Goal: Information Seeking & Learning: Learn about a topic

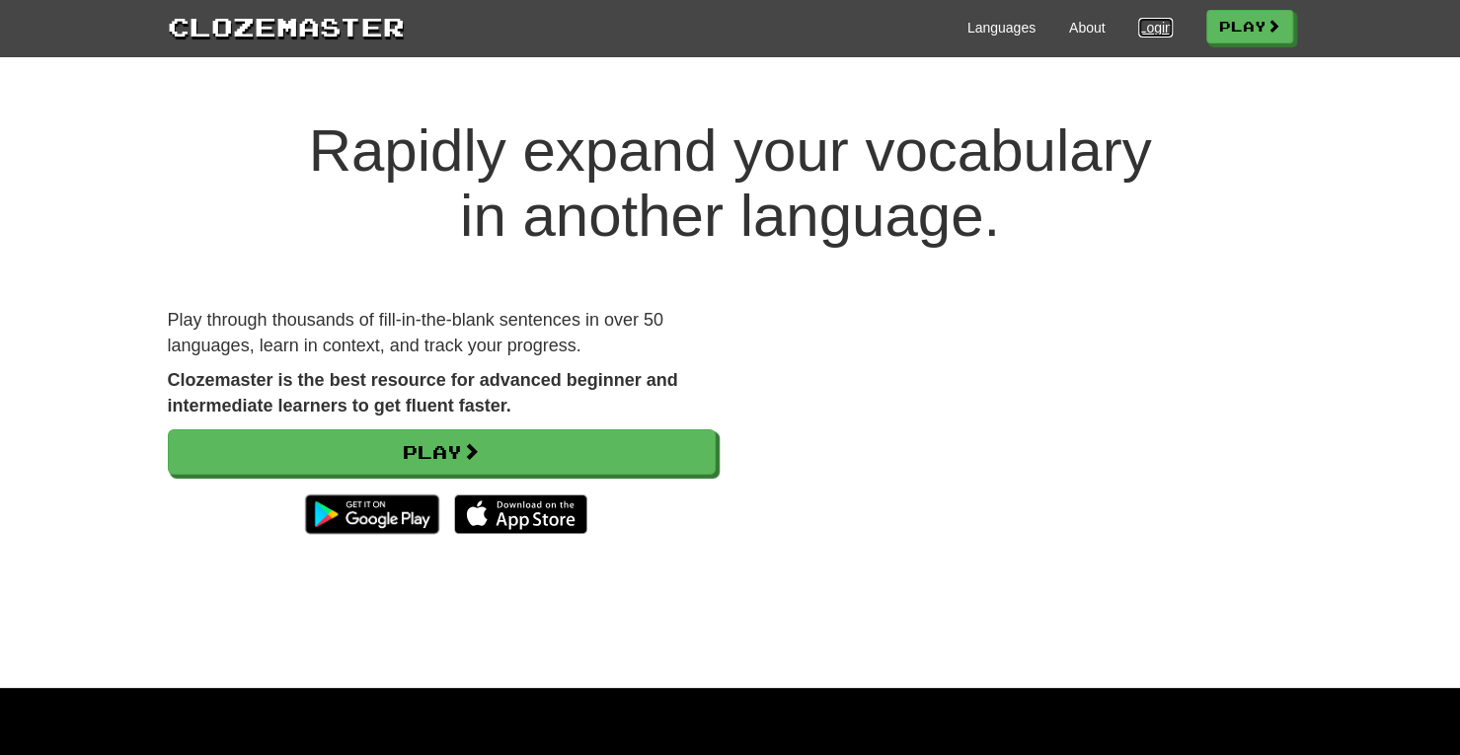
click at [1138, 28] on link "Login" at bounding box center [1155, 28] width 34 height 20
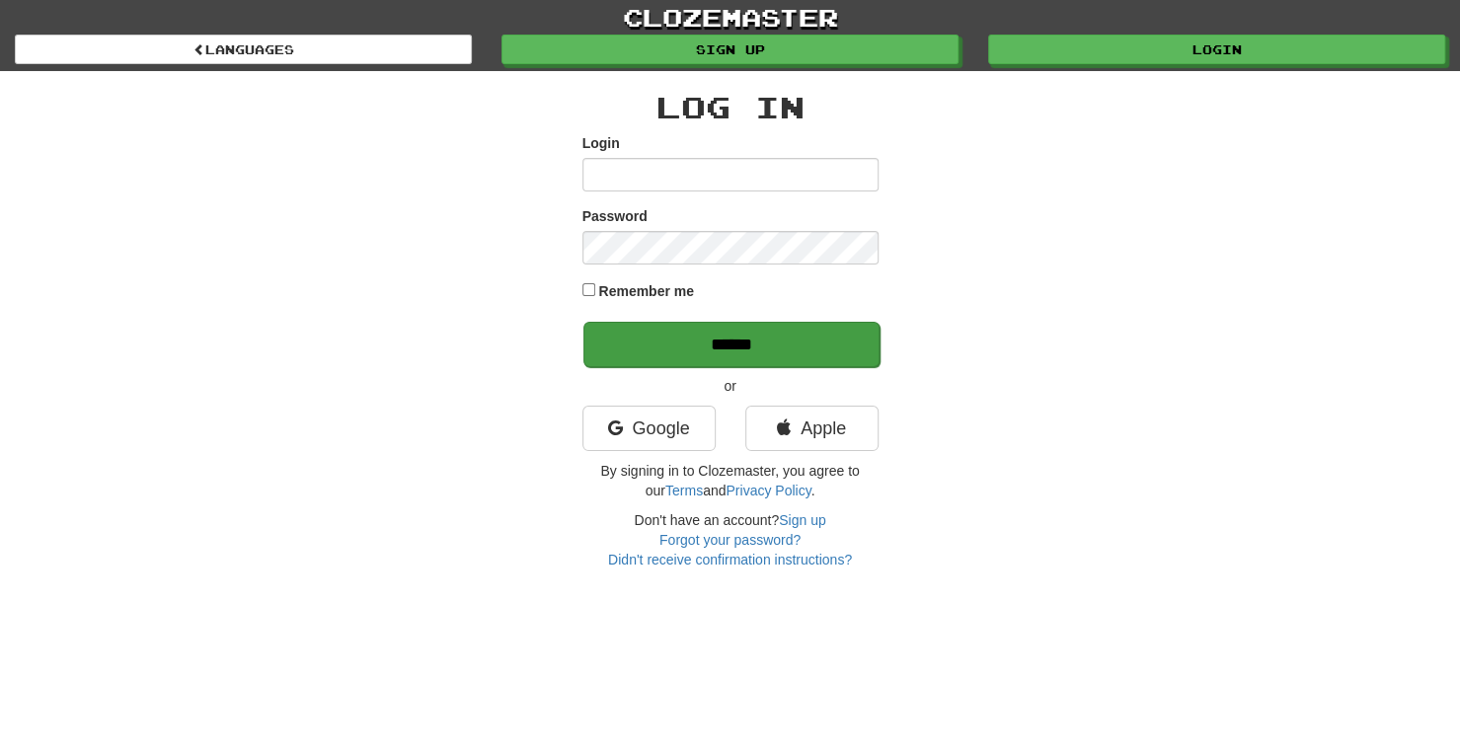
type input "**********"
click at [665, 335] on input "******" at bounding box center [731, 344] width 296 height 45
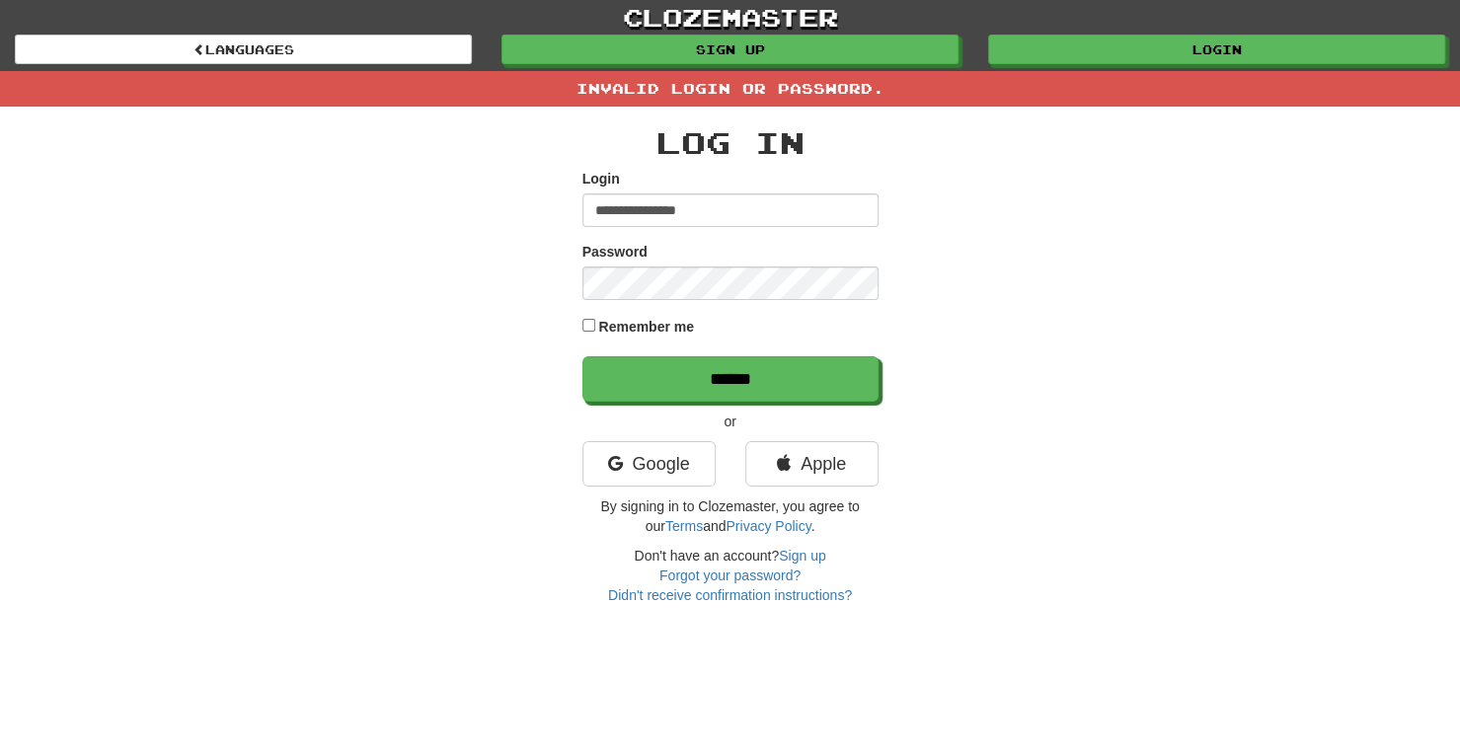
click at [650, 433] on div "**********" at bounding box center [730, 365] width 296 height 479
click at [650, 463] on link "Google" at bounding box center [648, 463] width 133 height 45
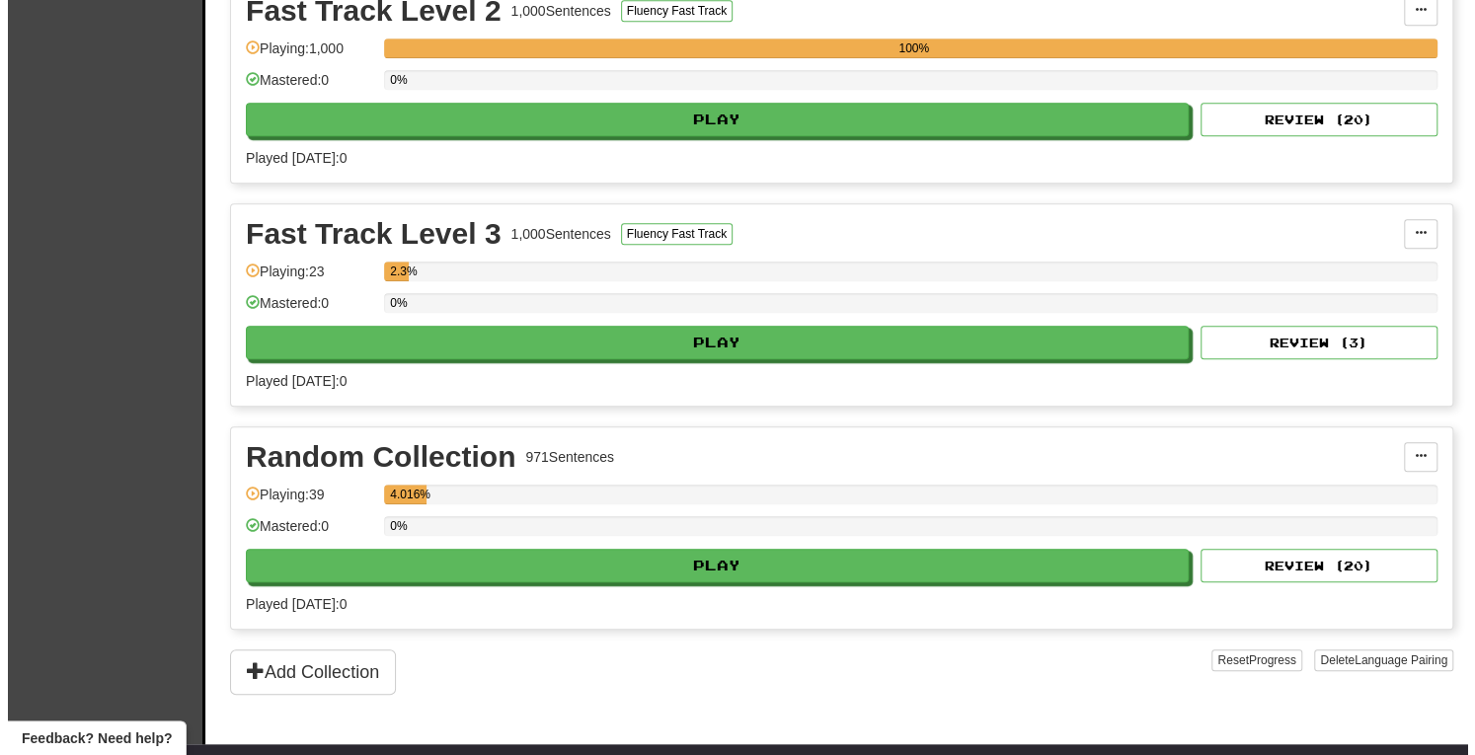
scroll to position [735, 0]
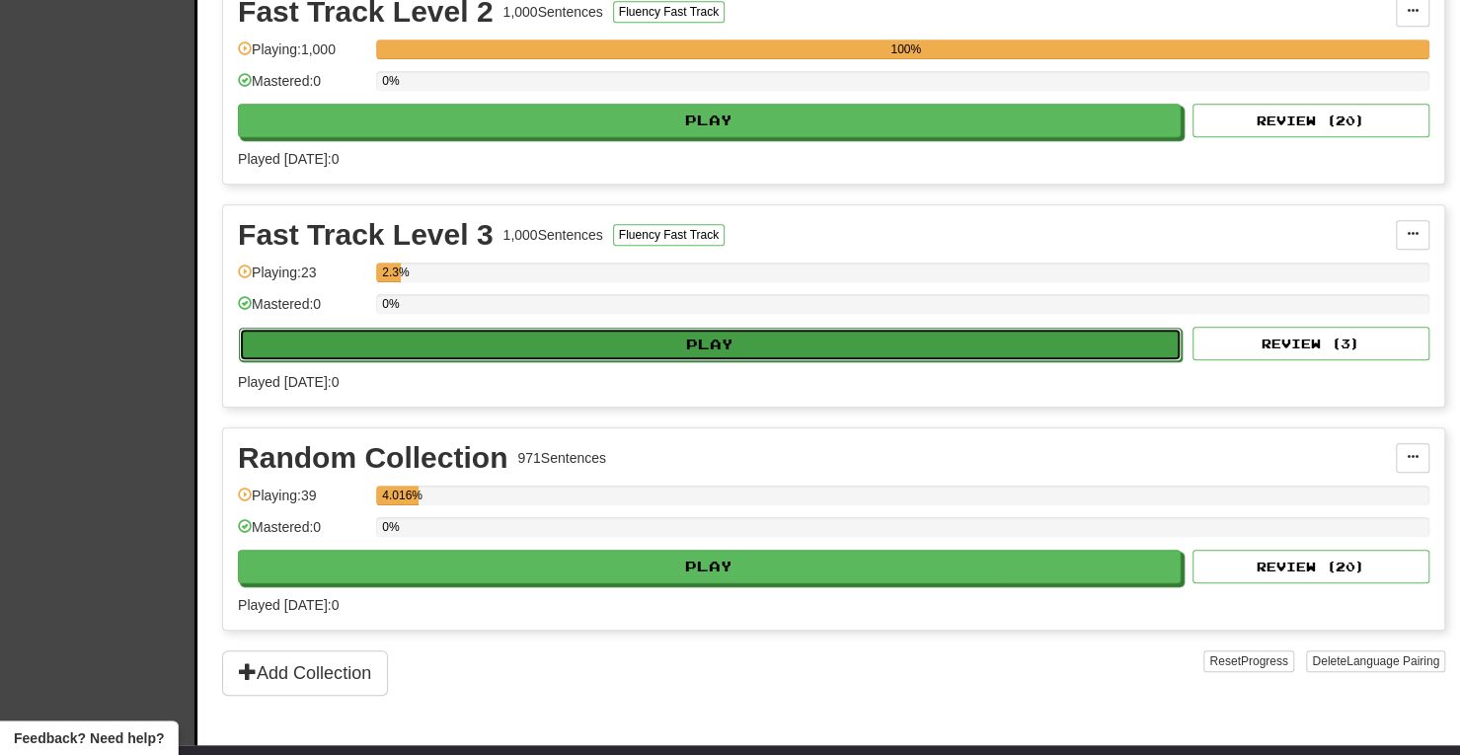
click at [798, 338] on button "Play" at bounding box center [710, 345] width 943 height 34
select select "**"
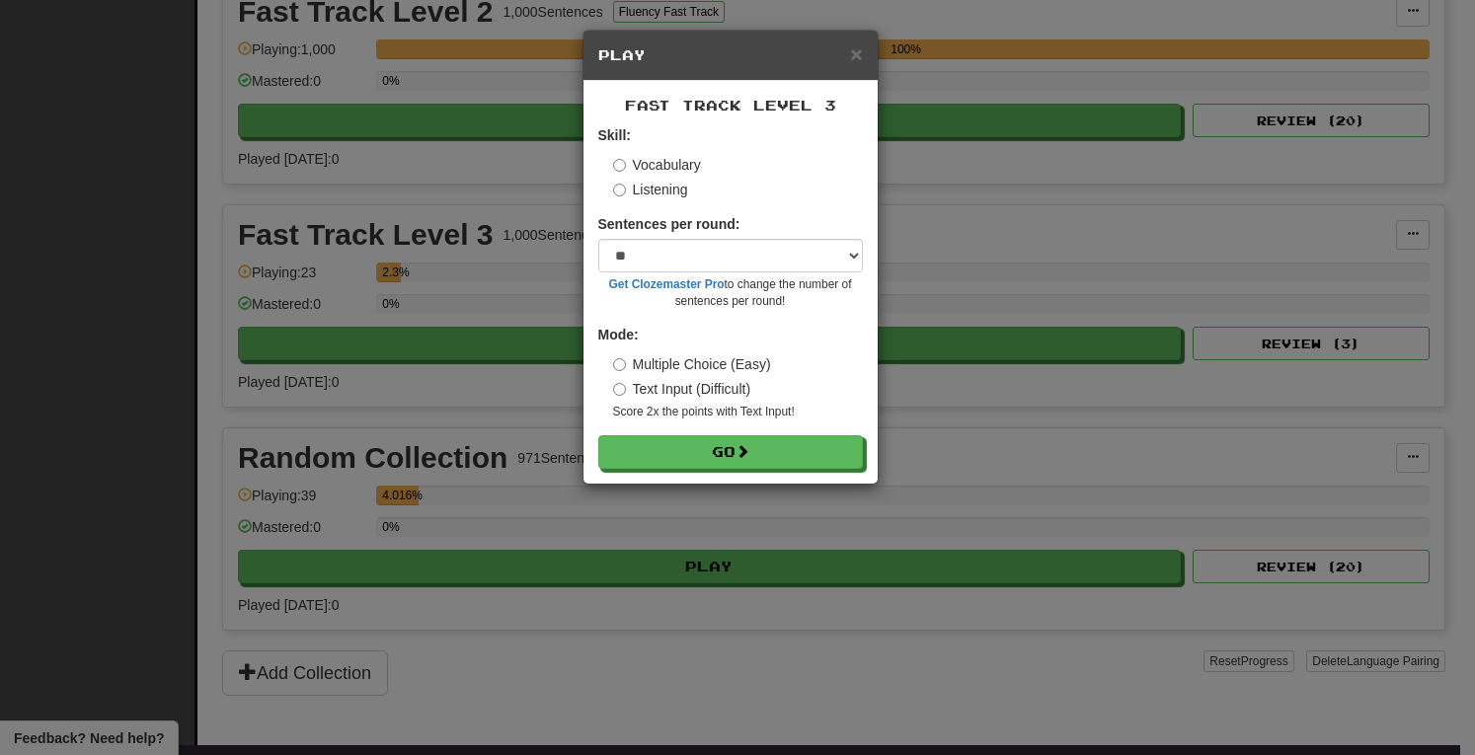
click at [613, 182] on label "Listening" at bounding box center [650, 190] width 75 height 20
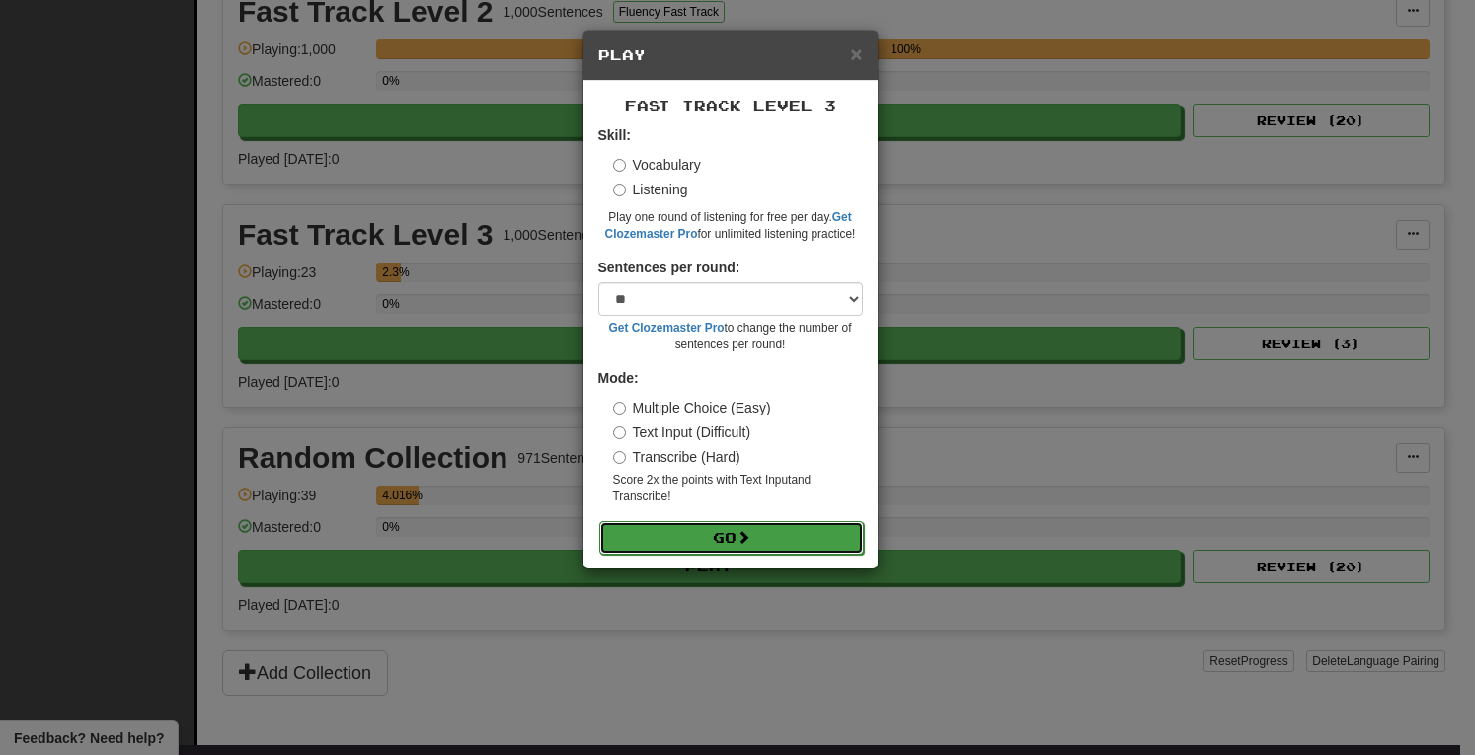
click at [713, 547] on button "Go" at bounding box center [731, 538] width 265 height 34
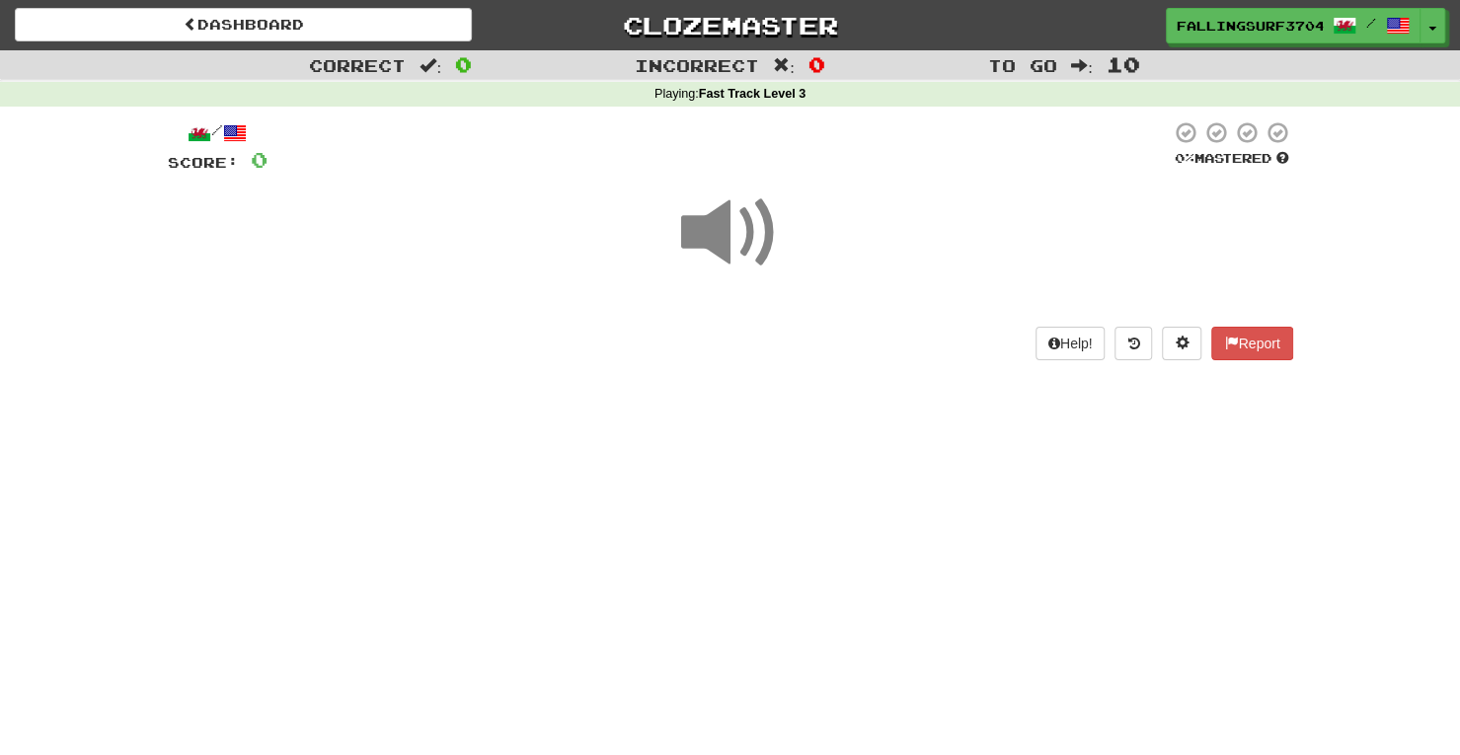
click at [752, 242] on span at bounding box center [730, 233] width 99 height 99
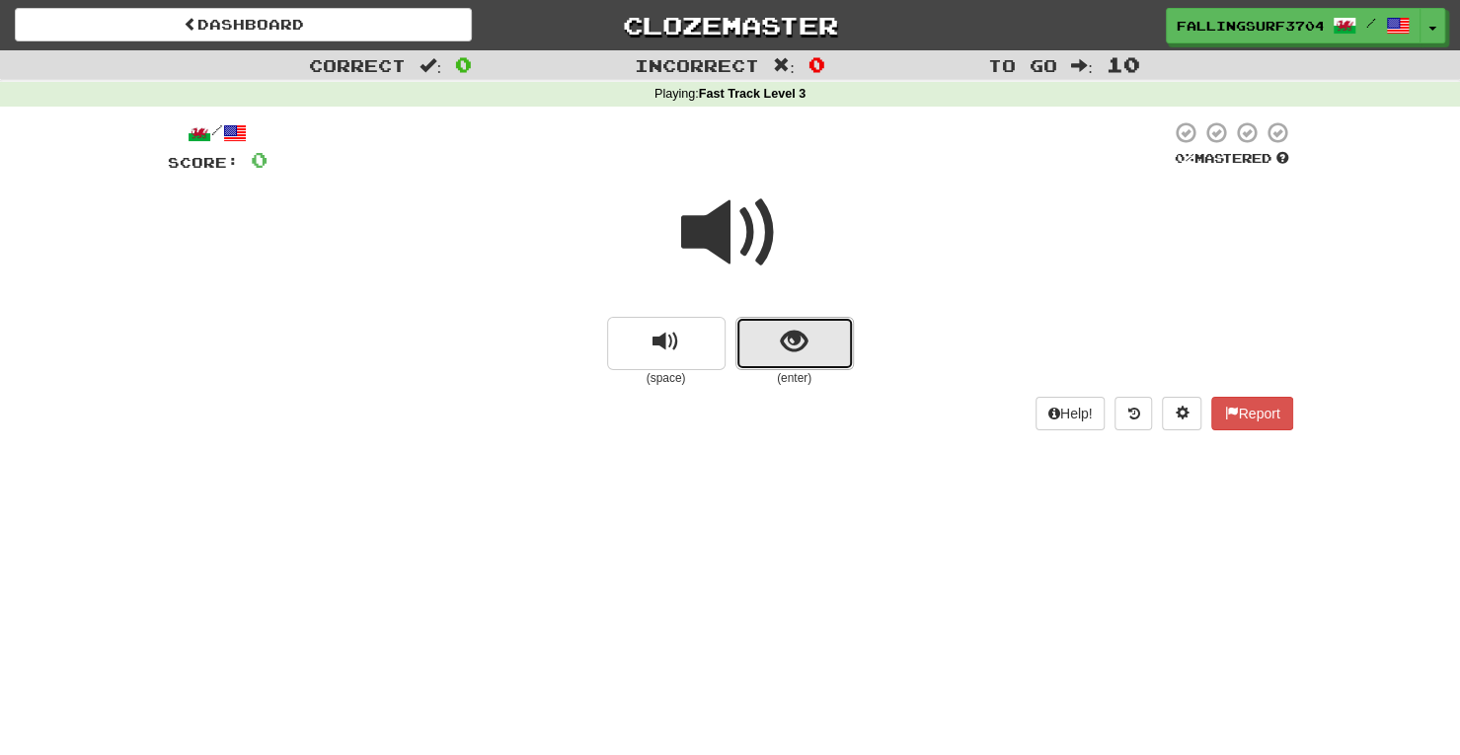
click at [795, 366] on button "show sentence" at bounding box center [794, 343] width 118 height 53
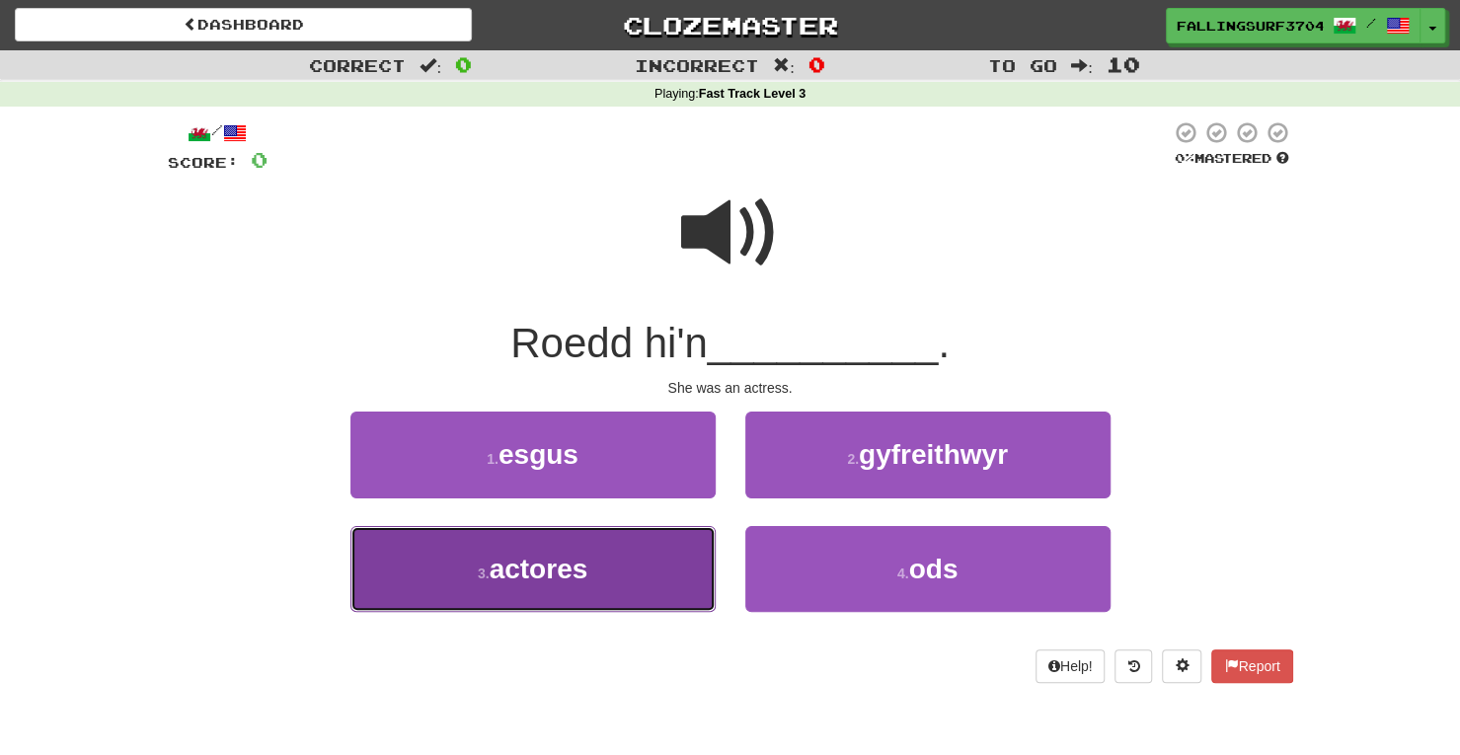
click at [537, 603] on button "3 . actores" at bounding box center [532, 569] width 365 height 86
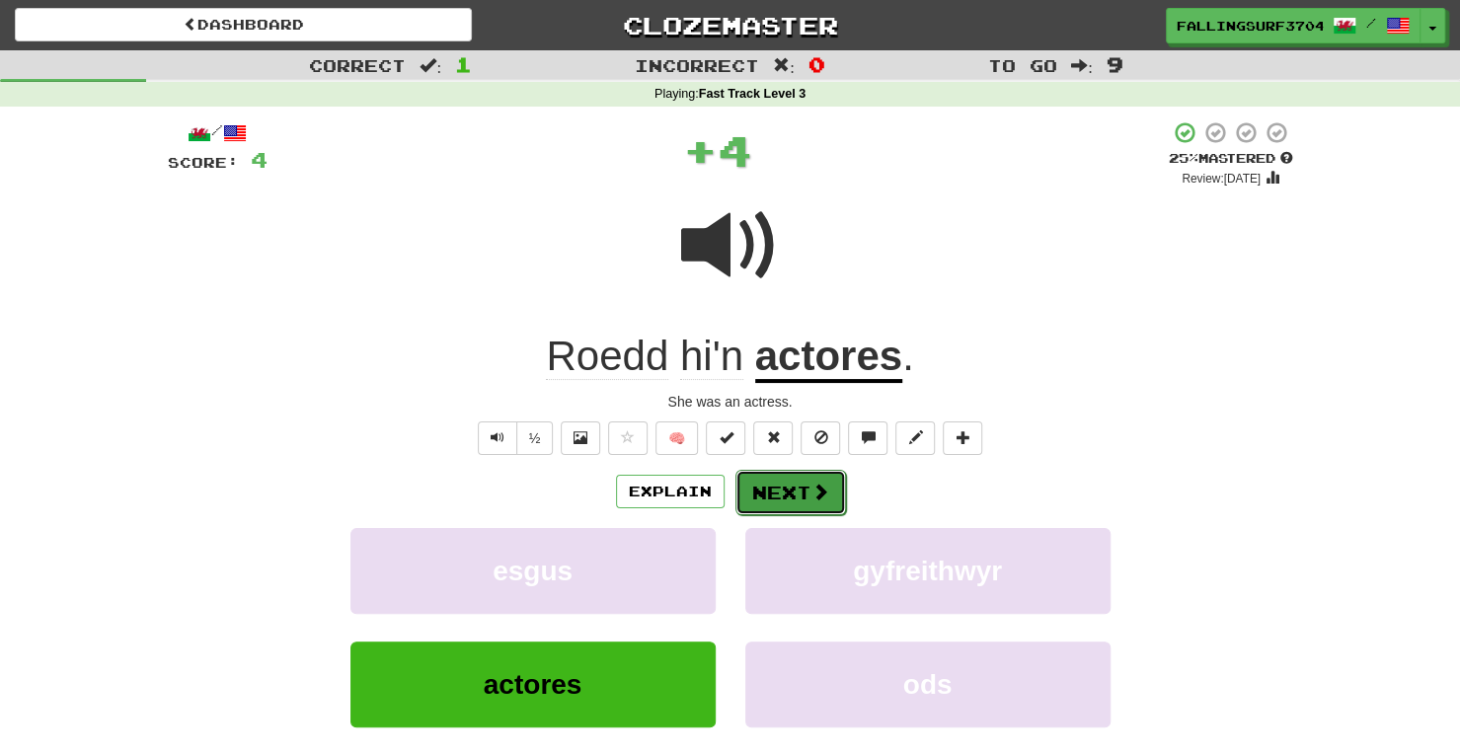
click at [801, 497] on button "Next" at bounding box center [790, 492] width 111 height 45
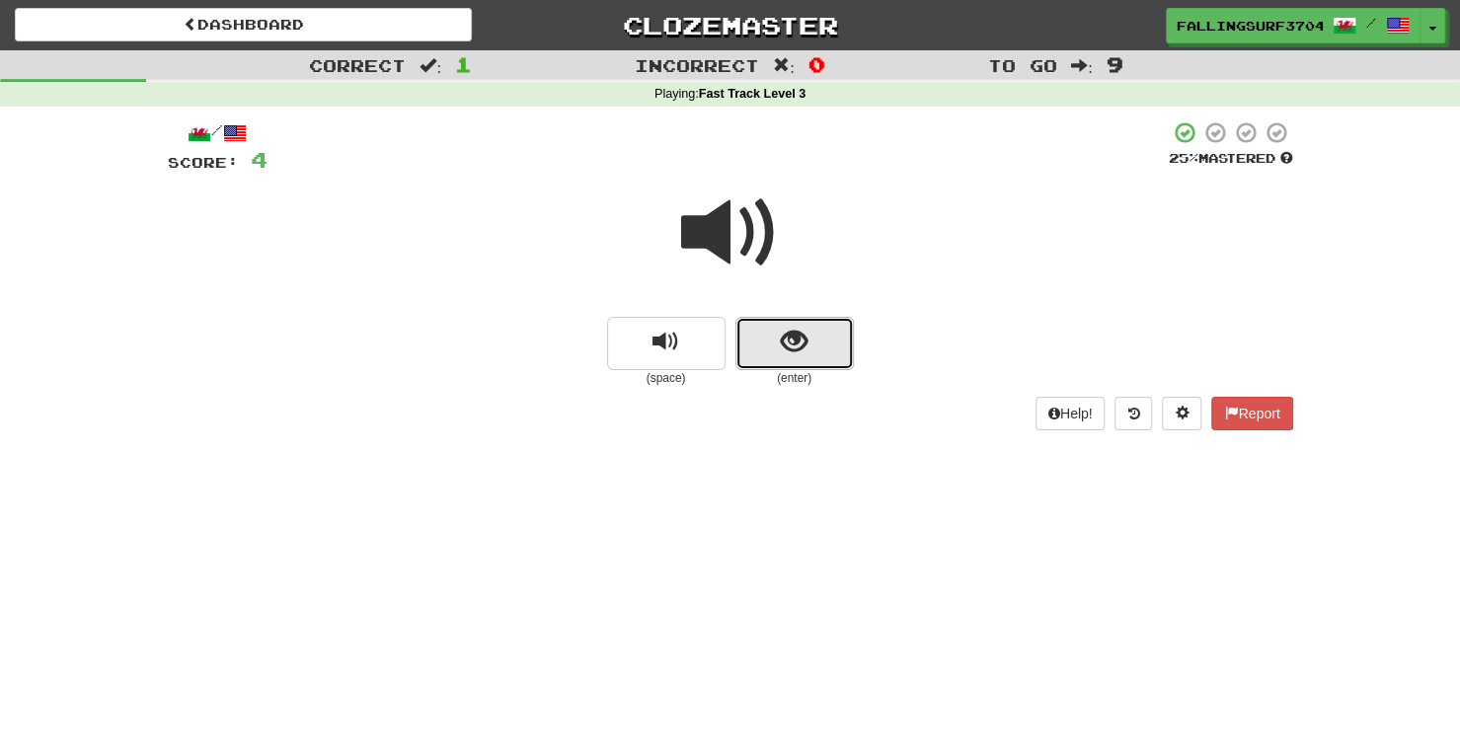
click at [823, 347] on button "show sentence" at bounding box center [794, 343] width 118 height 53
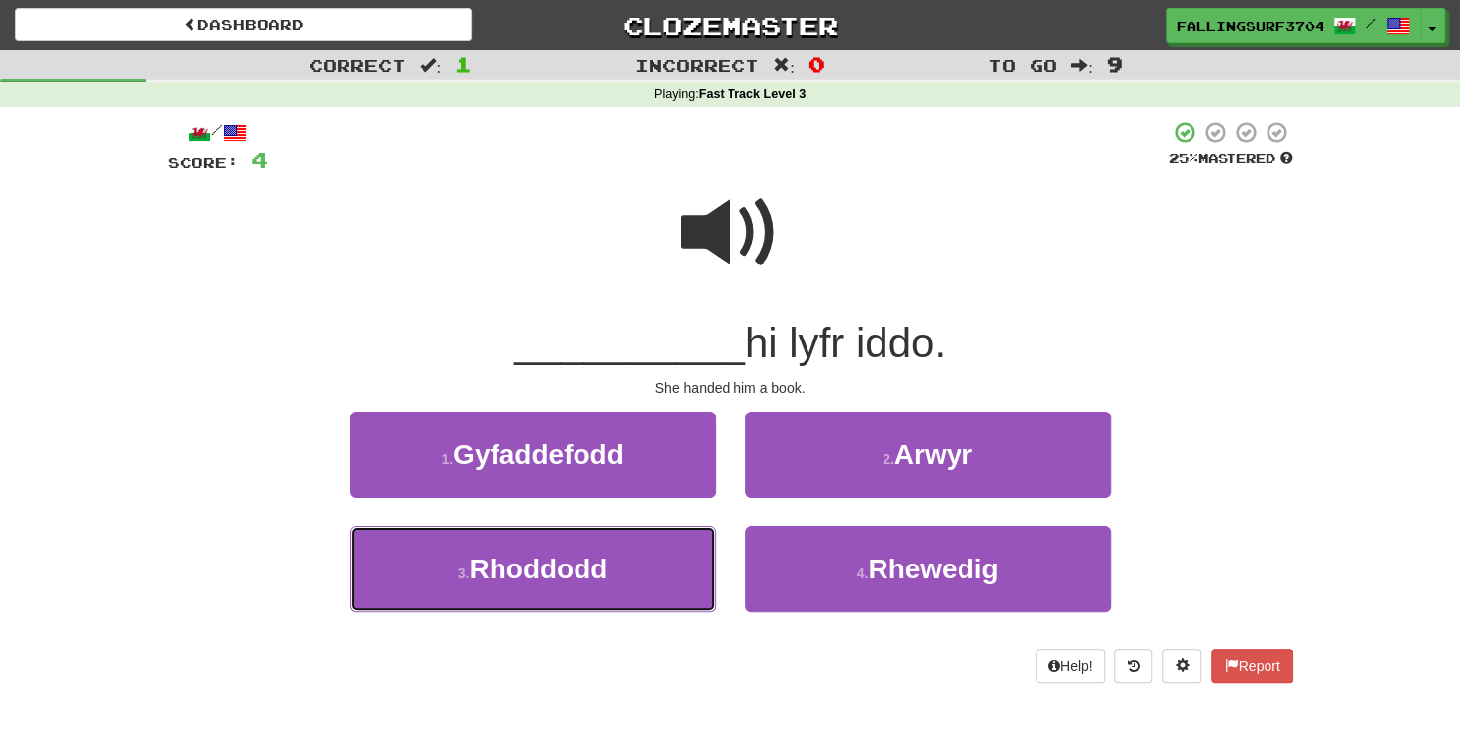
click at [521, 611] on button "3 . Rhoddodd" at bounding box center [532, 569] width 365 height 86
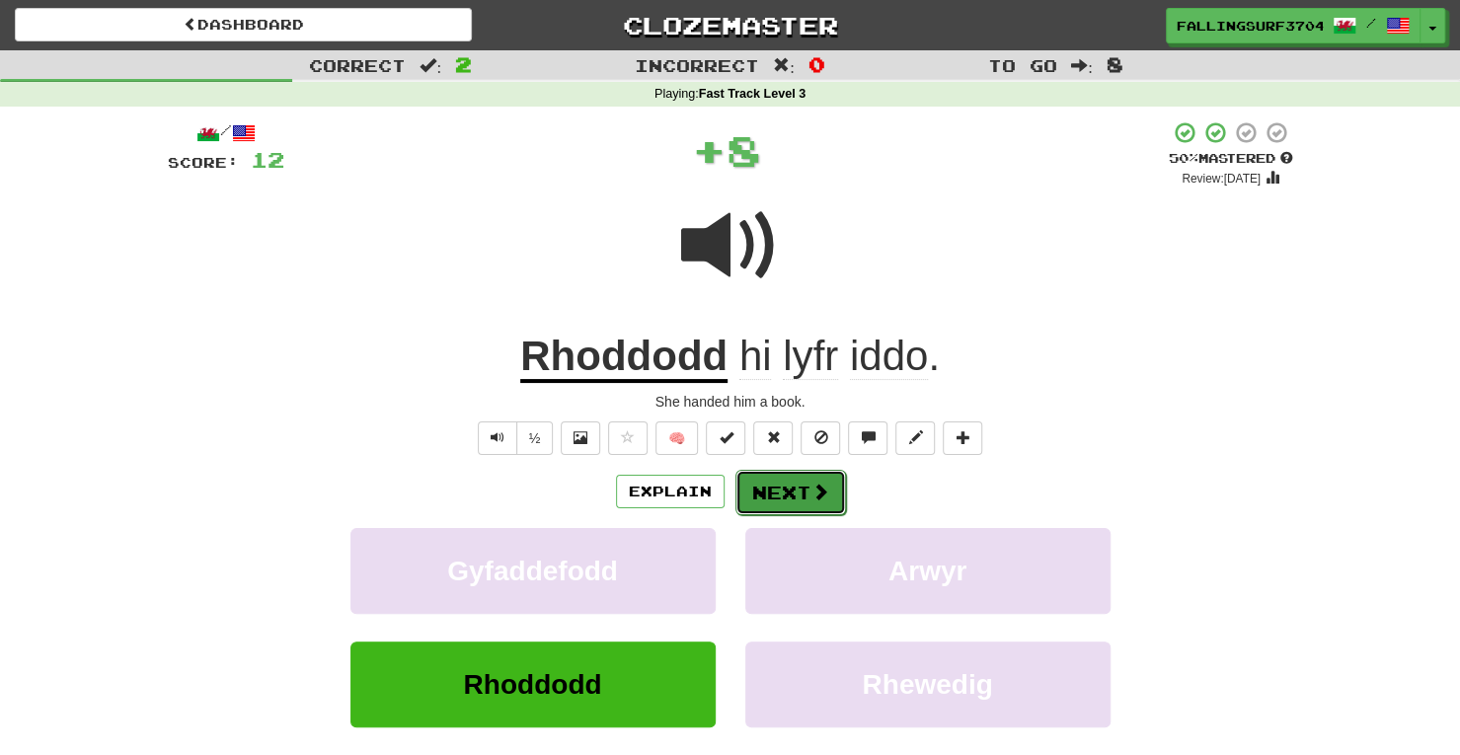
click at [790, 489] on button "Next" at bounding box center [790, 492] width 111 height 45
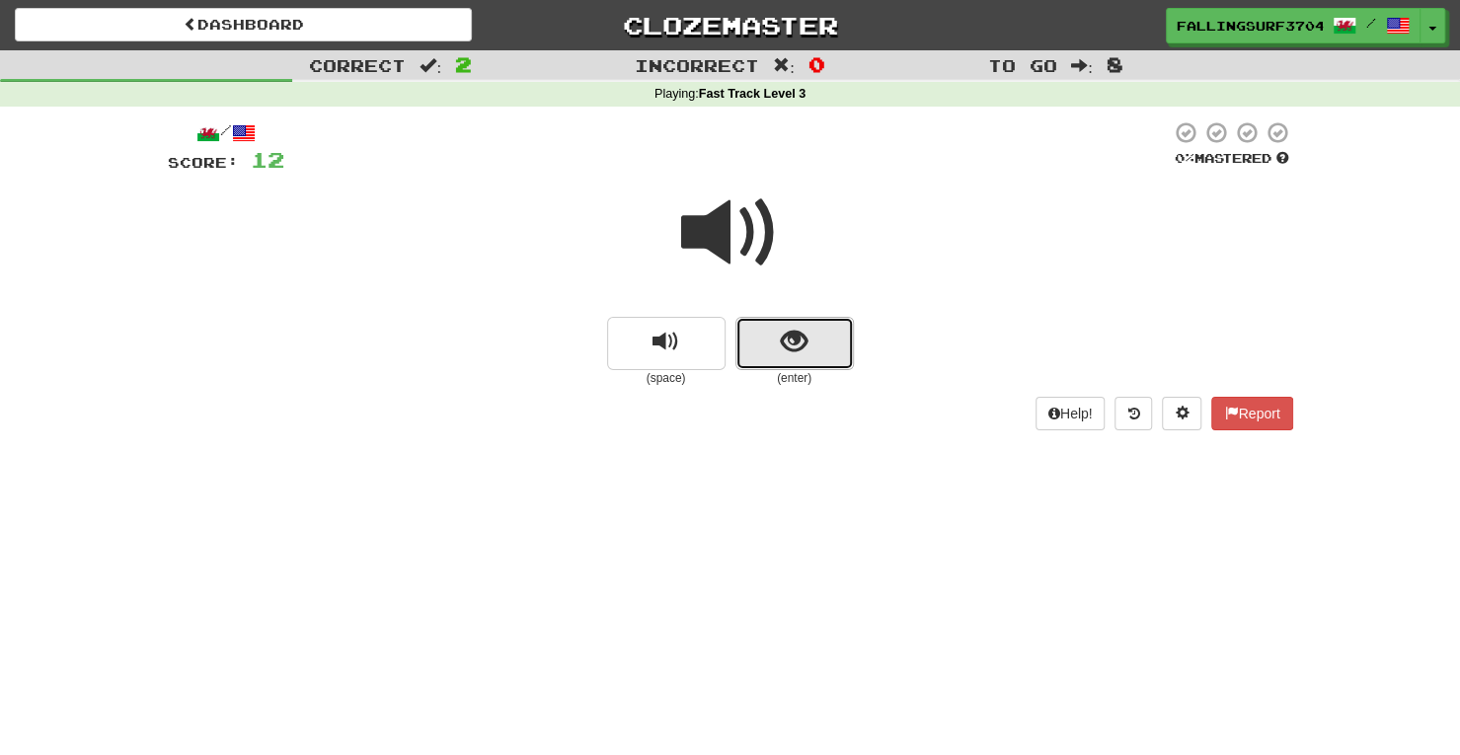
click at [815, 337] on button "show sentence" at bounding box center [794, 343] width 118 height 53
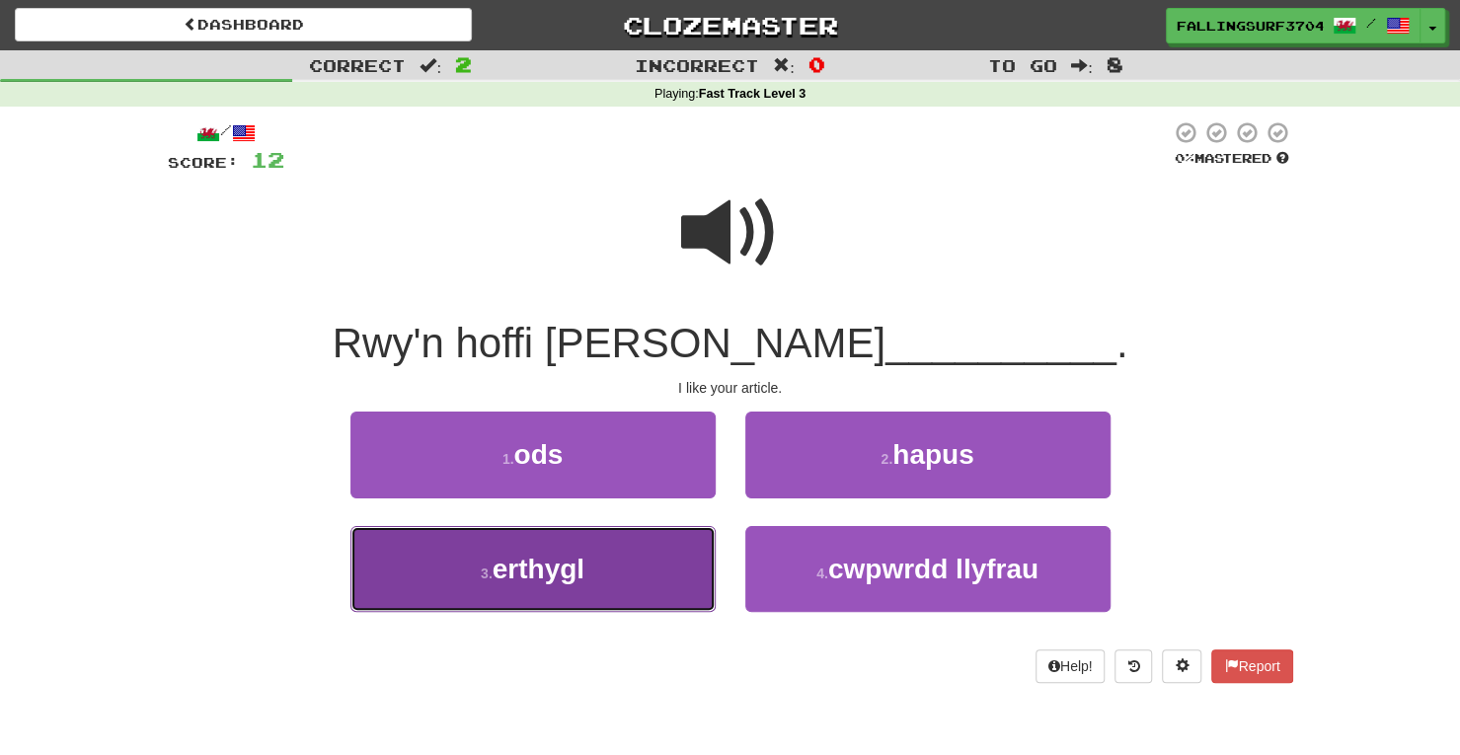
click at [580, 587] on button "3 . erthygl" at bounding box center [532, 569] width 365 height 86
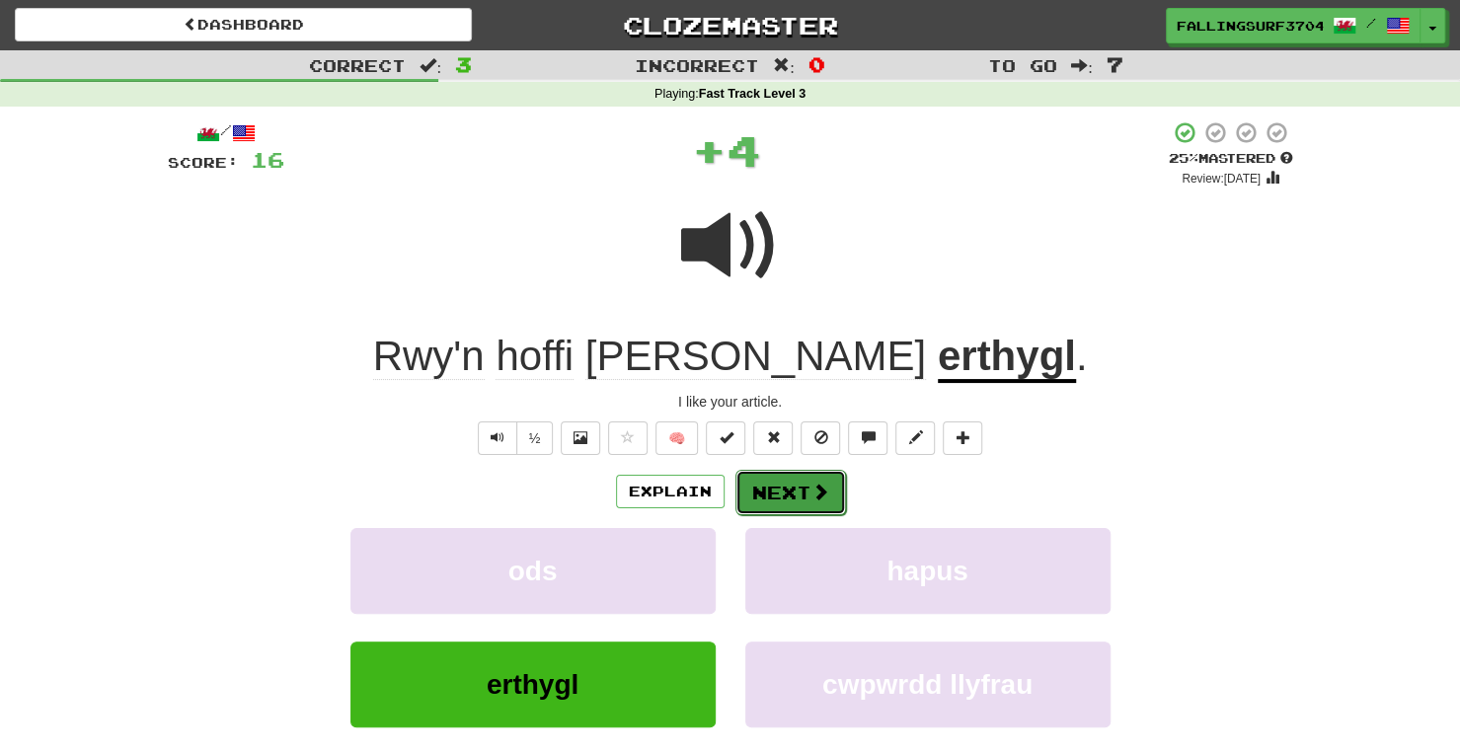
click at [797, 487] on button "Next" at bounding box center [790, 492] width 111 height 45
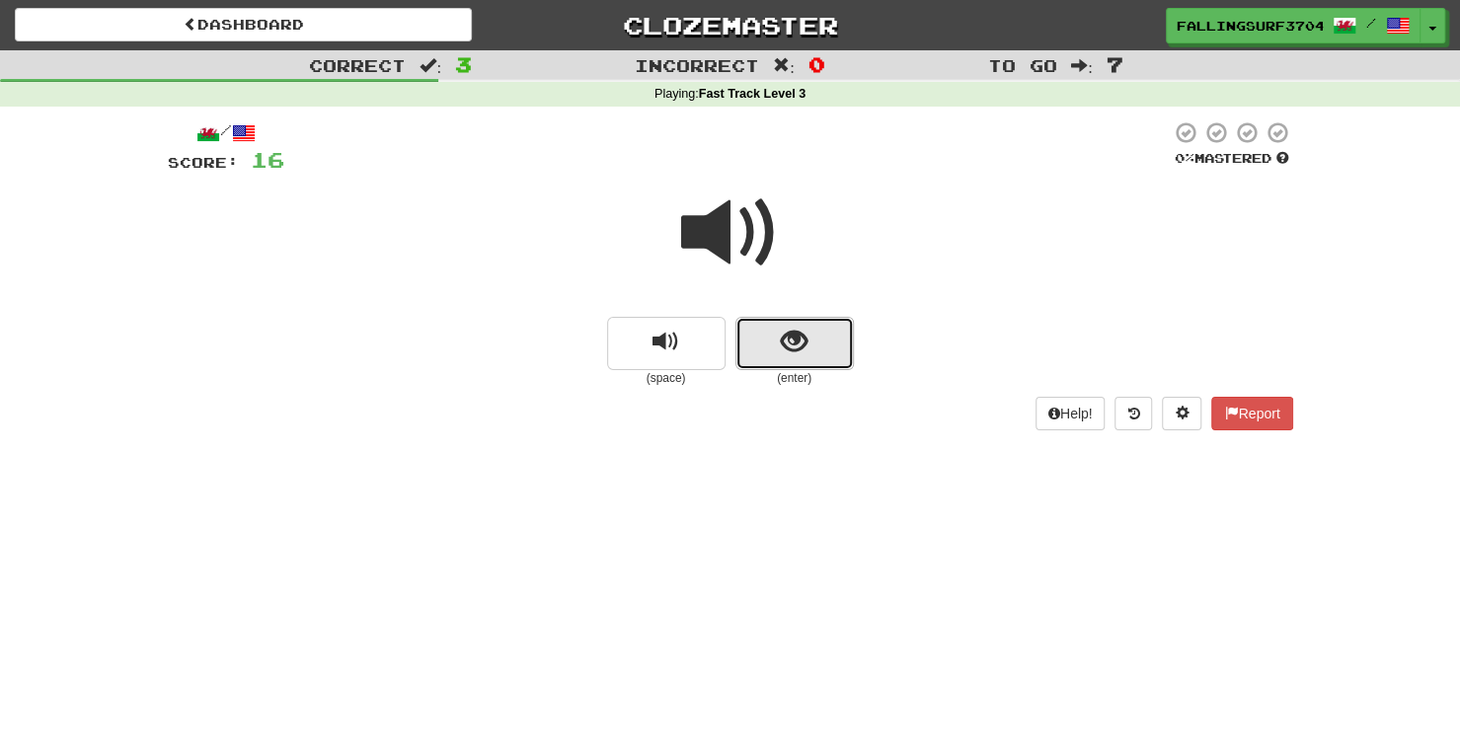
click at [811, 339] on button "show sentence" at bounding box center [794, 343] width 118 height 53
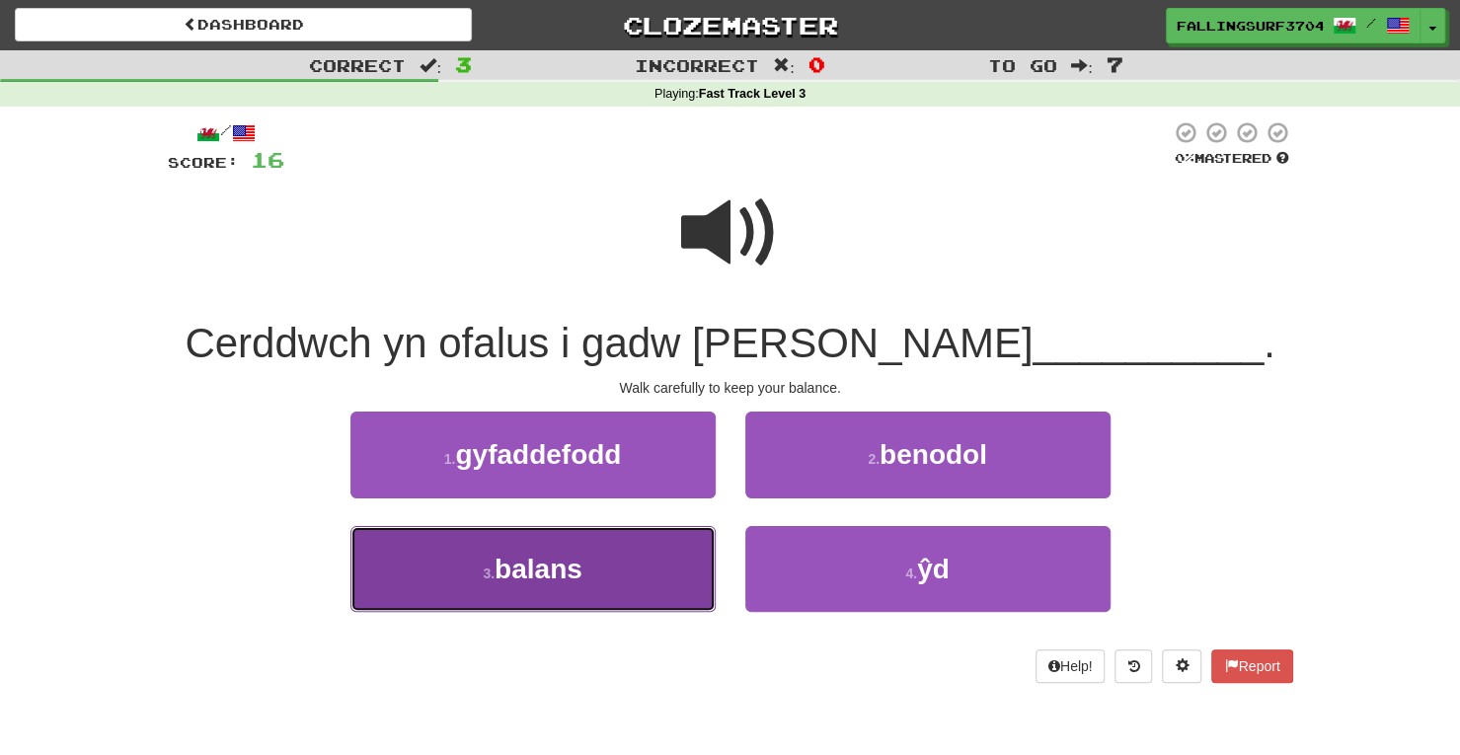
click at [575, 603] on button "3 . balans" at bounding box center [532, 569] width 365 height 86
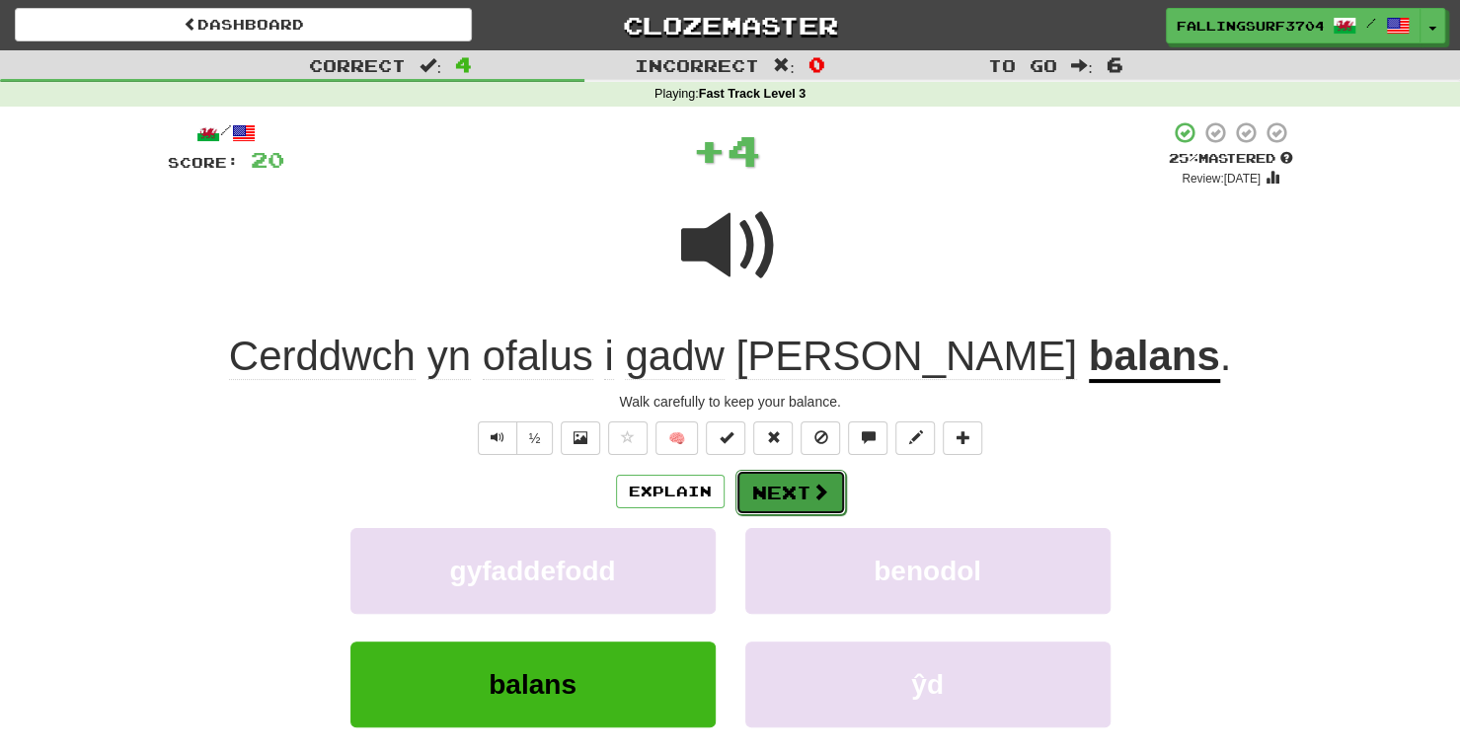
click at [756, 487] on button "Next" at bounding box center [790, 492] width 111 height 45
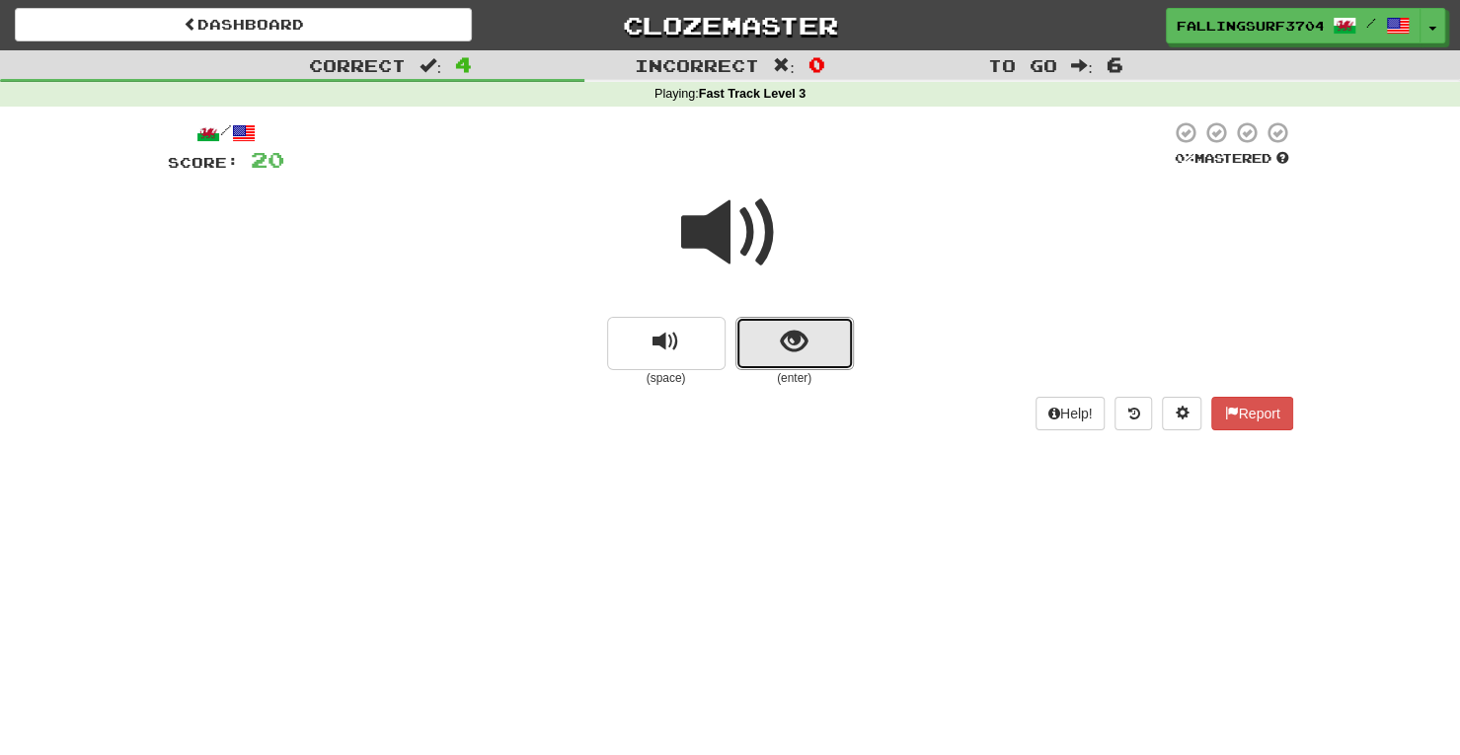
click at [810, 319] on button "show sentence" at bounding box center [794, 343] width 118 height 53
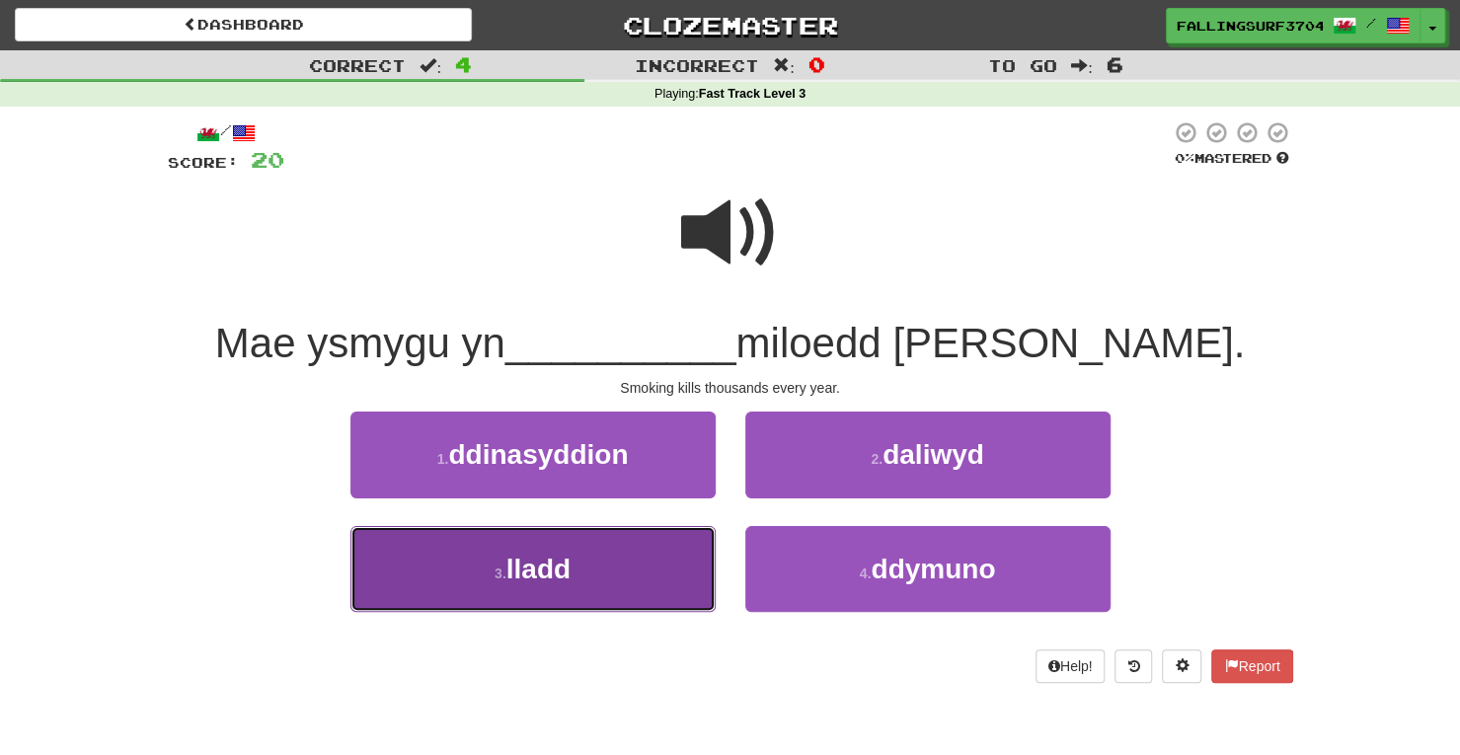
click at [628, 565] on button "3 . lladd" at bounding box center [532, 569] width 365 height 86
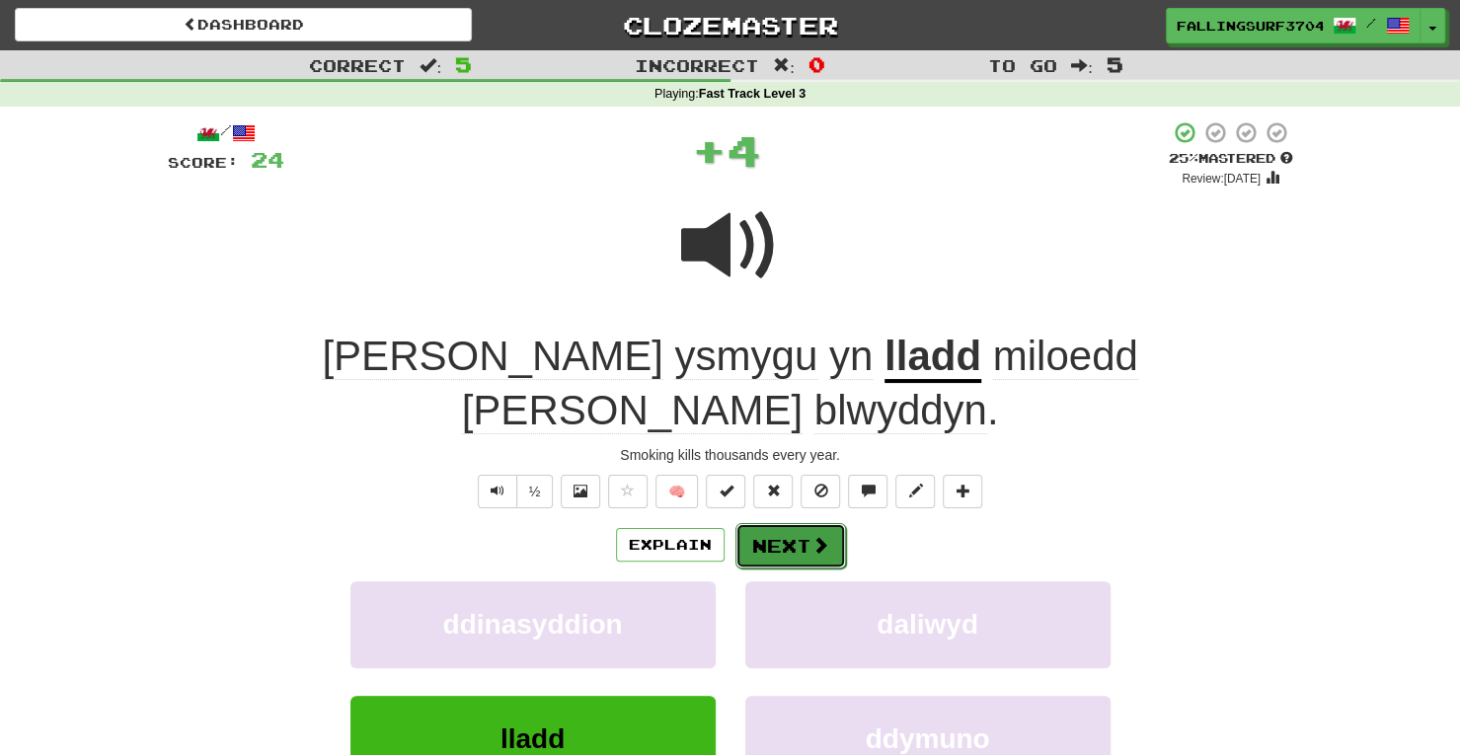
click at [758, 523] on button "Next" at bounding box center [790, 545] width 111 height 45
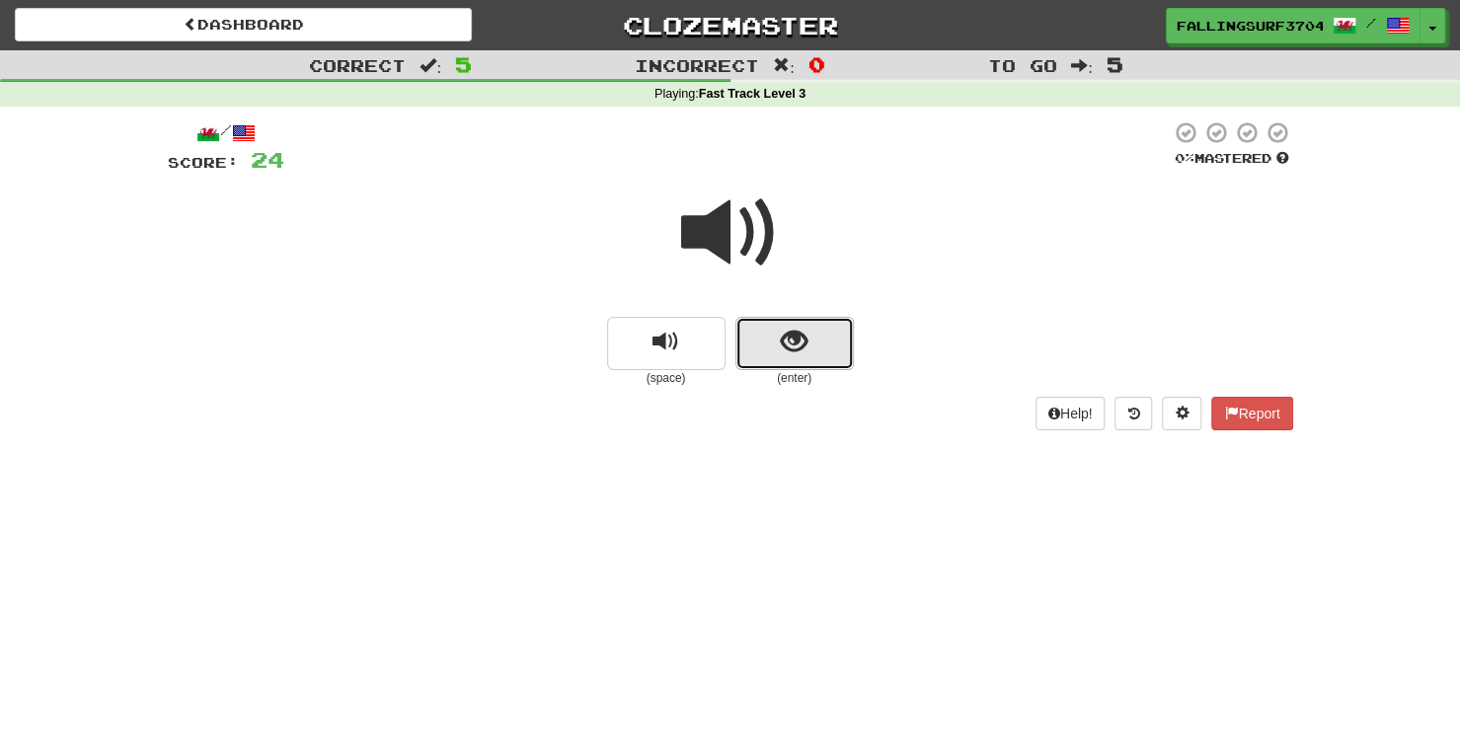
click at [809, 334] on button "show sentence" at bounding box center [794, 343] width 118 height 53
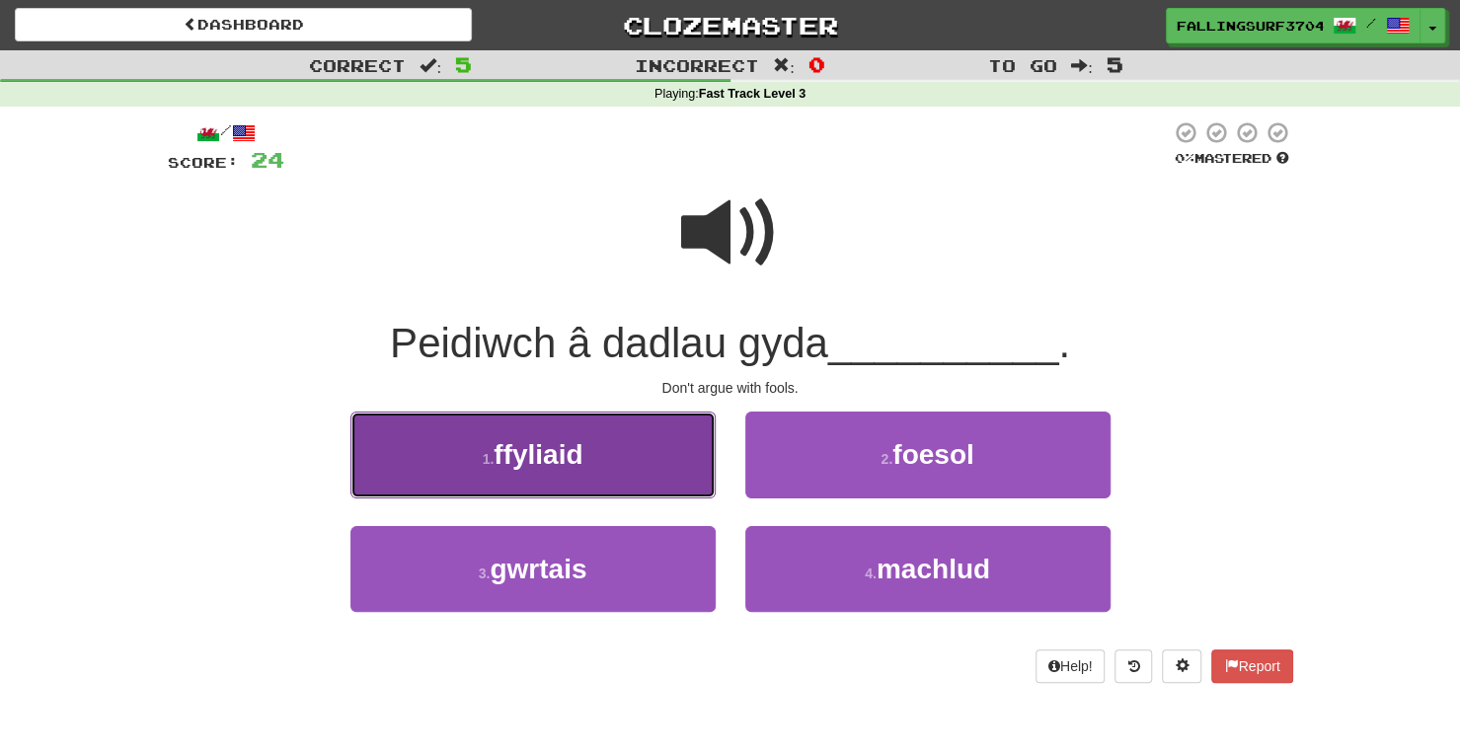
click at [628, 456] on button "1 . ffyliaid" at bounding box center [532, 455] width 365 height 86
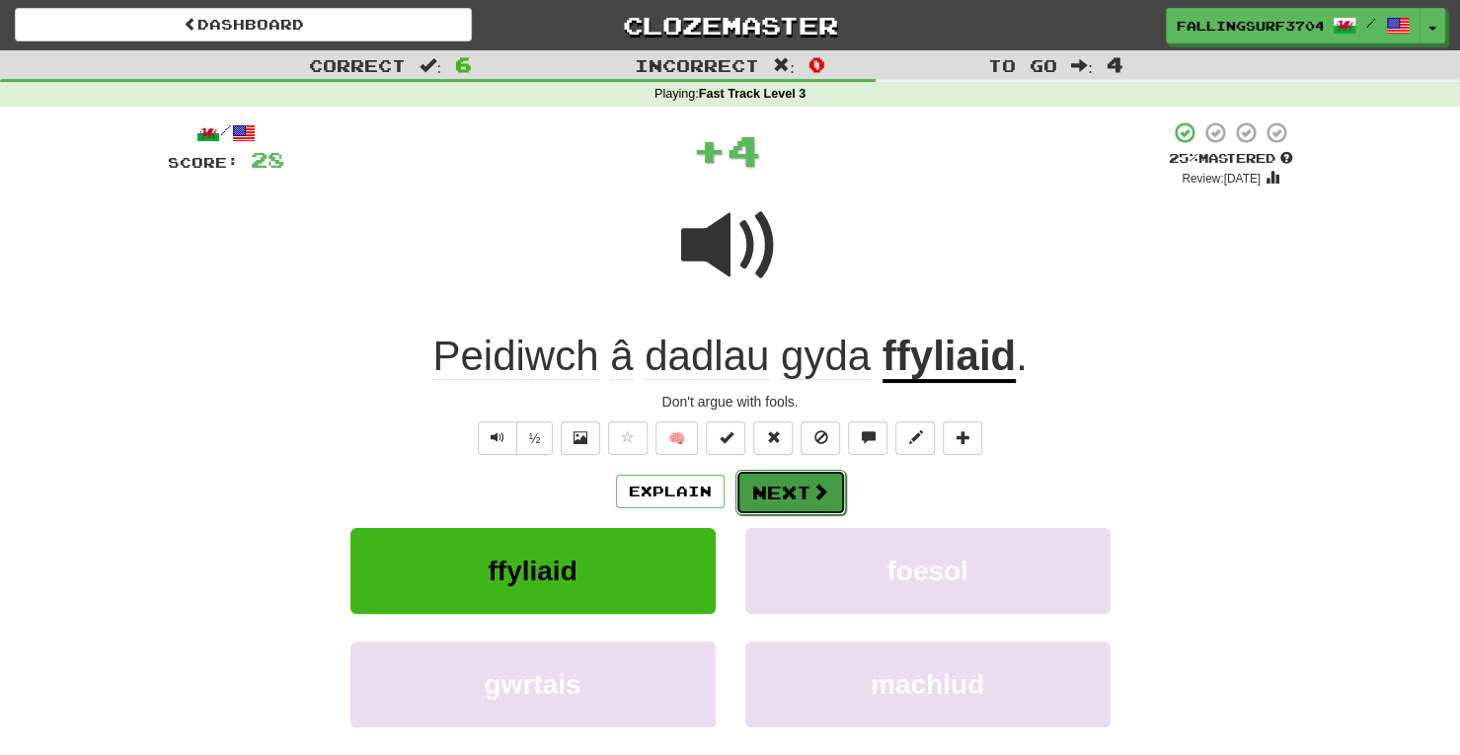
click at [773, 483] on button "Next" at bounding box center [790, 492] width 111 height 45
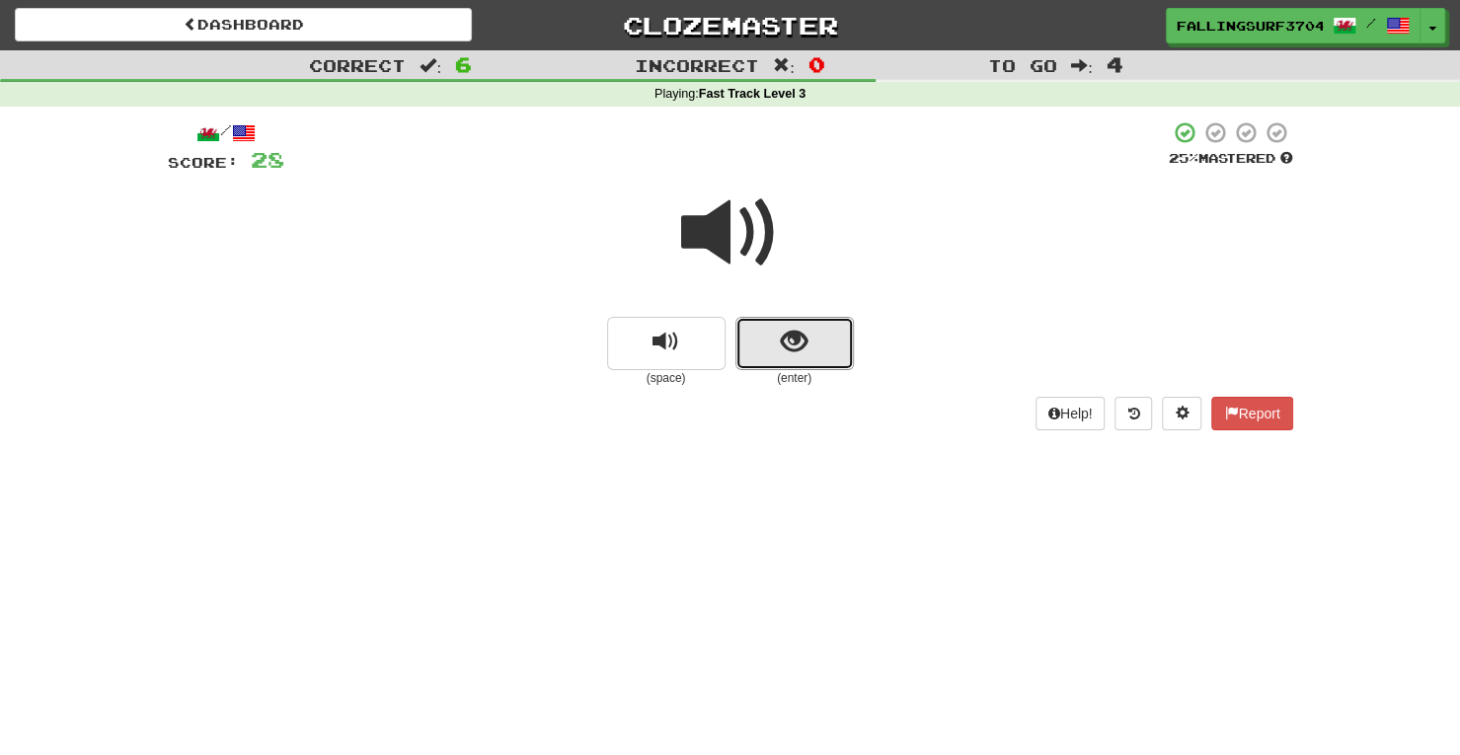
click at [823, 350] on button "show sentence" at bounding box center [794, 343] width 118 height 53
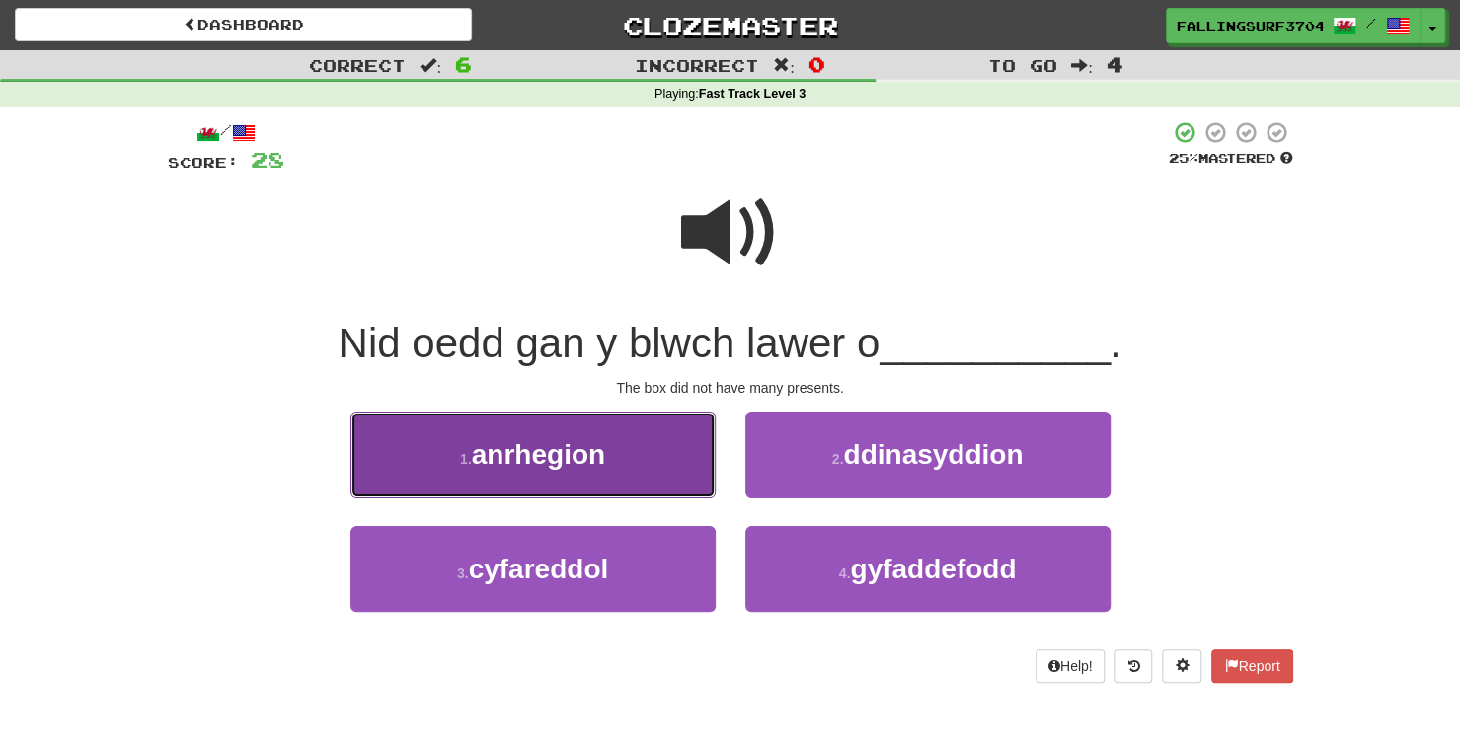
click at [582, 489] on button "1 . anrhegion" at bounding box center [532, 455] width 365 height 86
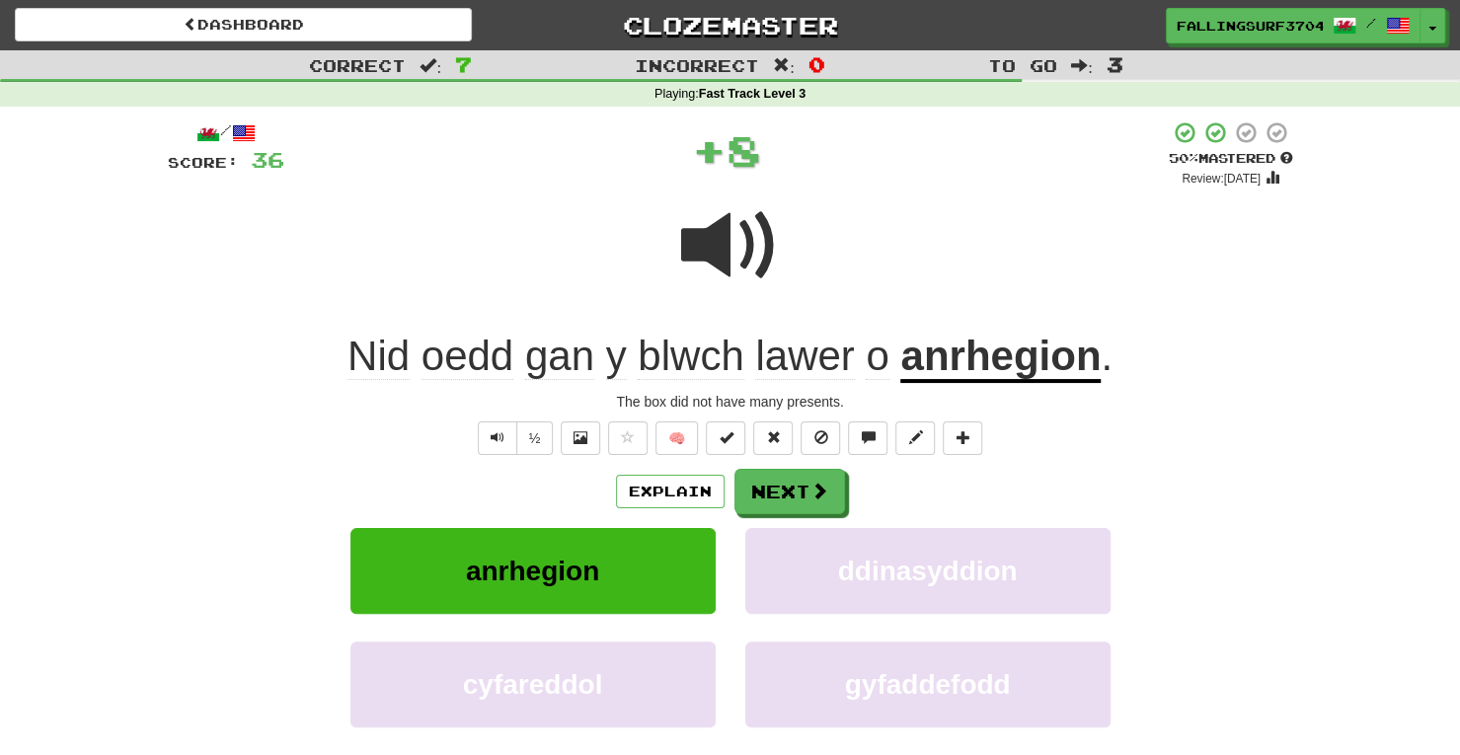
click at [774, 463] on div "/ Score: 36 + 8 50 % Mastered Review: 2025-10-25 Nid oedd gan y blwch lawer o a…" at bounding box center [730, 474] width 1125 height 708
click at [797, 495] on button "Next" at bounding box center [790, 492] width 111 height 45
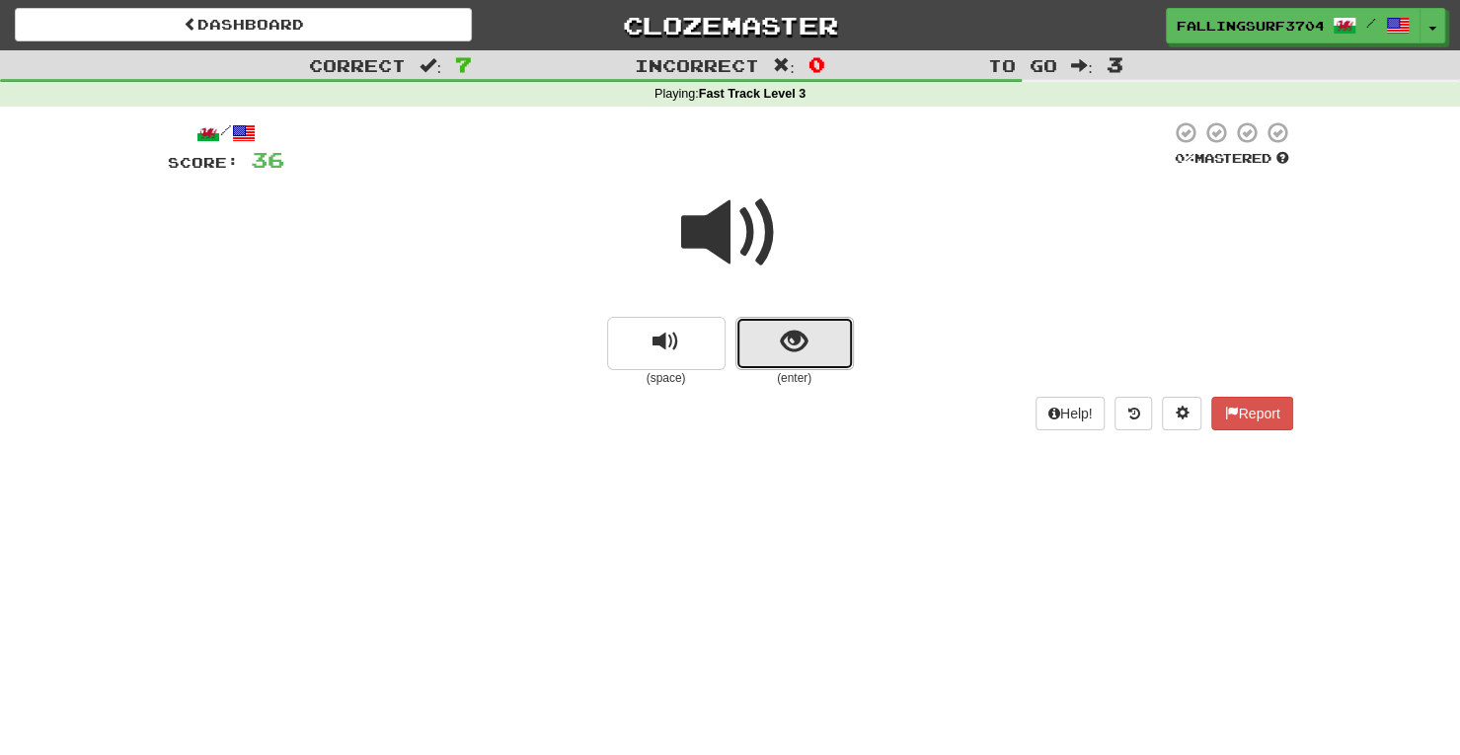
click at [784, 348] on span "show sentence" at bounding box center [794, 342] width 27 height 27
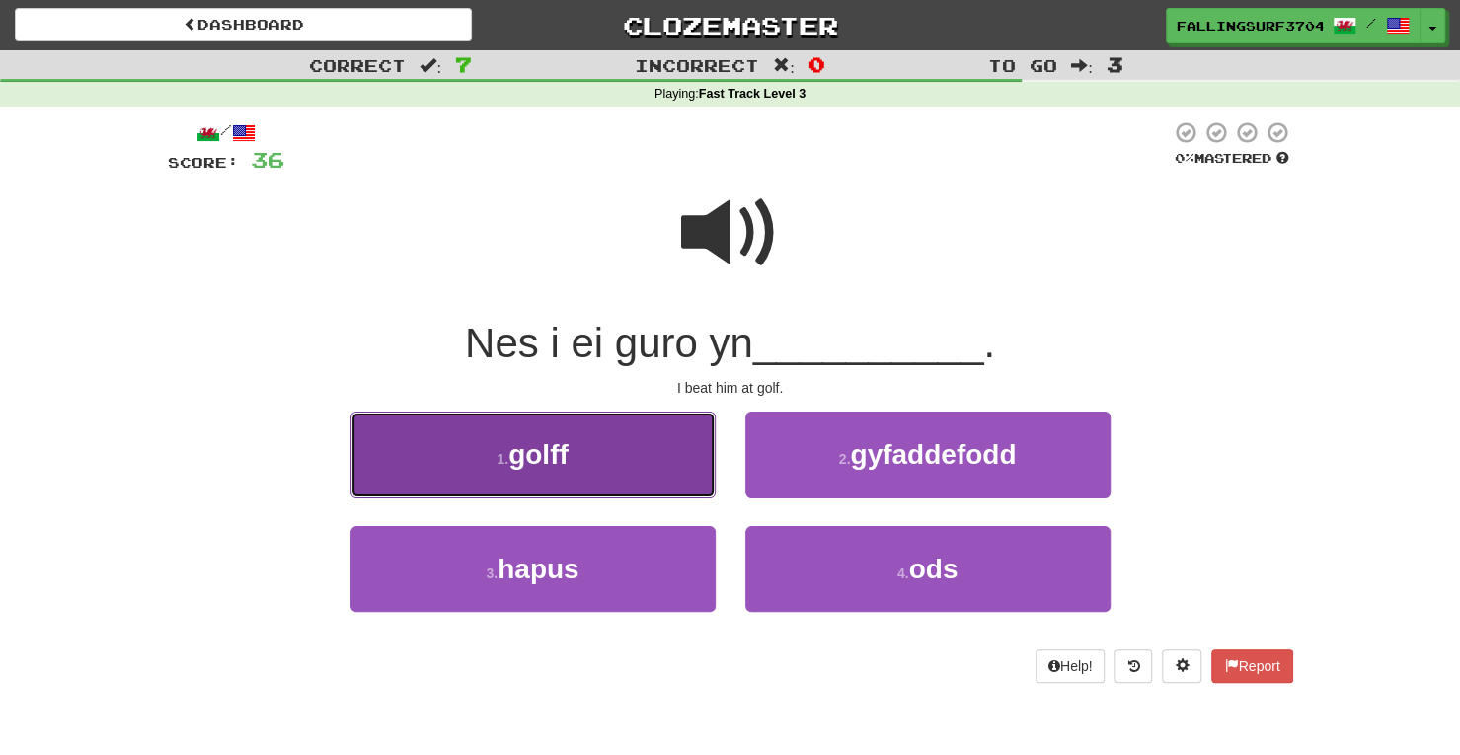
click at [591, 457] on button "1 . golff" at bounding box center [532, 455] width 365 height 86
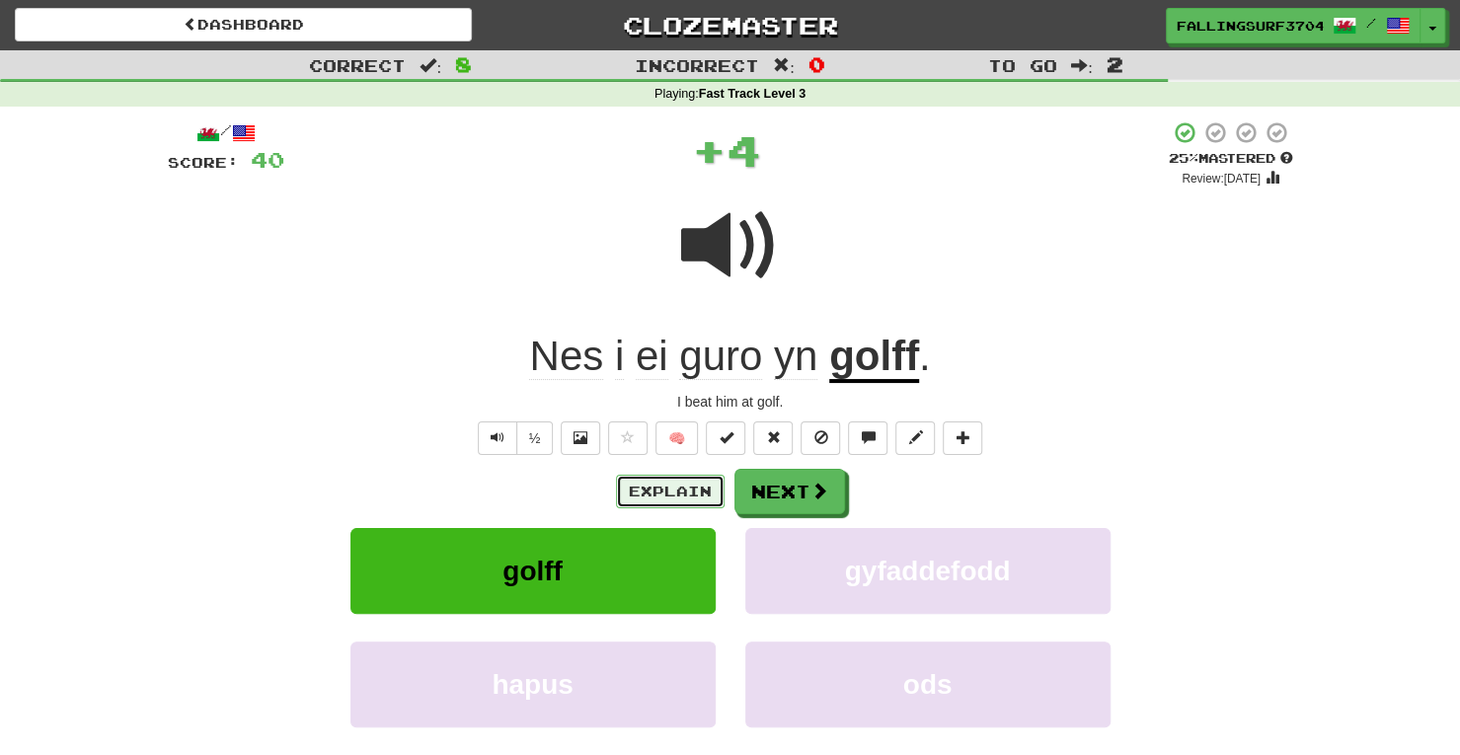
click at [669, 501] on button "Explain" at bounding box center [670, 492] width 109 height 34
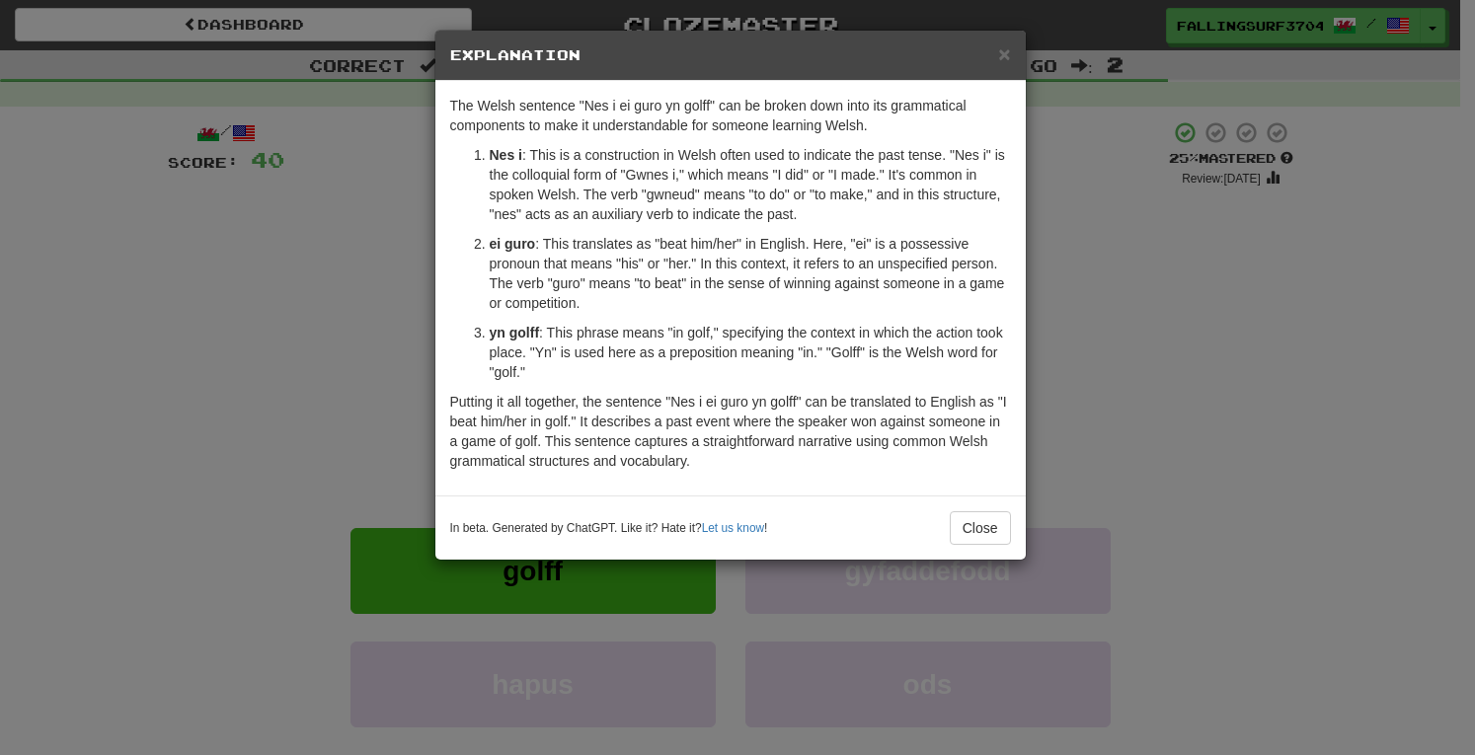
click at [1190, 302] on div "× Explanation The Welsh sentence "Nes i ei guro yn golff" can be broken down in…" at bounding box center [737, 377] width 1475 height 755
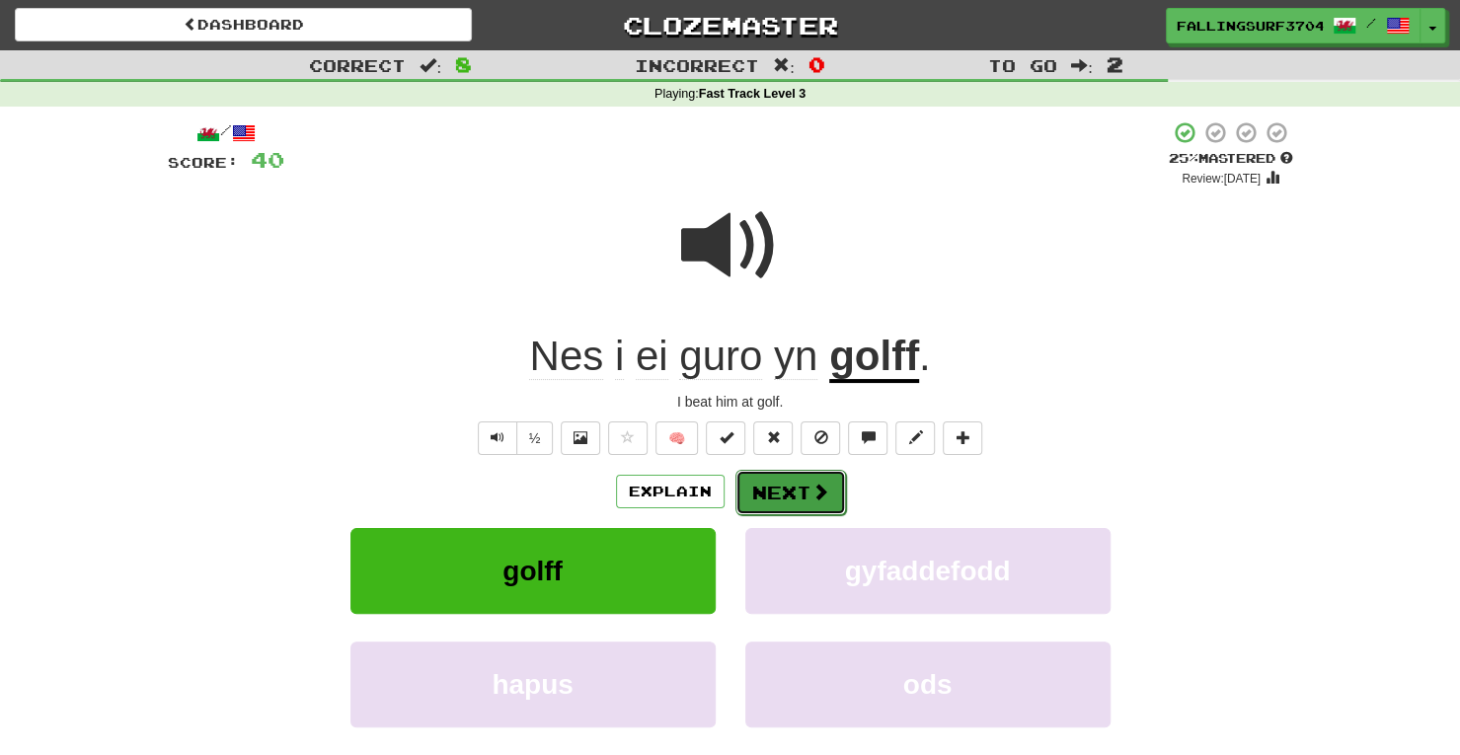
click at [788, 494] on button "Next" at bounding box center [790, 492] width 111 height 45
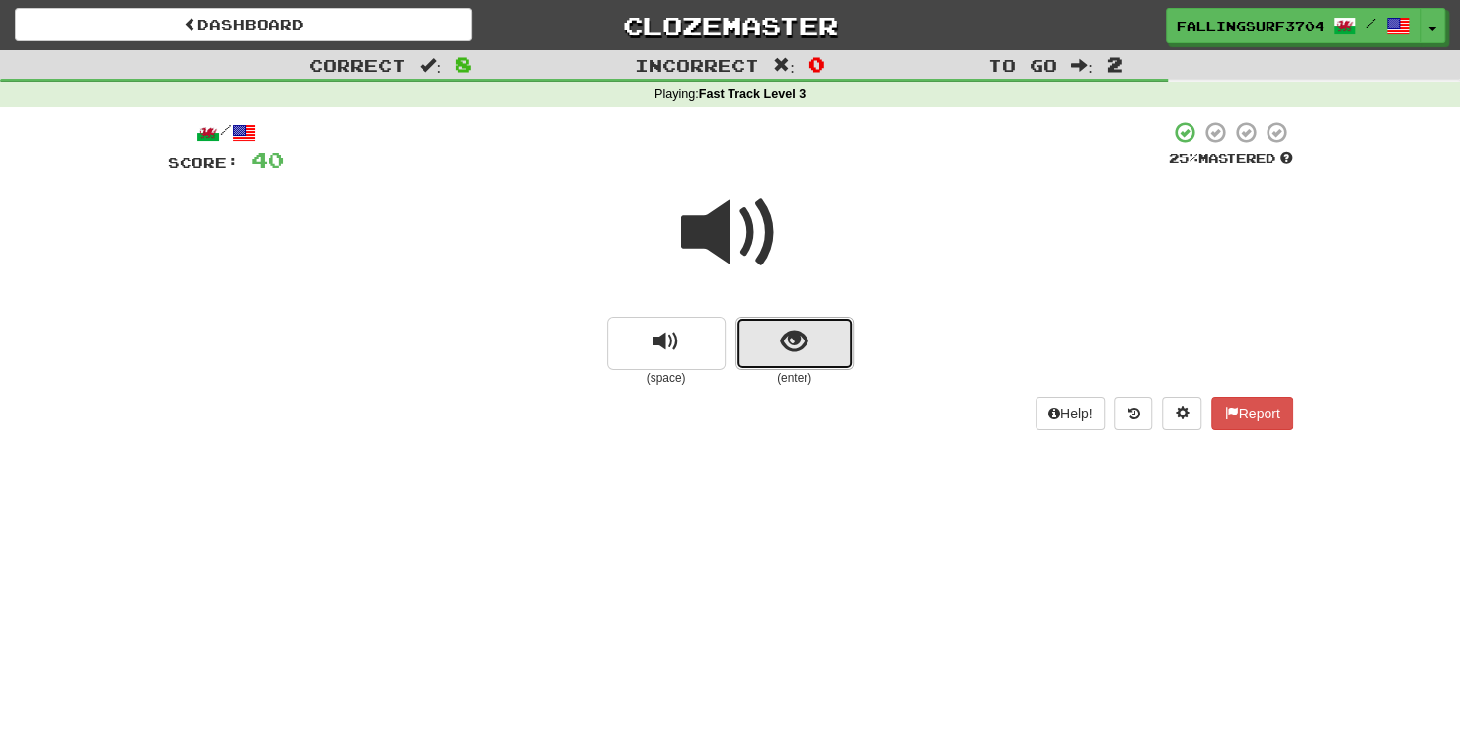
click at [808, 339] on button "show sentence" at bounding box center [794, 343] width 118 height 53
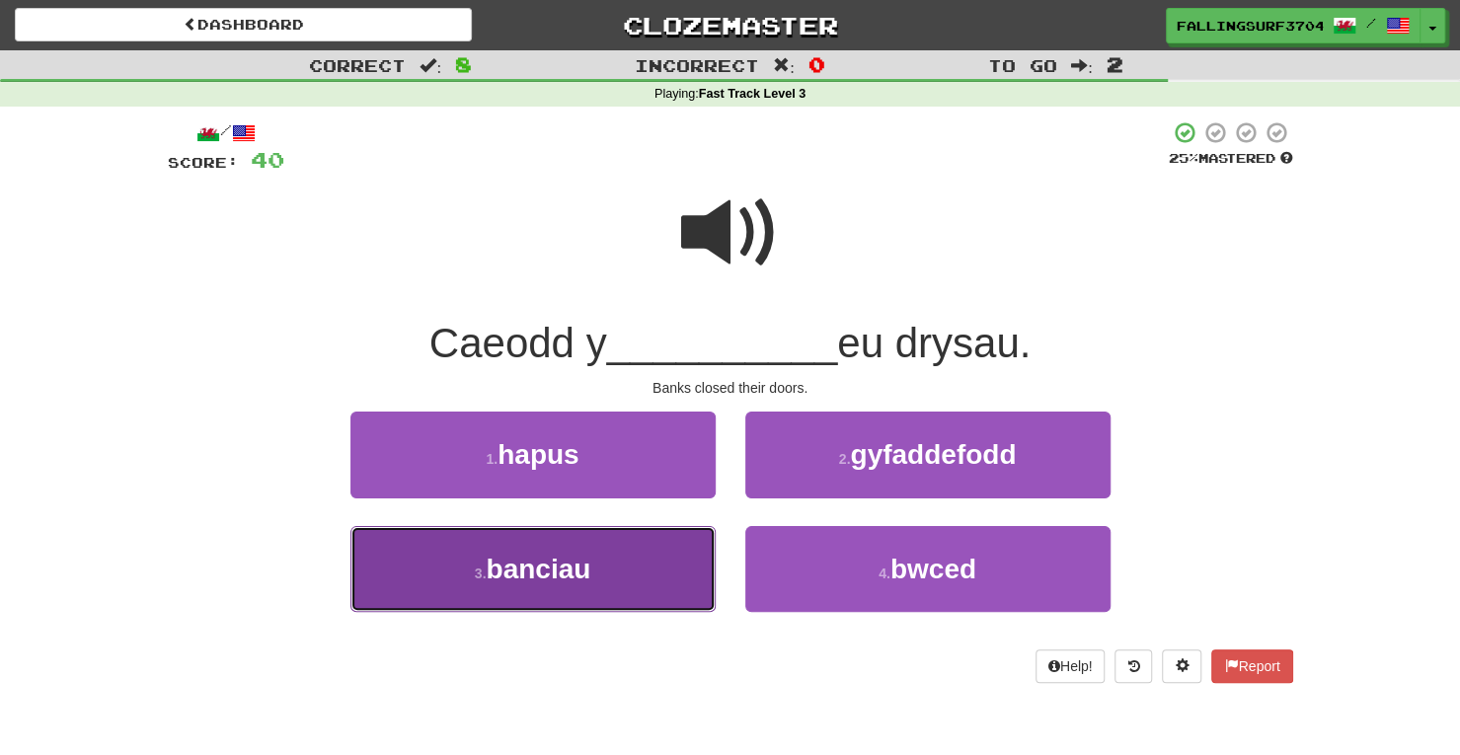
click at [612, 576] on button "3 . banciau" at bounding box center [532, 569] width 365 height 86
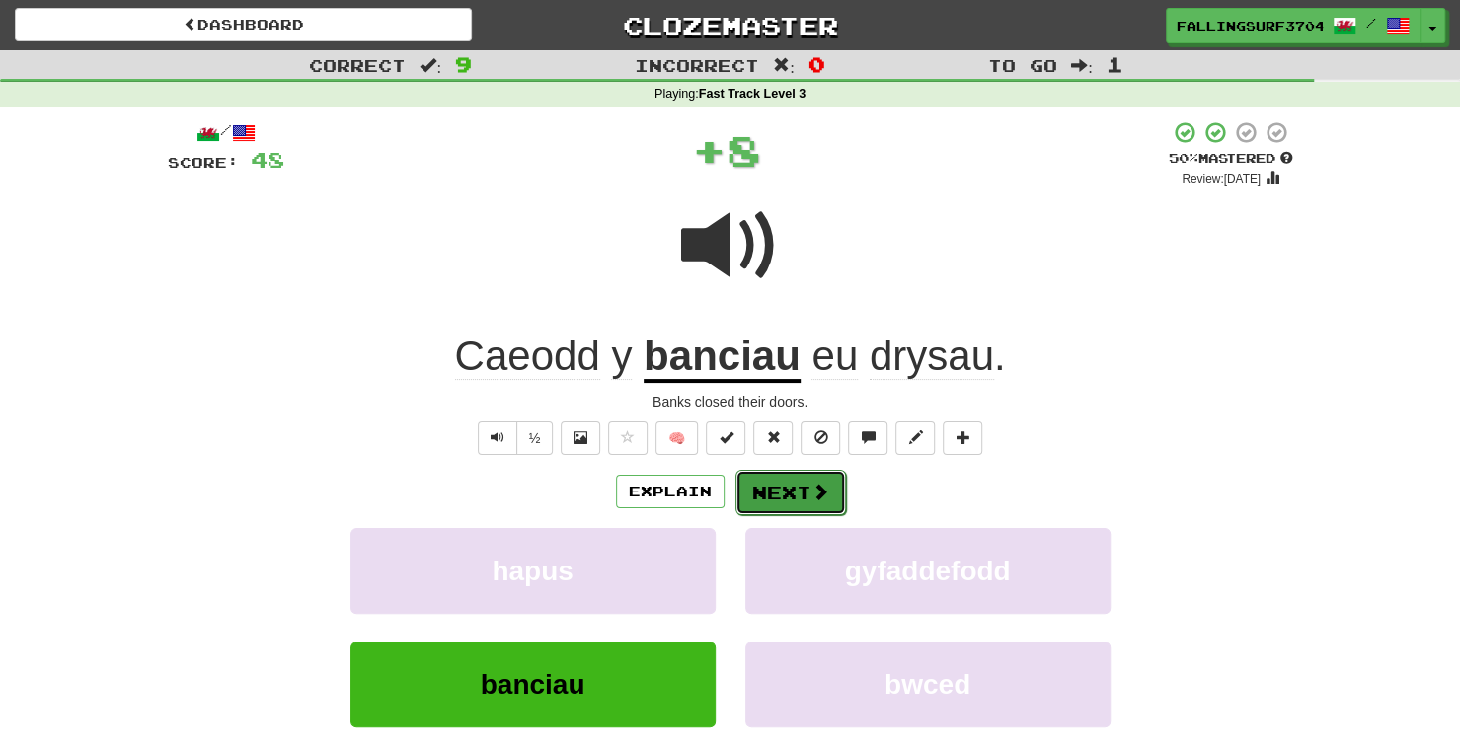
click at [776, 497] on button "Next" at bounding box center [790, 492] width 111 height 45
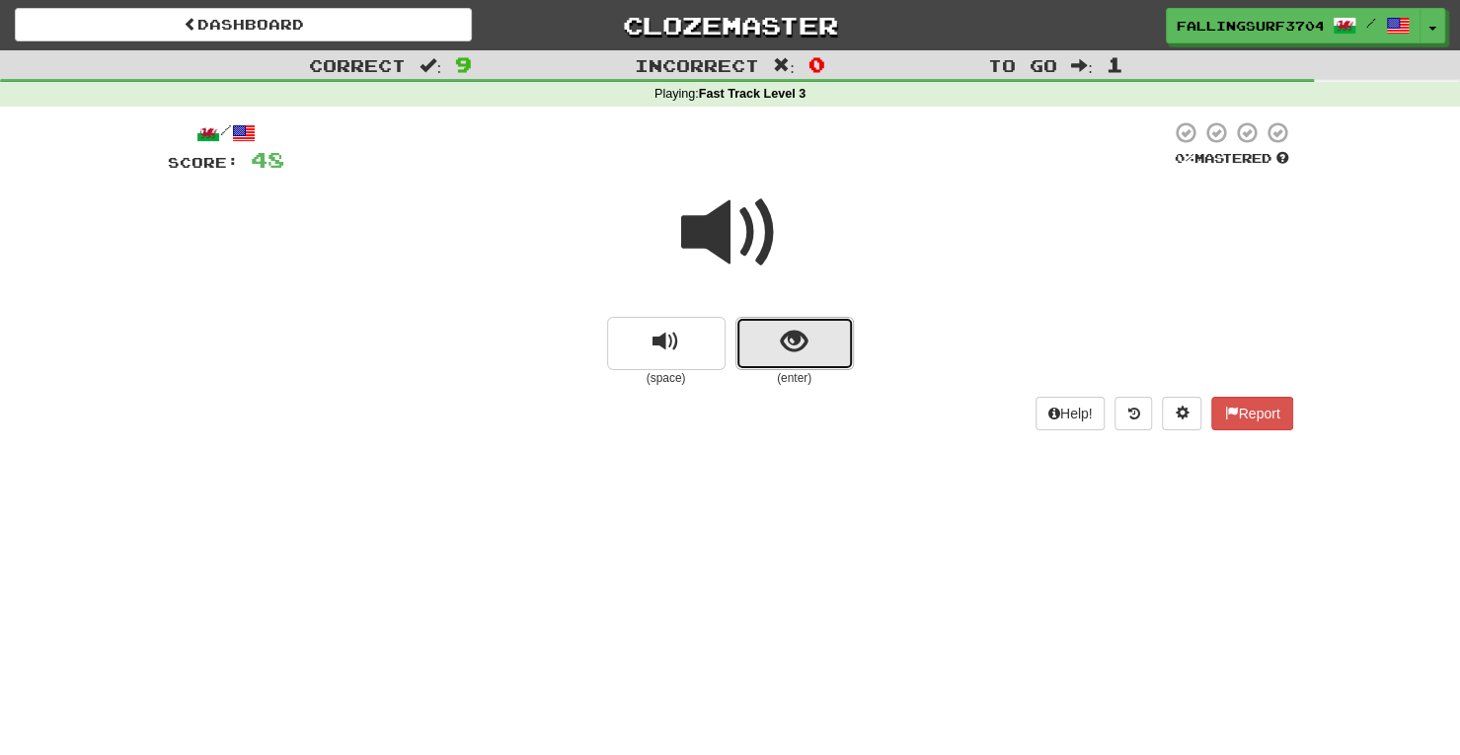
click at [810, 343] on button "show sentence" at bounding box center [794, 343] width 118 height 53
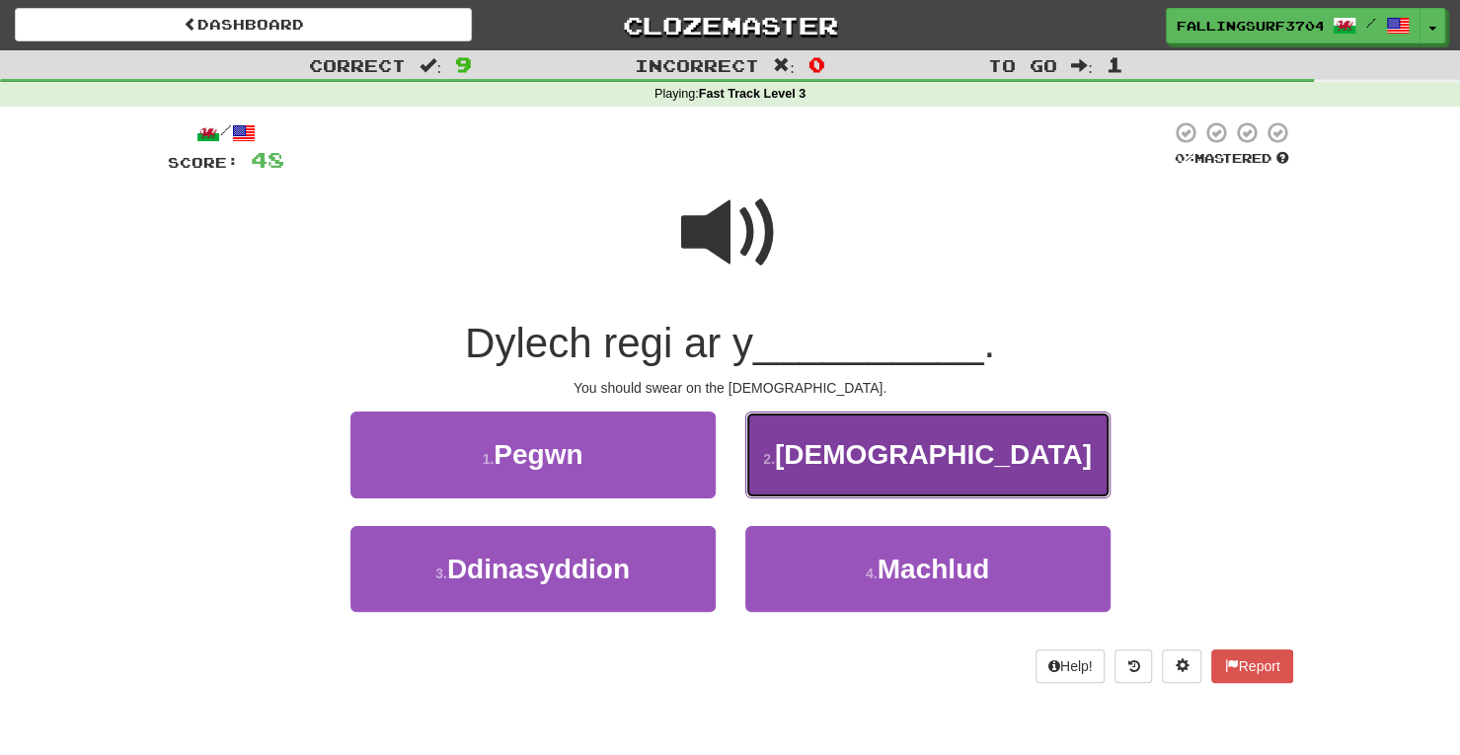
click at [867, 475] on button "2 . Beibl" at bounding box center [927, 455] width 365 height 86
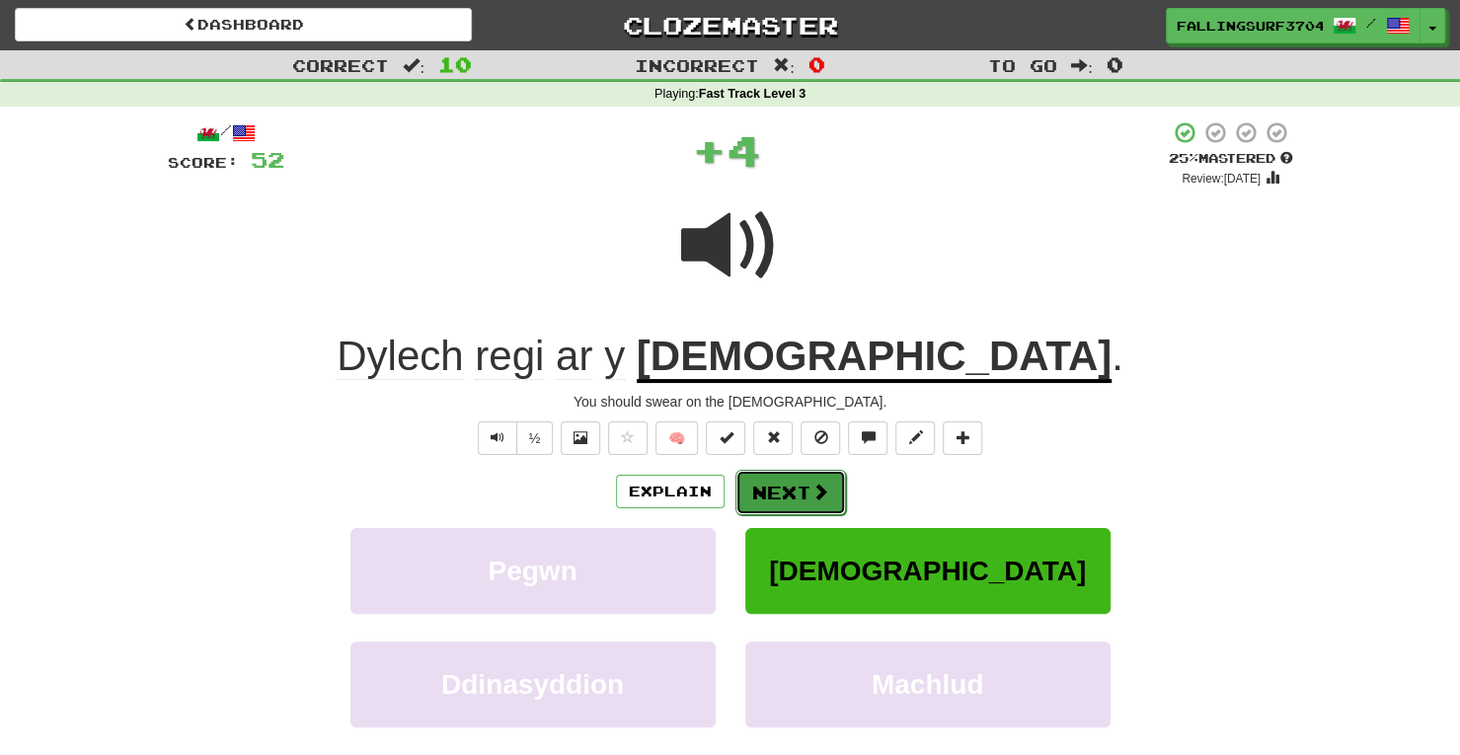
click at [782, 485] on button "Next" at bounding box center [790, 492] width 111 height 45
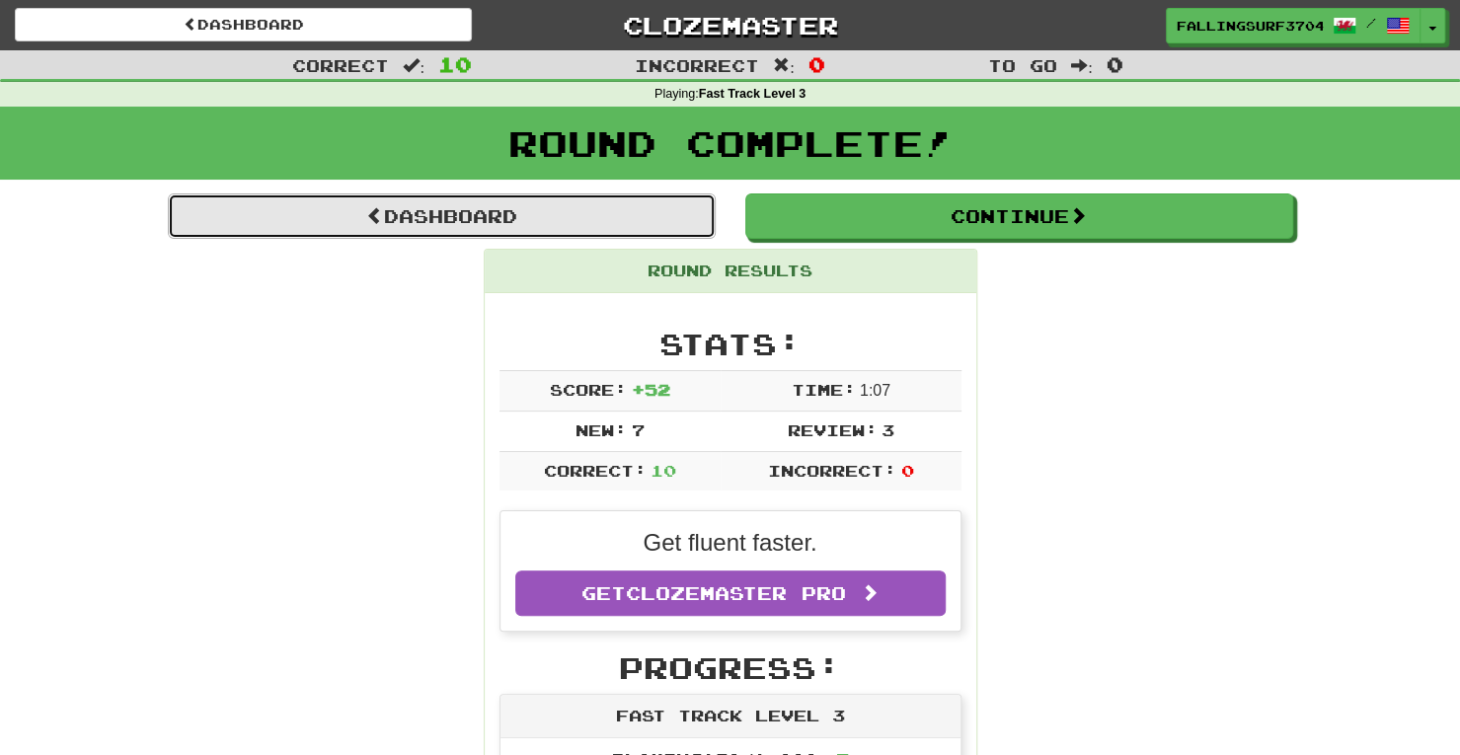
click at [436, 204] on link "Dashboard" at bounding box center [442, 215] width 548 height 45
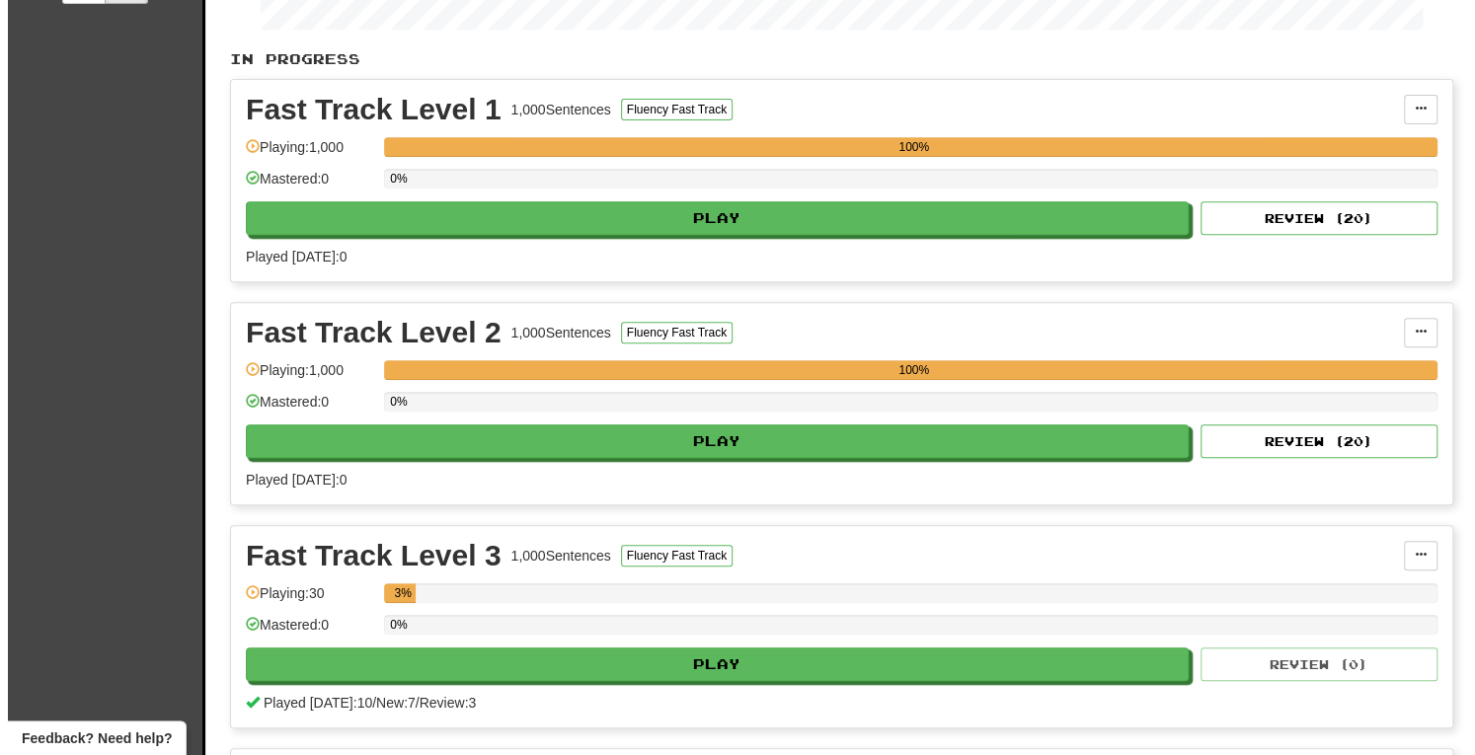
scroll to position [422, 0]
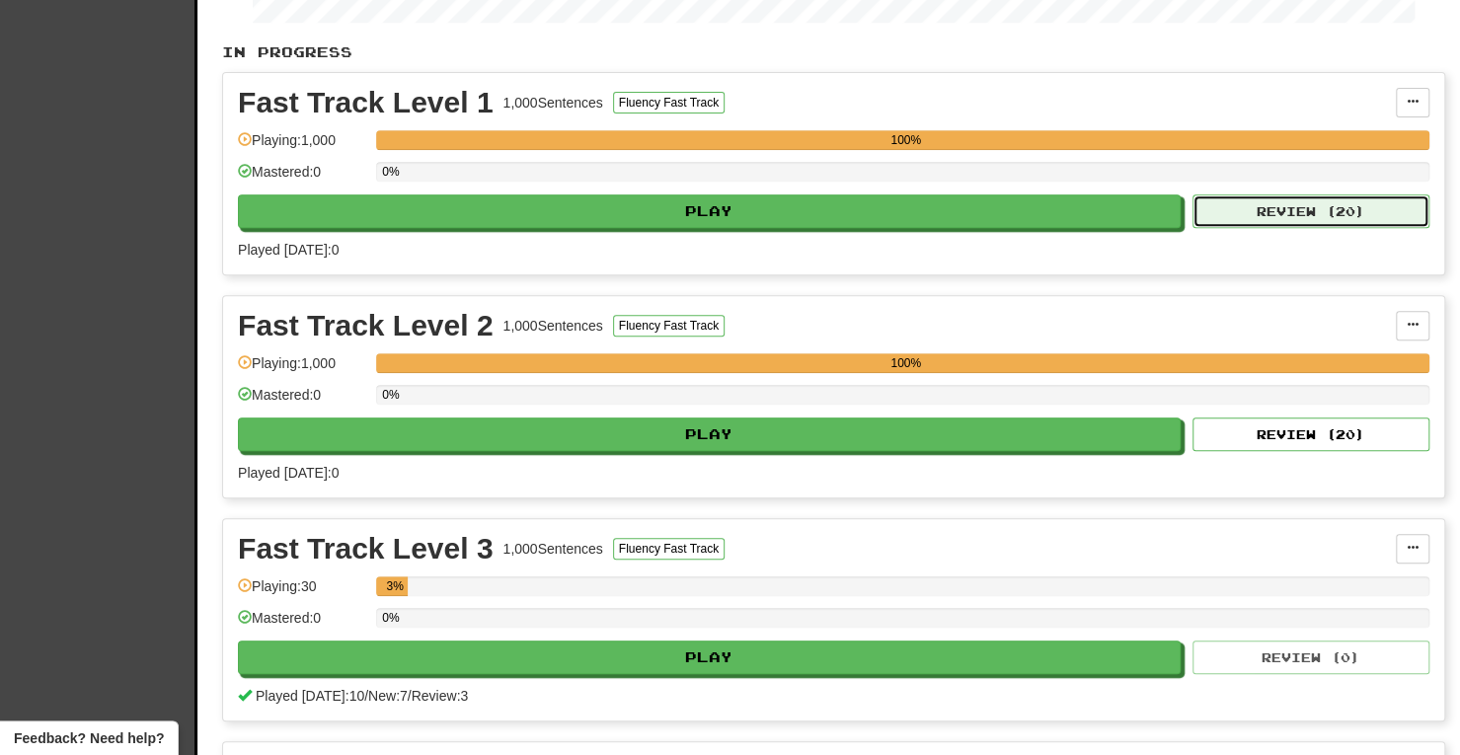
click at [1263, 203] on button "Review ( 20 )" at bounding box center [1311, 211] width 237 height 34
select select "**"
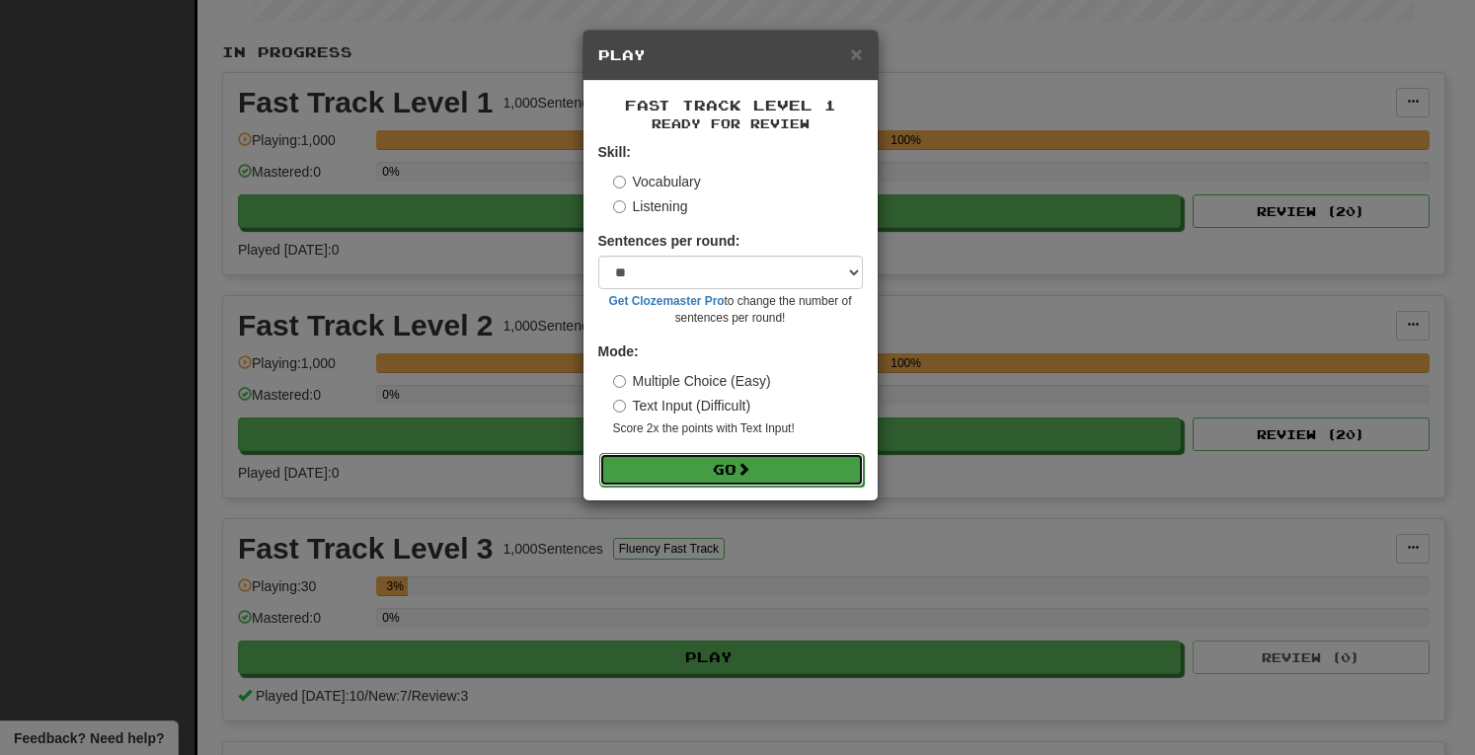
click at [685, 464] on button "Go" at bounding box center [731, 470] width 265 height 34
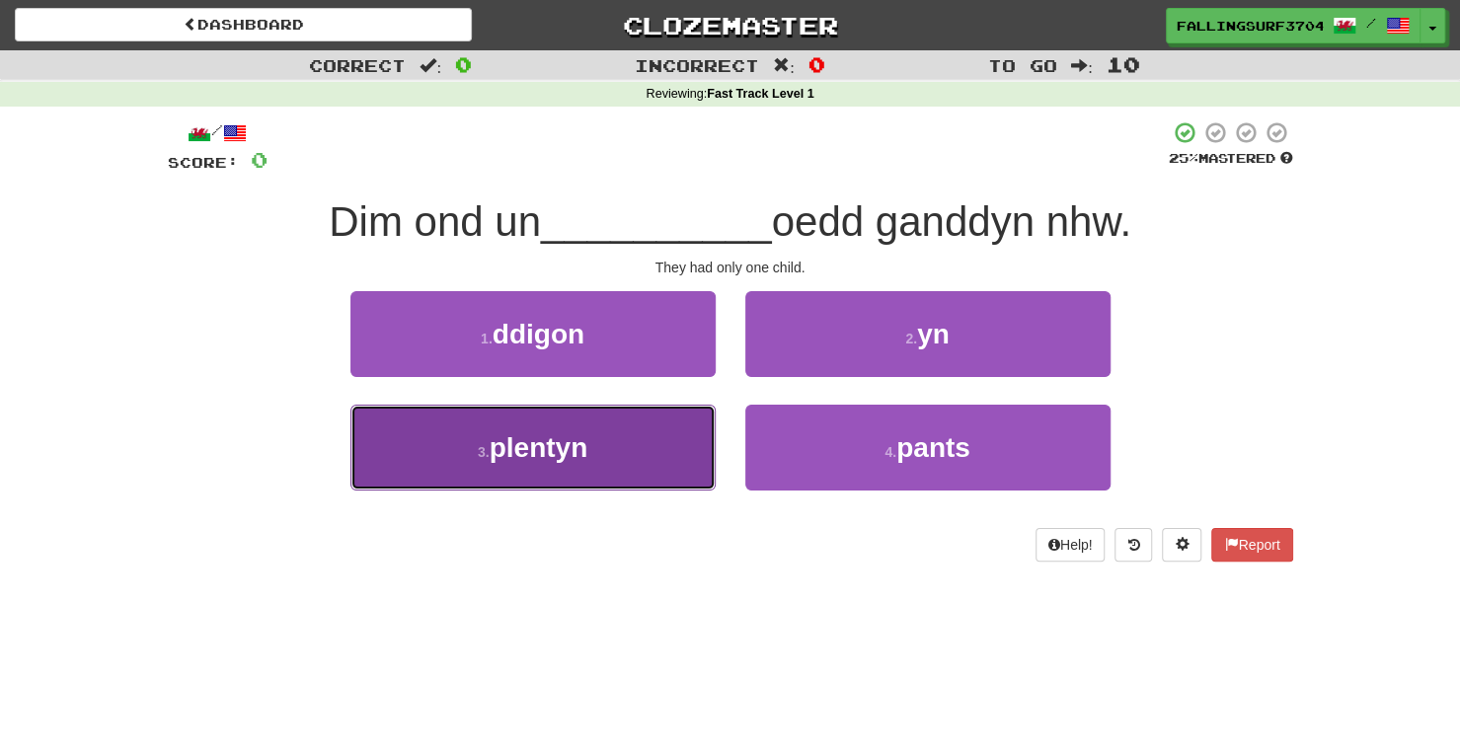
click at [634, 468] on button "3 . [GEOGRAPHIC_DATA]" at bounding box center [532, 448] width 365 height 86
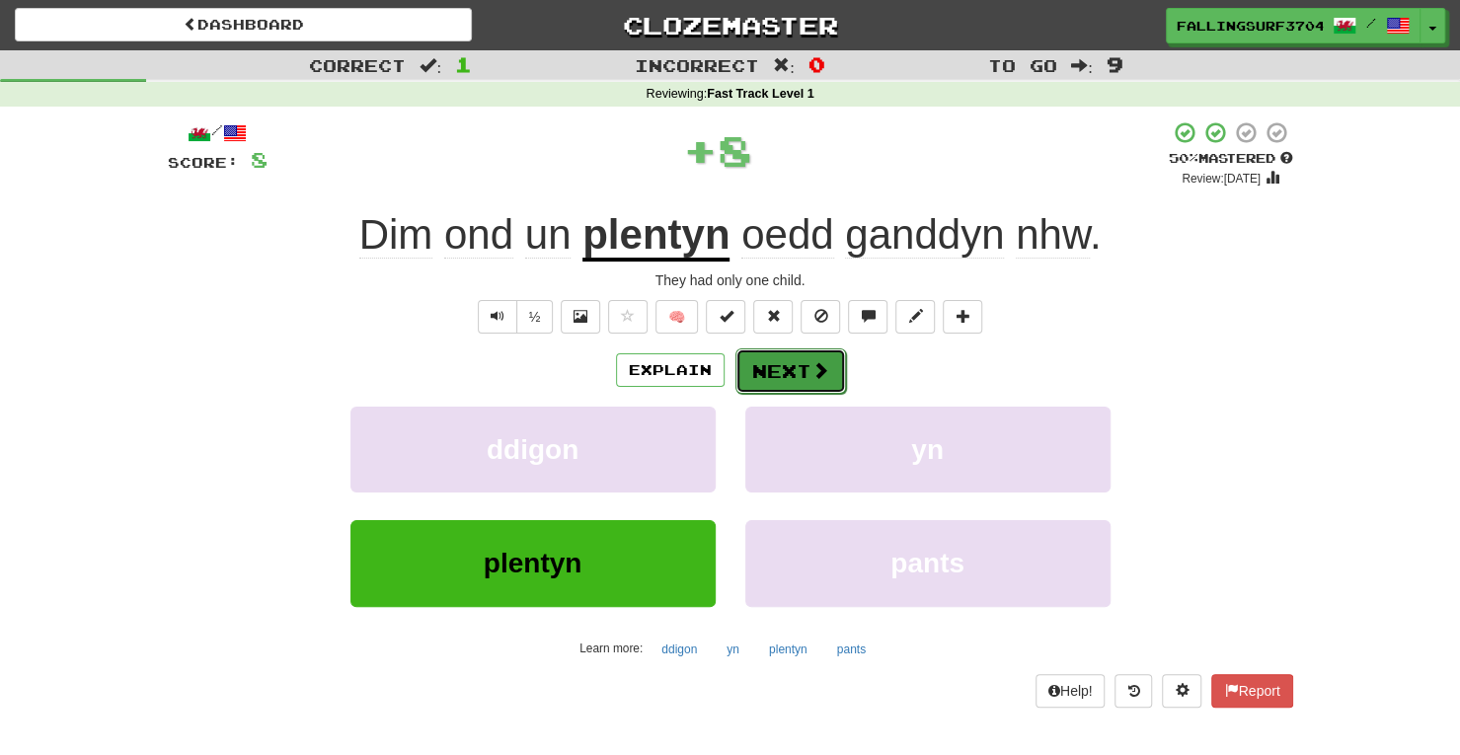
click at [805, 370] on button "Next" at bounding box center [790, 370] width 111 height 45
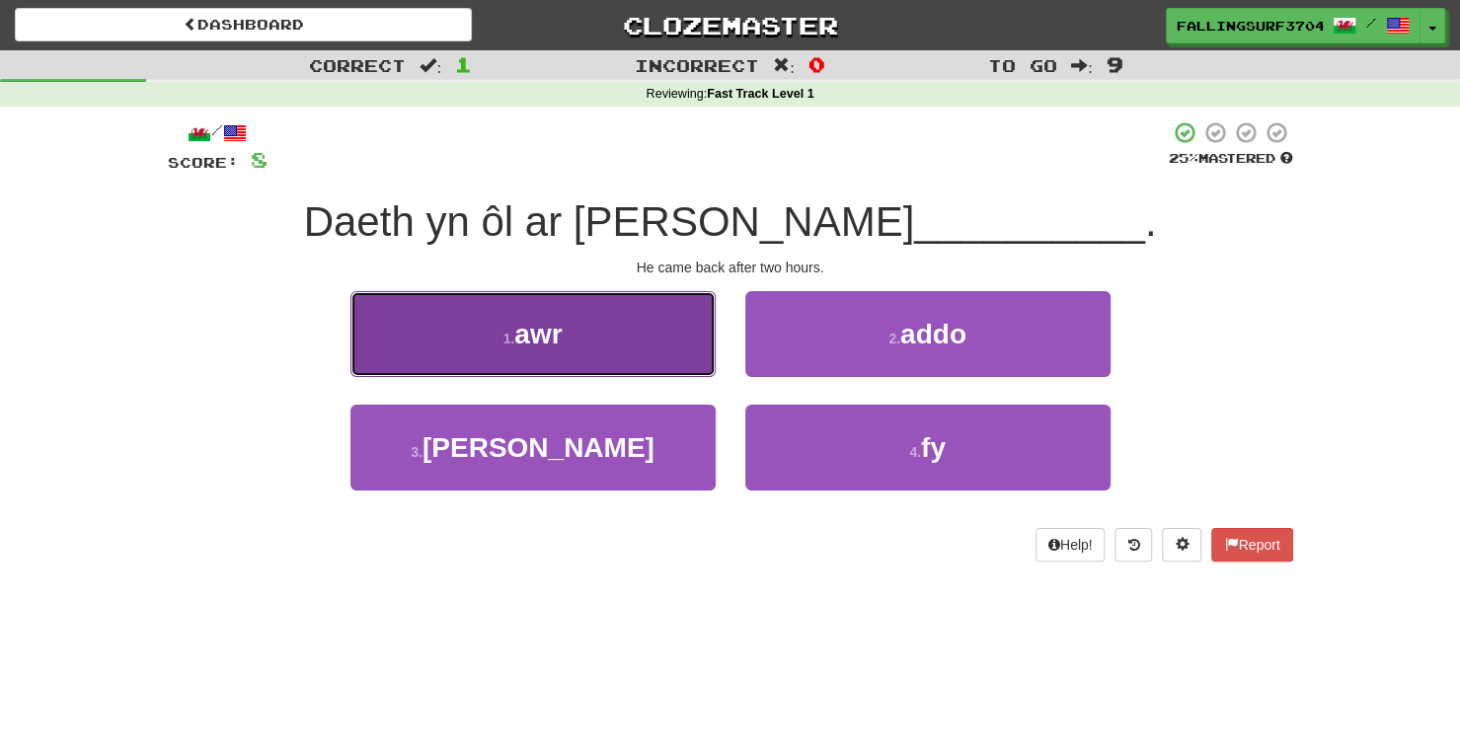
click at [693, 361] on button "1 . awr" at bounding box center [532, 334] width 365 height 86
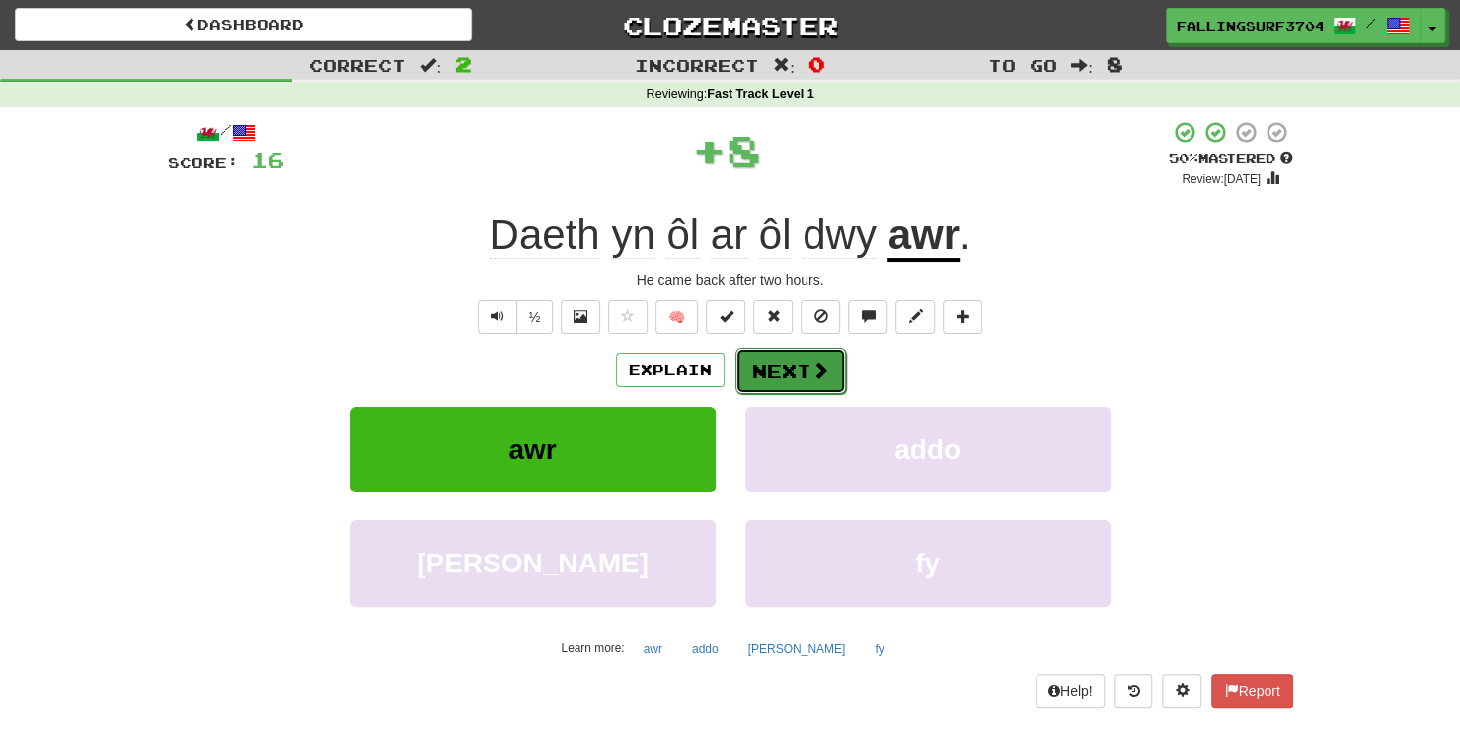
click at [805, 368] on button "Next" at bounding box center [790, 370] width 111 height 45
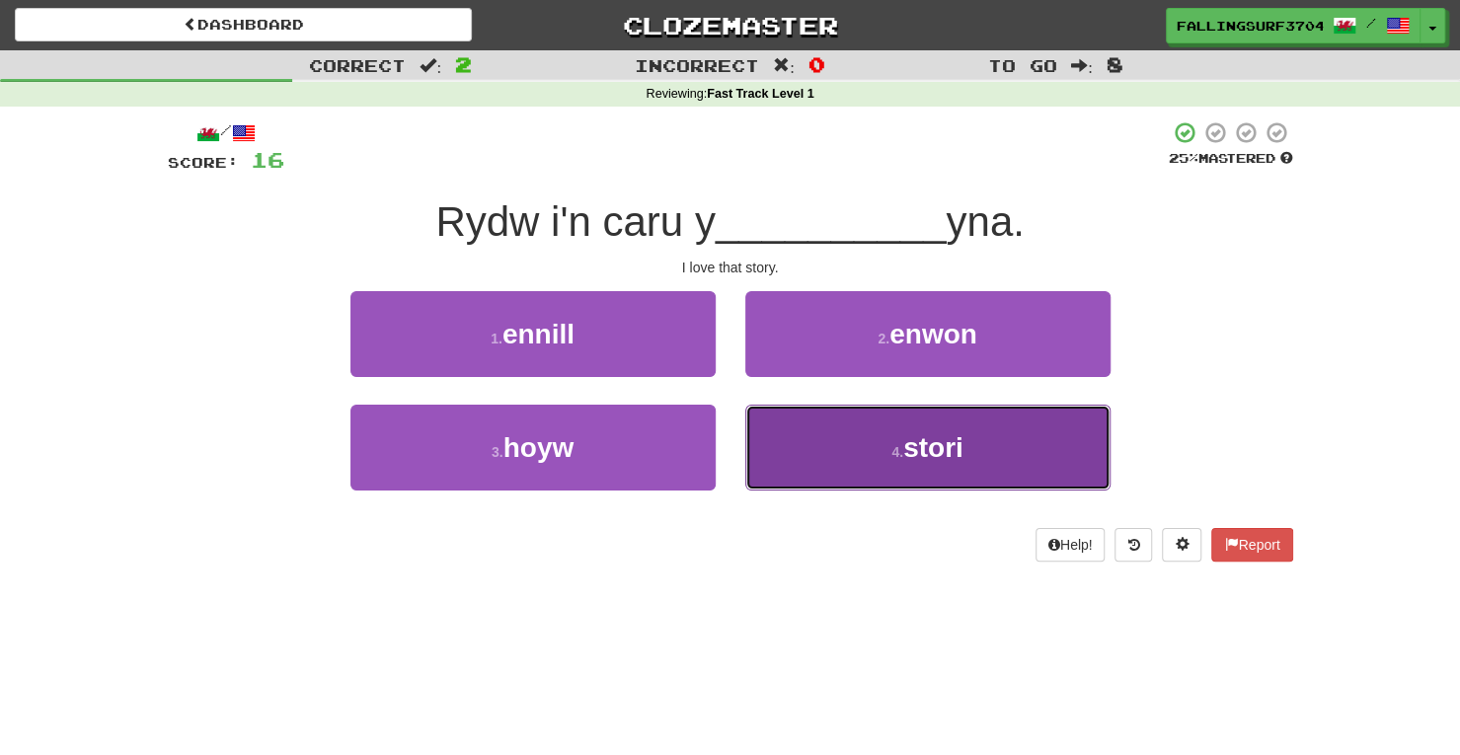
click at [826, 454] on button "4 . stori" at bounding box center [927, 448] width 365 height 86
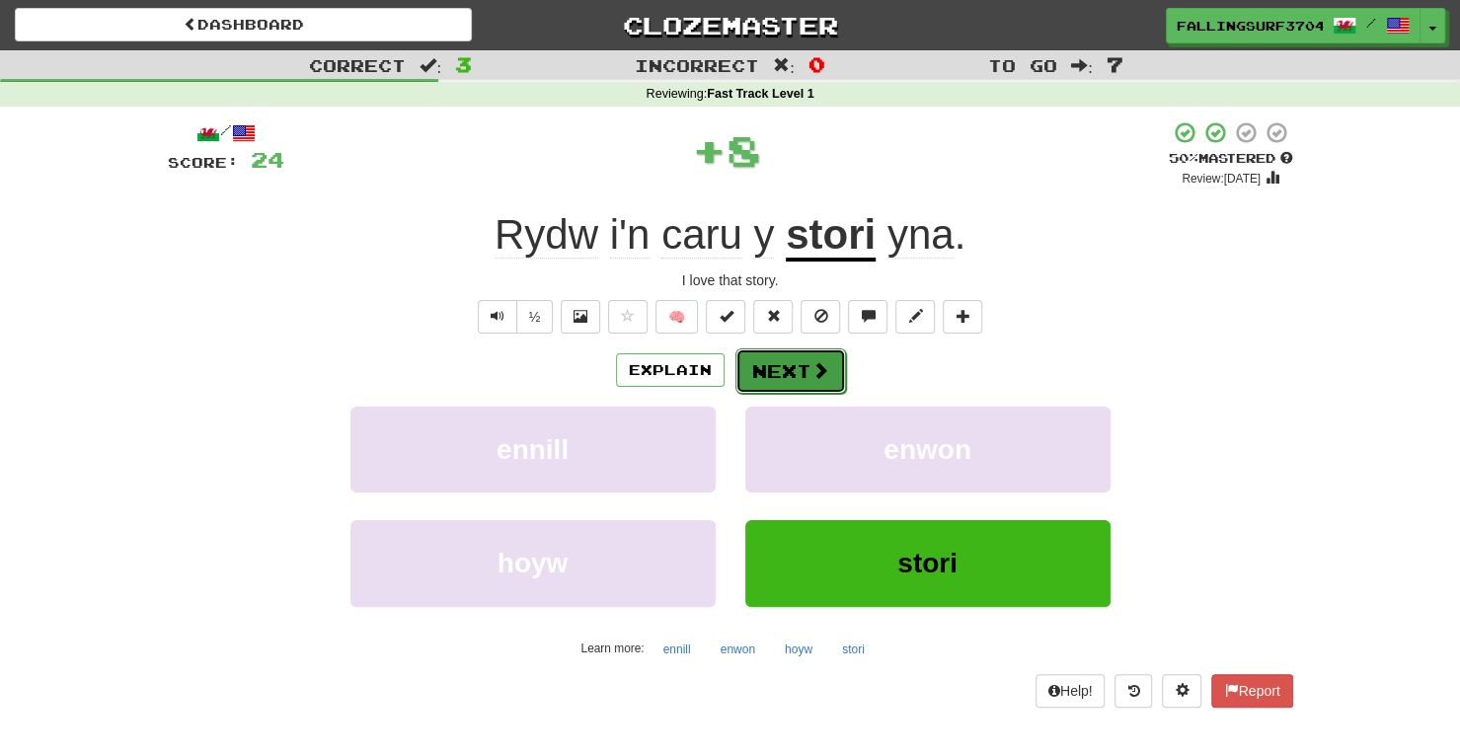
click at [787, 363] on button "Next" at bounding box center [790, 370] width 111 height 45
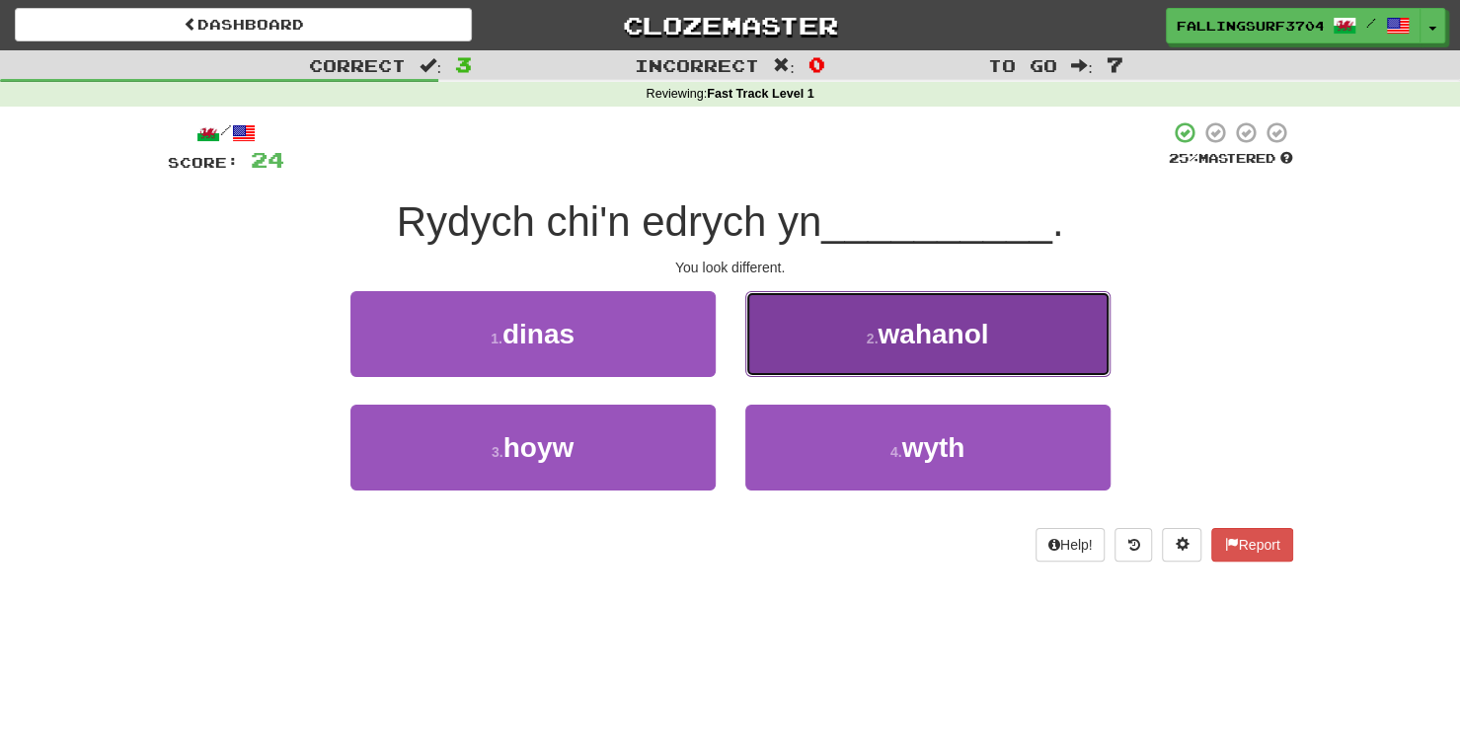
click at [845, 343] on button "2 . wahanol" at bounding box center [927, 334] width 365 height 86
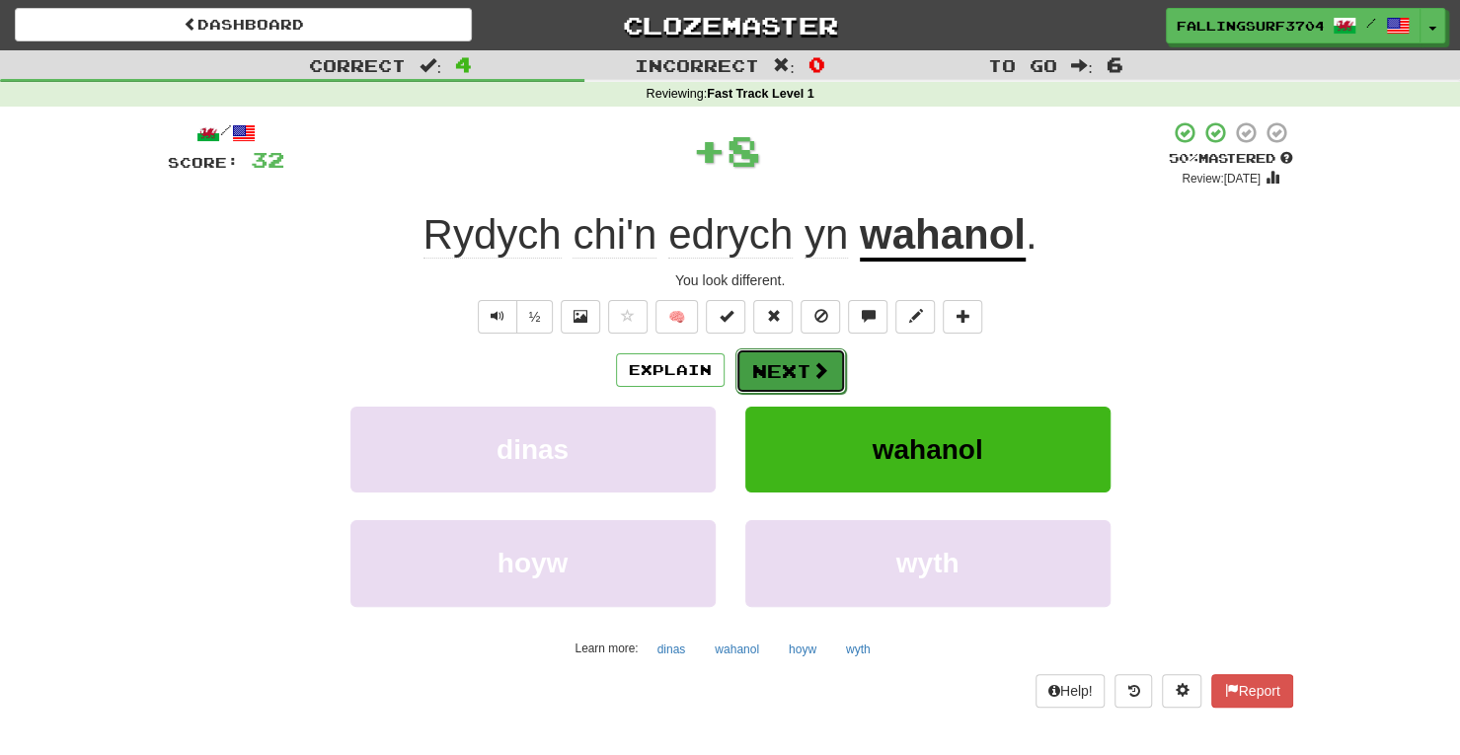
click at [796, 359] on button "Next" at bounding box center [790, 370] width 111 height 45
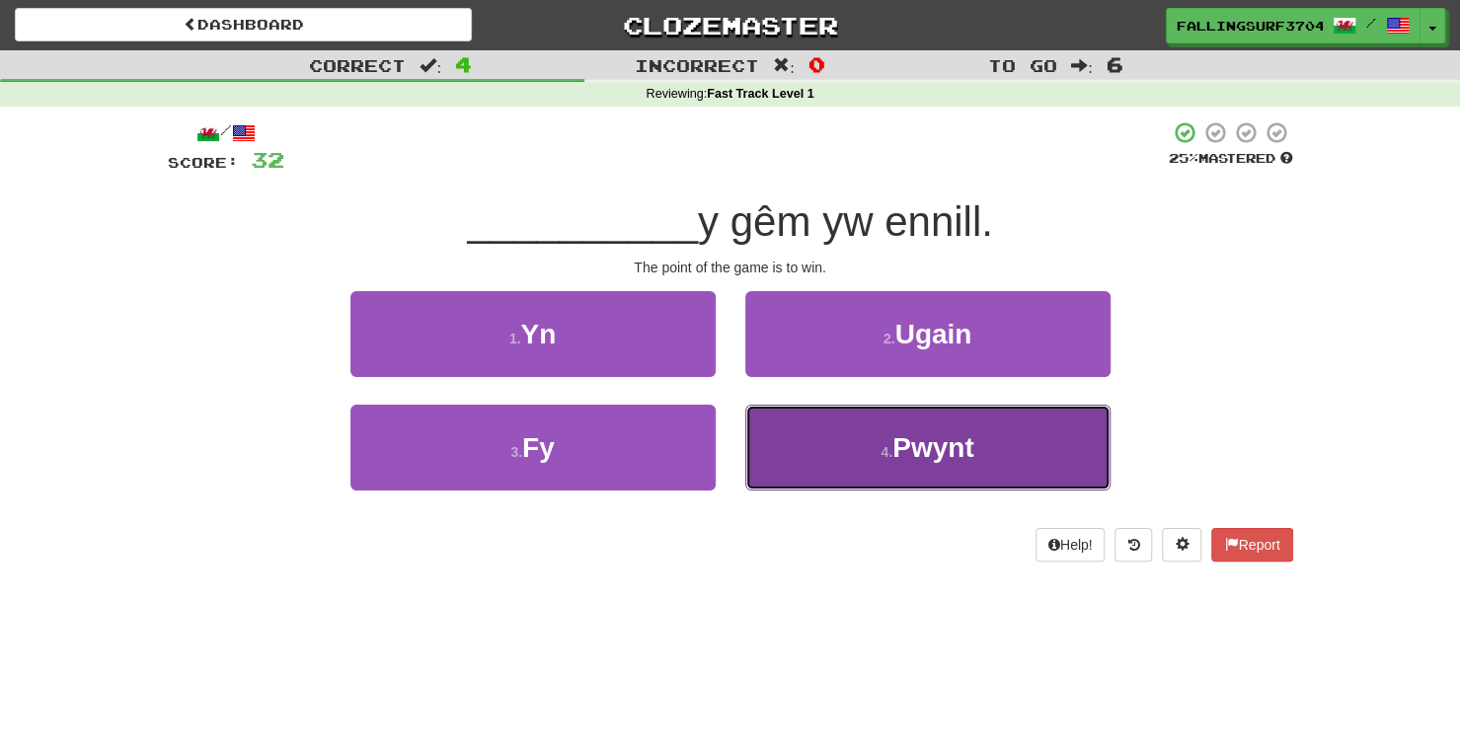
click at [843, 457] on button "4 . [GEOGRAPHIC_DATA]" at bounding box center [927, 448] width 365 height 86
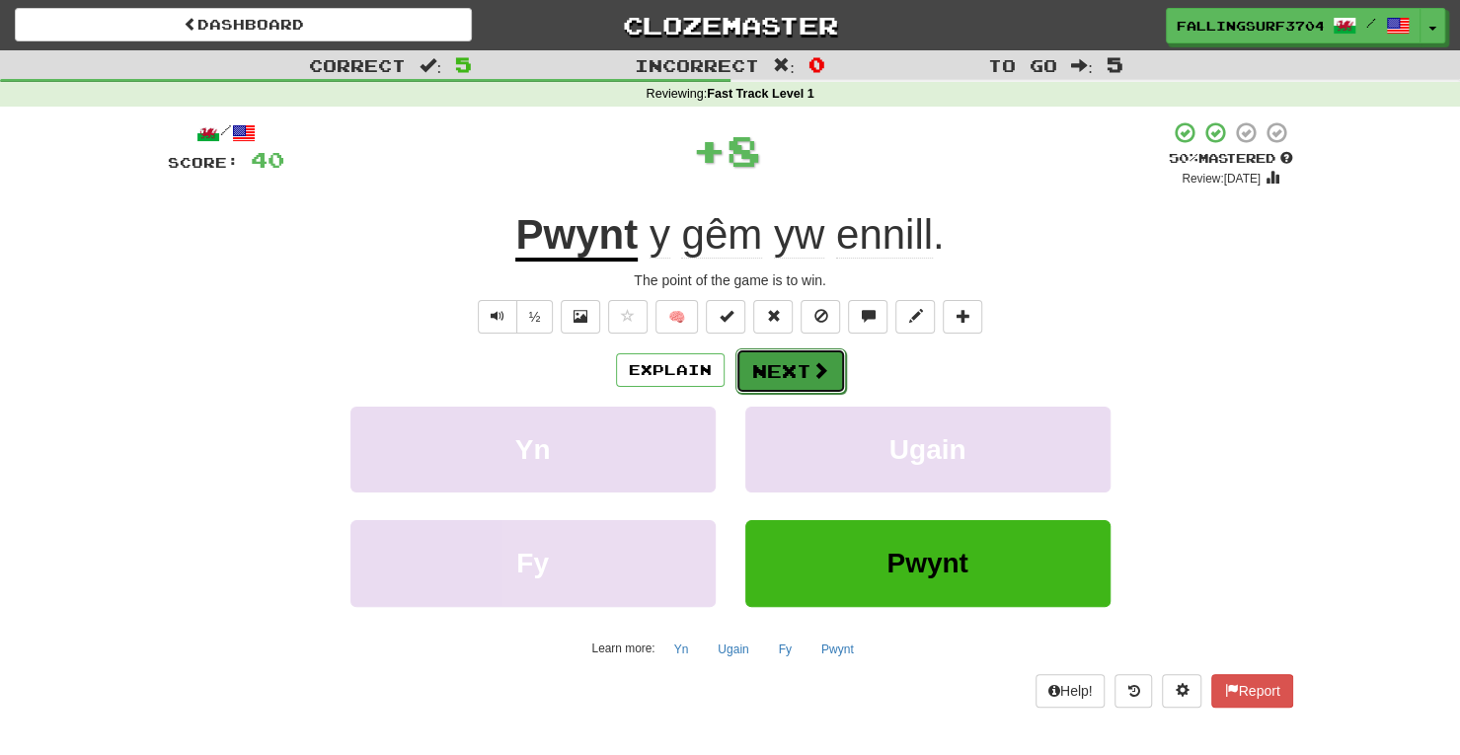
click at [786, 364] on button "Next" at bounding box center [790, 370] width 111 height 45
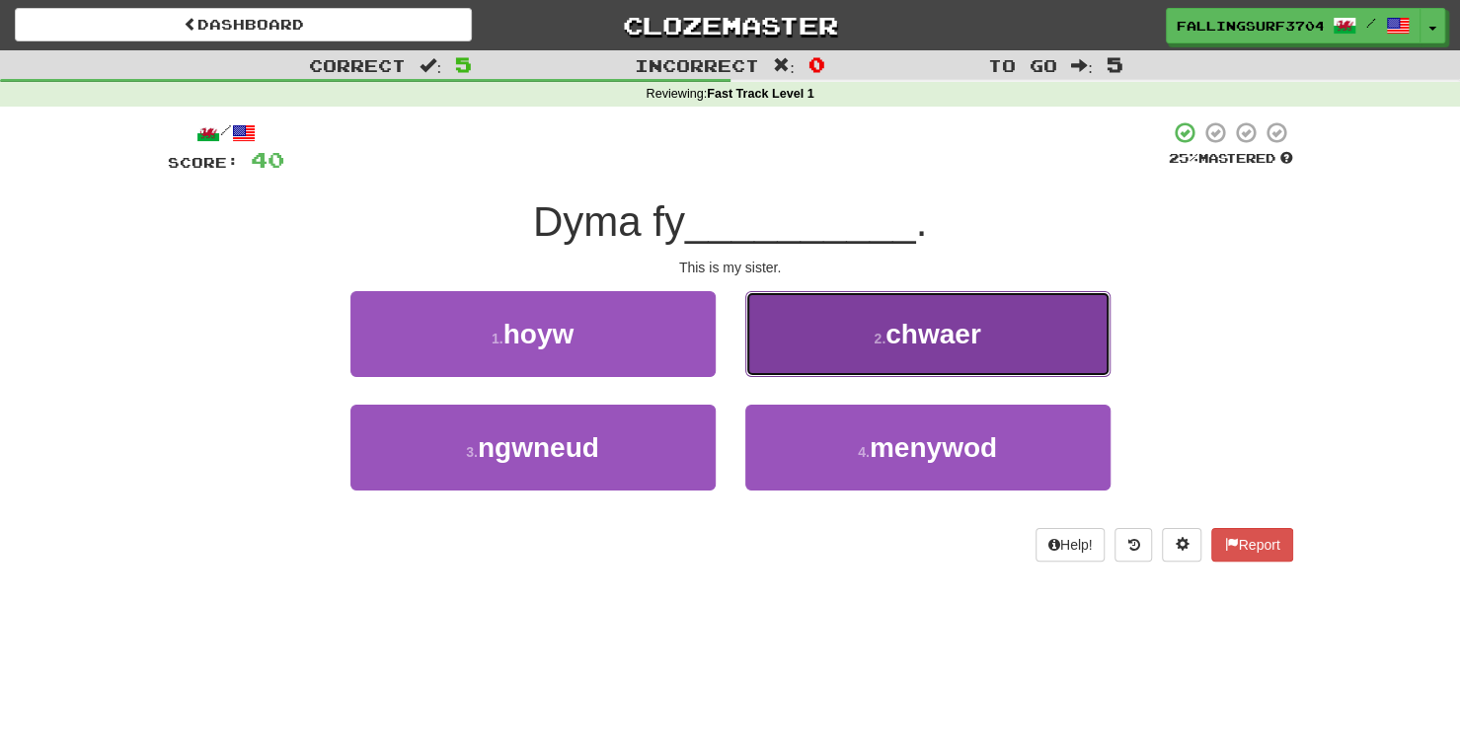
click at [854, 354] on button "2 . [GEOGRAPHIC_DATA]" at bounding box center [927, 334] width 365 height 86
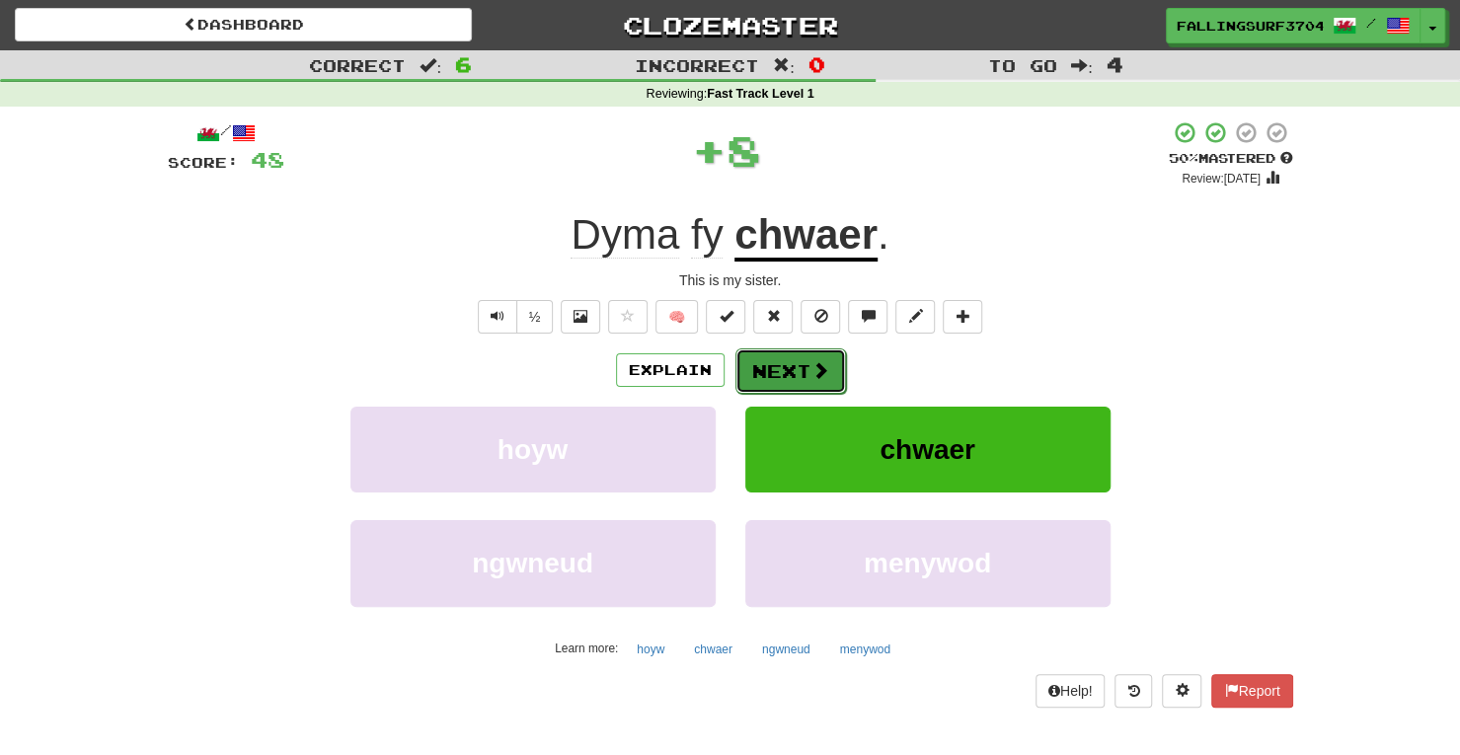
click at [788, 364] on button "Next" at bounding box center [790, 370] width 111 height 45
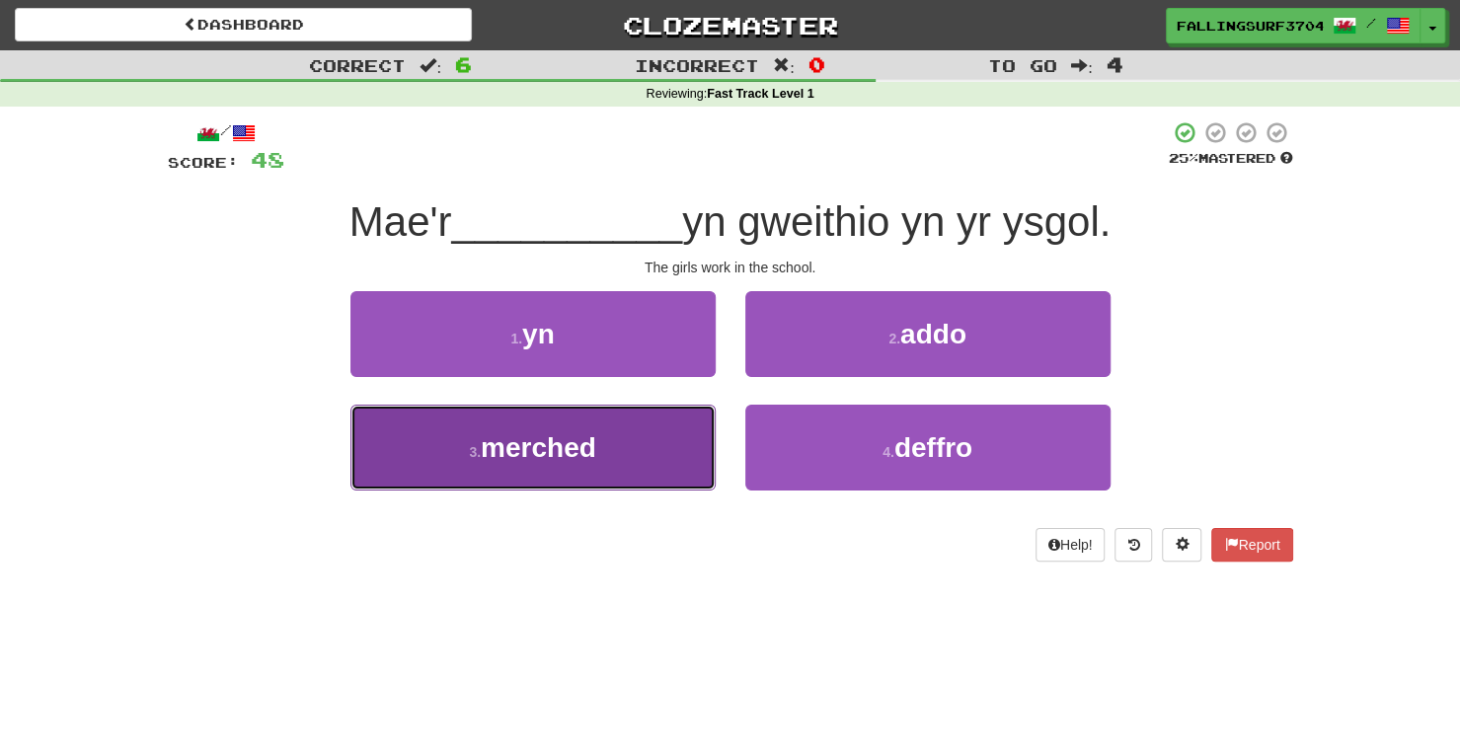
click at [622, 485] on button "3 . merched" at bounding box center [532, 448] width 365 height 86
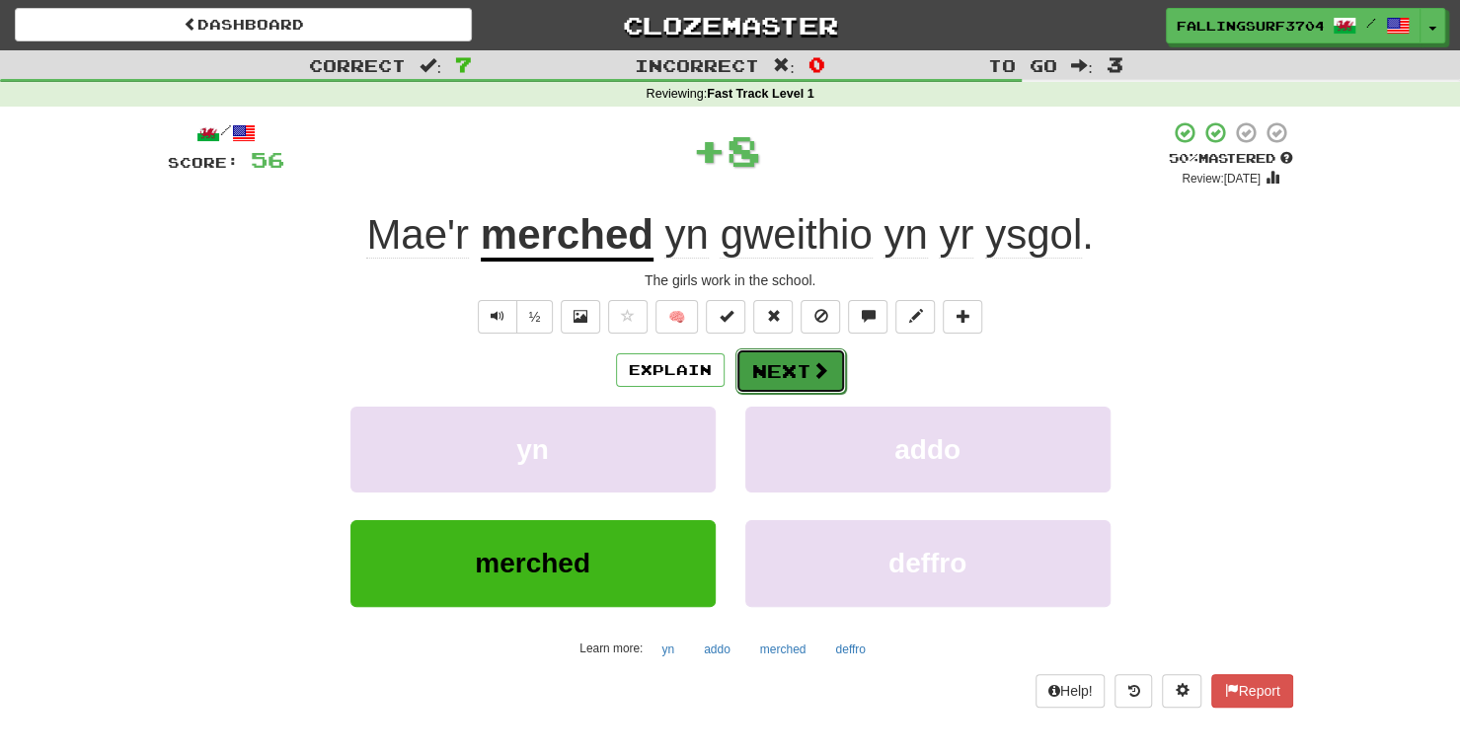
click at [801, 377] on button "Next" at bounding box center [790, 370] width 111 height 45
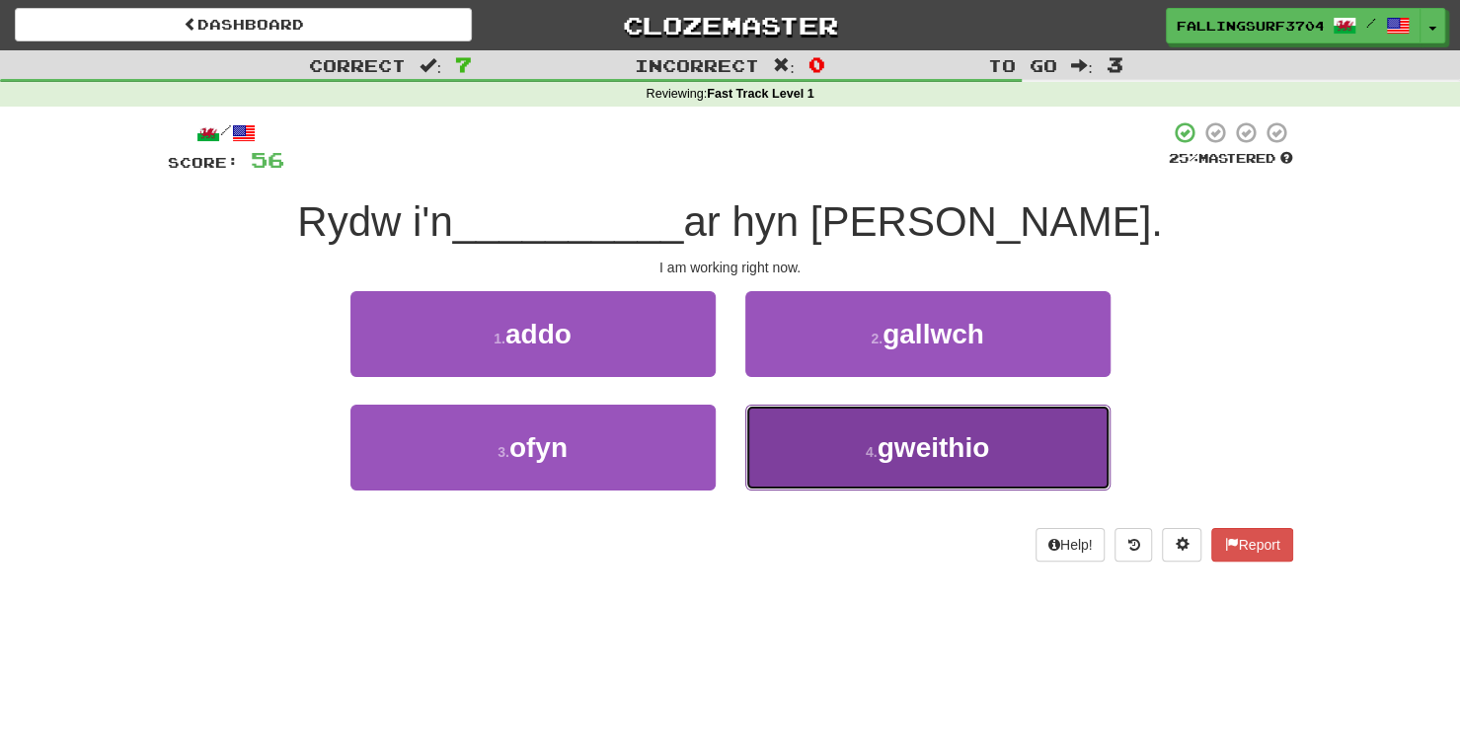
click at [853, 448] on button "4 . gweithio" at bounding box center [927, 448] width 365 height 86
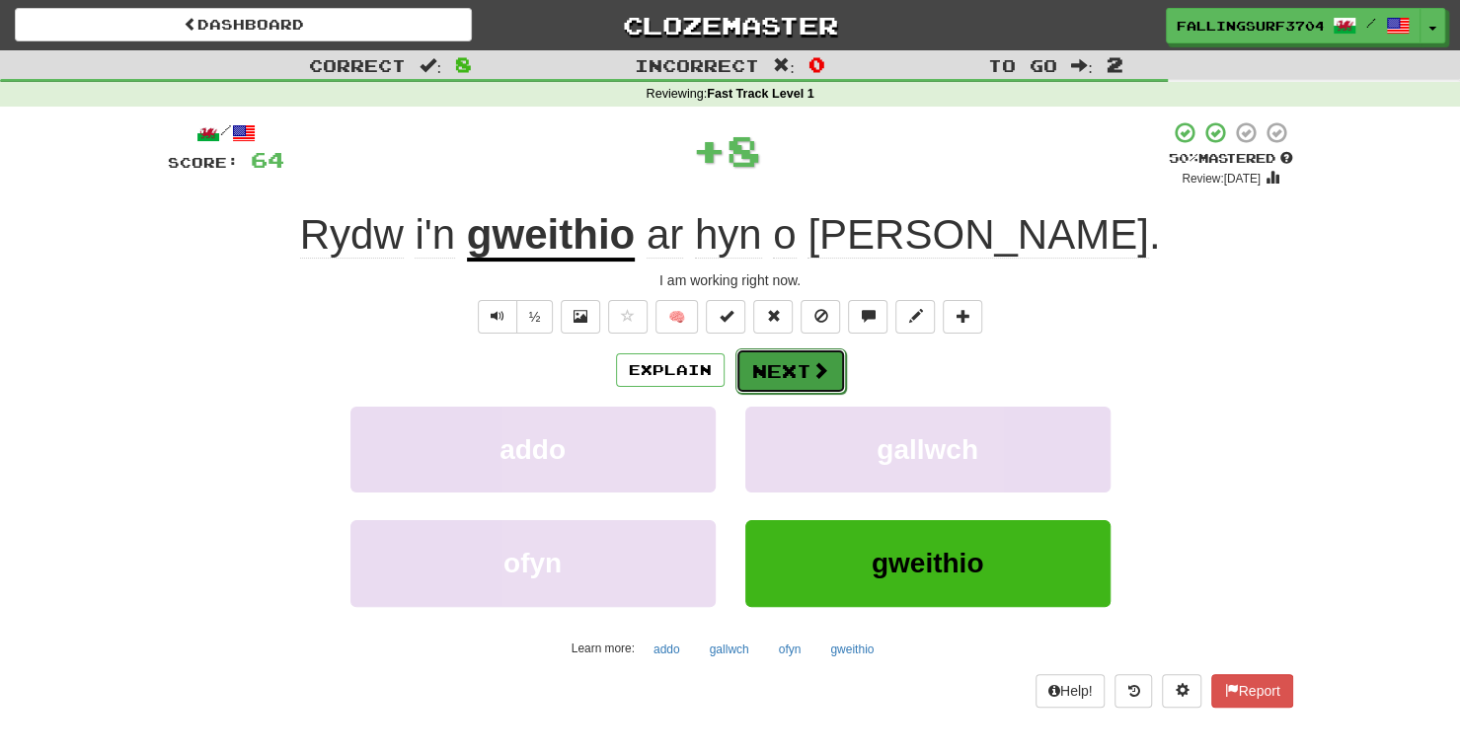
click at [785, 360] on button "Next" at bounding box center [790, 370] width 111 height 45
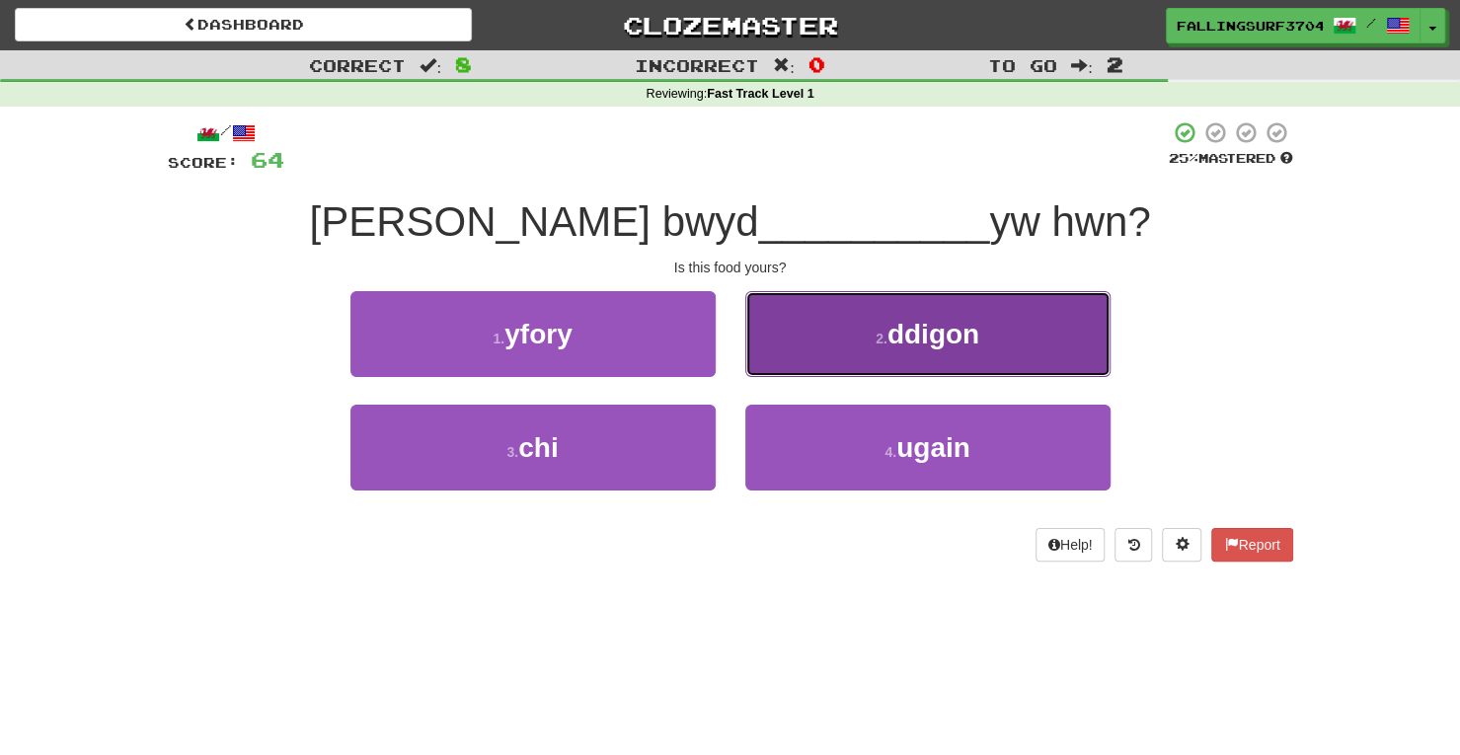
click at [951, 341] on span "ddigon" at bounding box center [933, 334] width 92 height 31
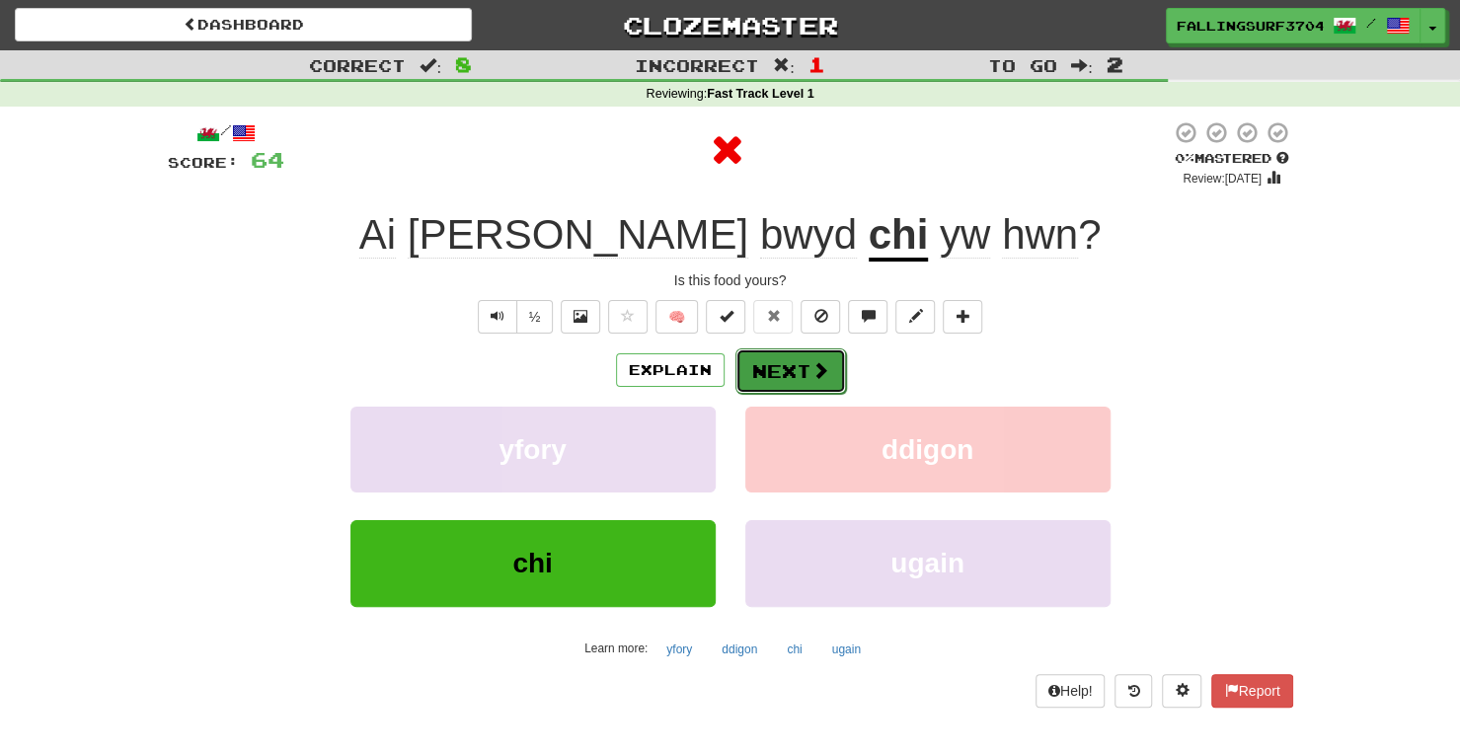
click at [813, 362] on span at bounding box center [820, 370] width 18 height 18
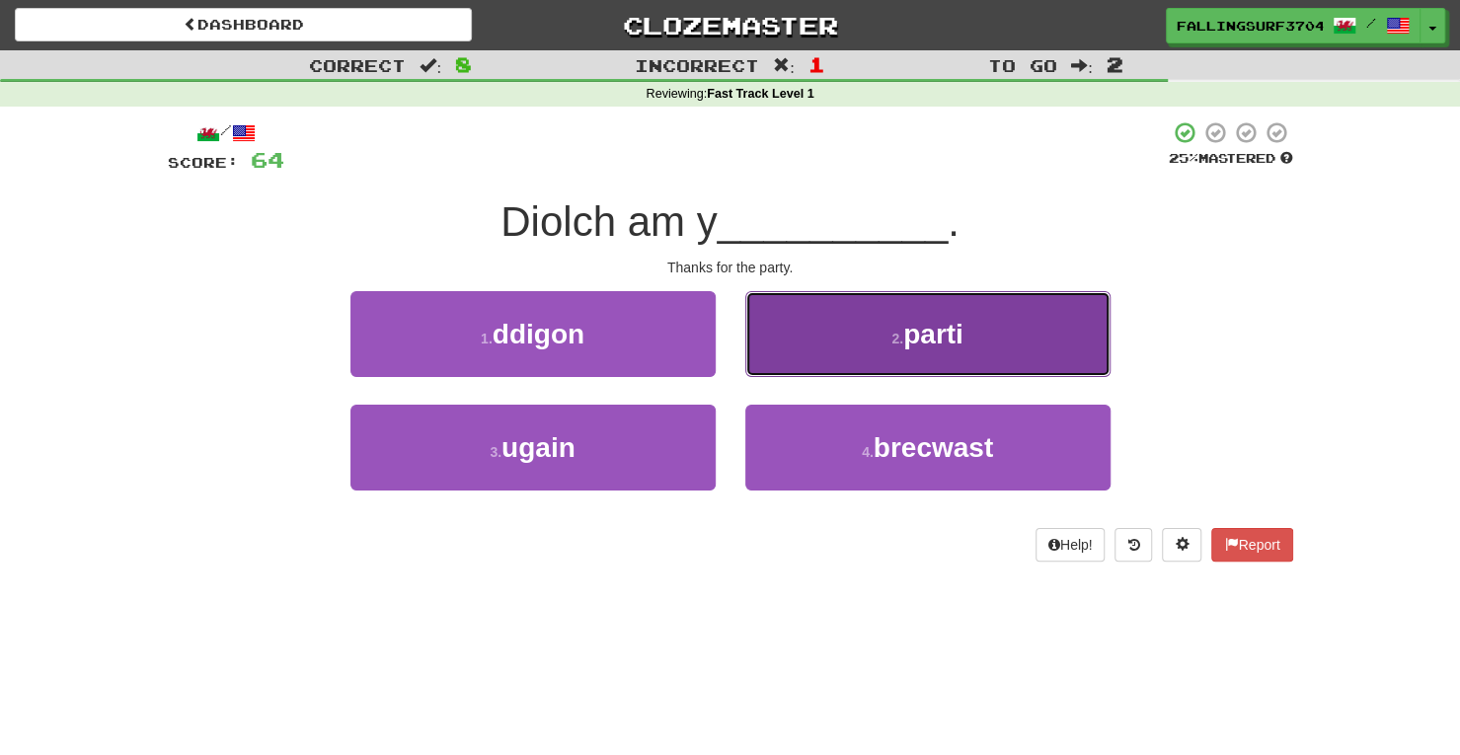
click at [902, 355] on button "2 . parti" at bounding box center [927, 334] width 365 height 86
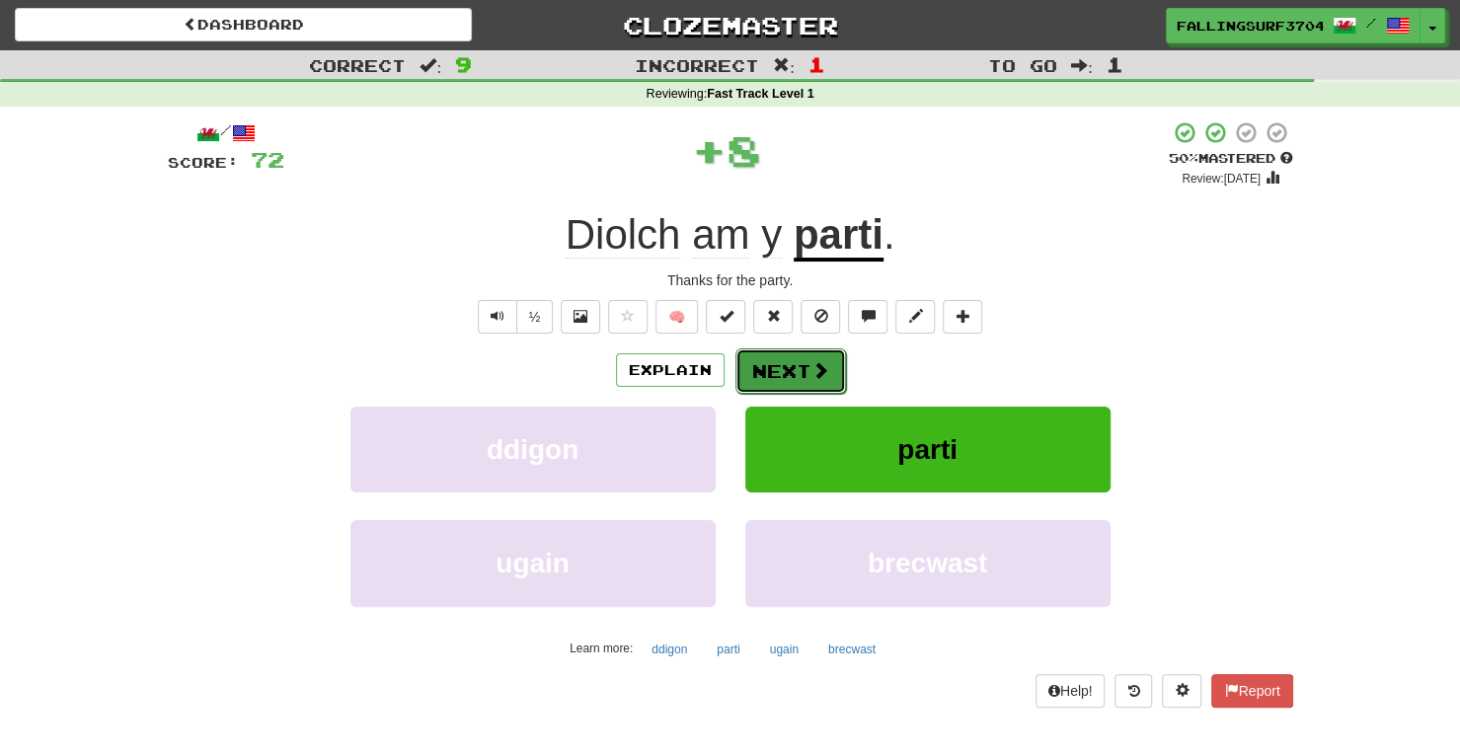
click at [788, 370] on button "Next" at bounding box center [790, 370] width 111 height 45
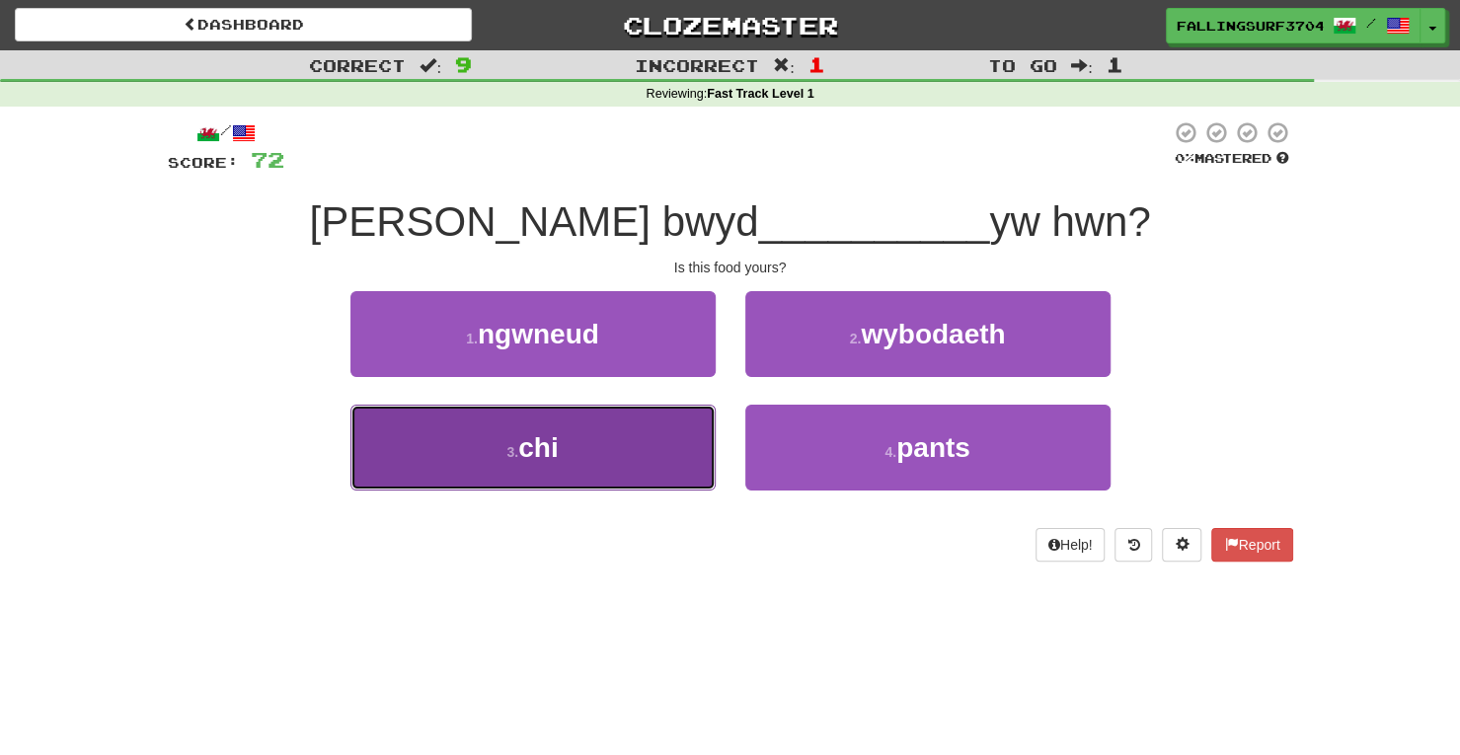
click at [608, 471] on button "3 . chi" at bounding box center [532, 448] width 365 height 86
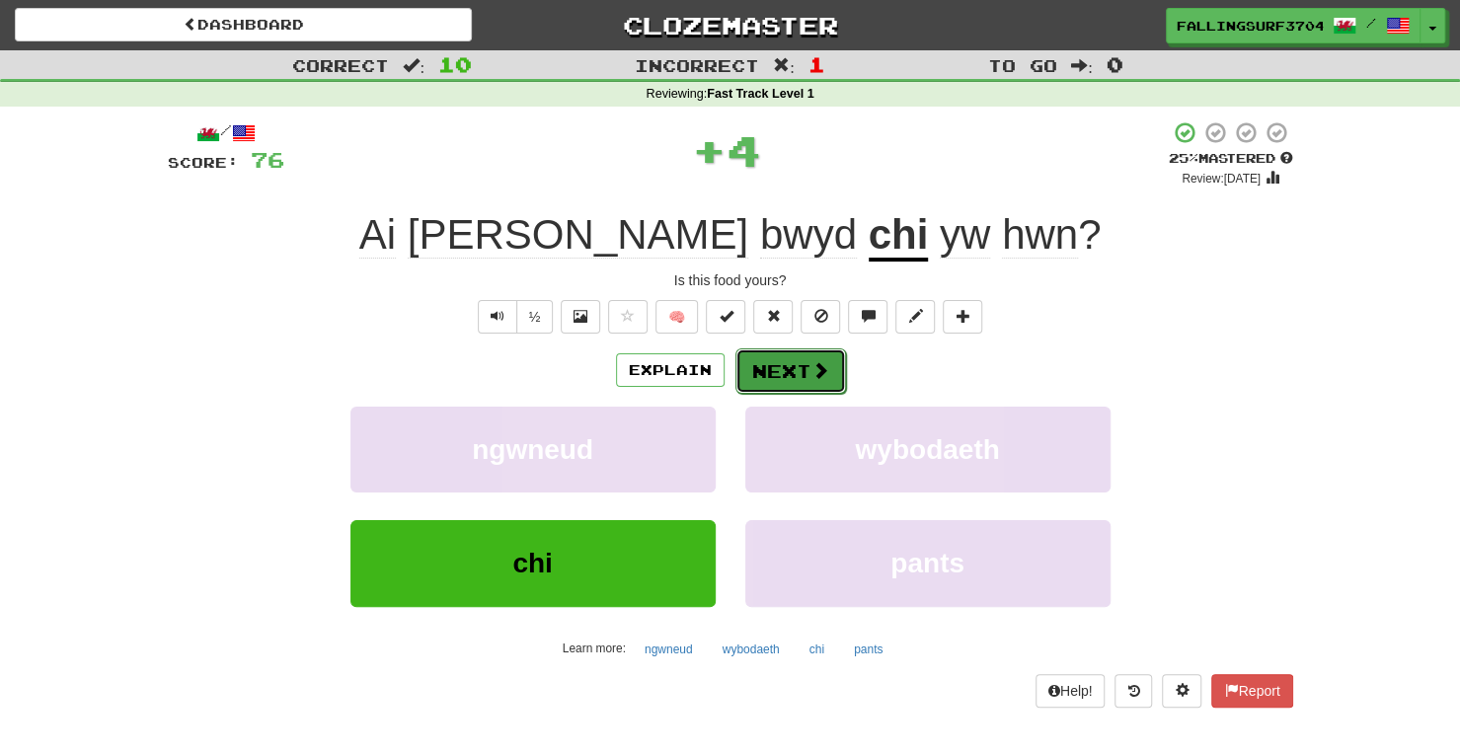
click at [793, 372] on button "Next" at bounding box center [790, 370] width 111 height 45
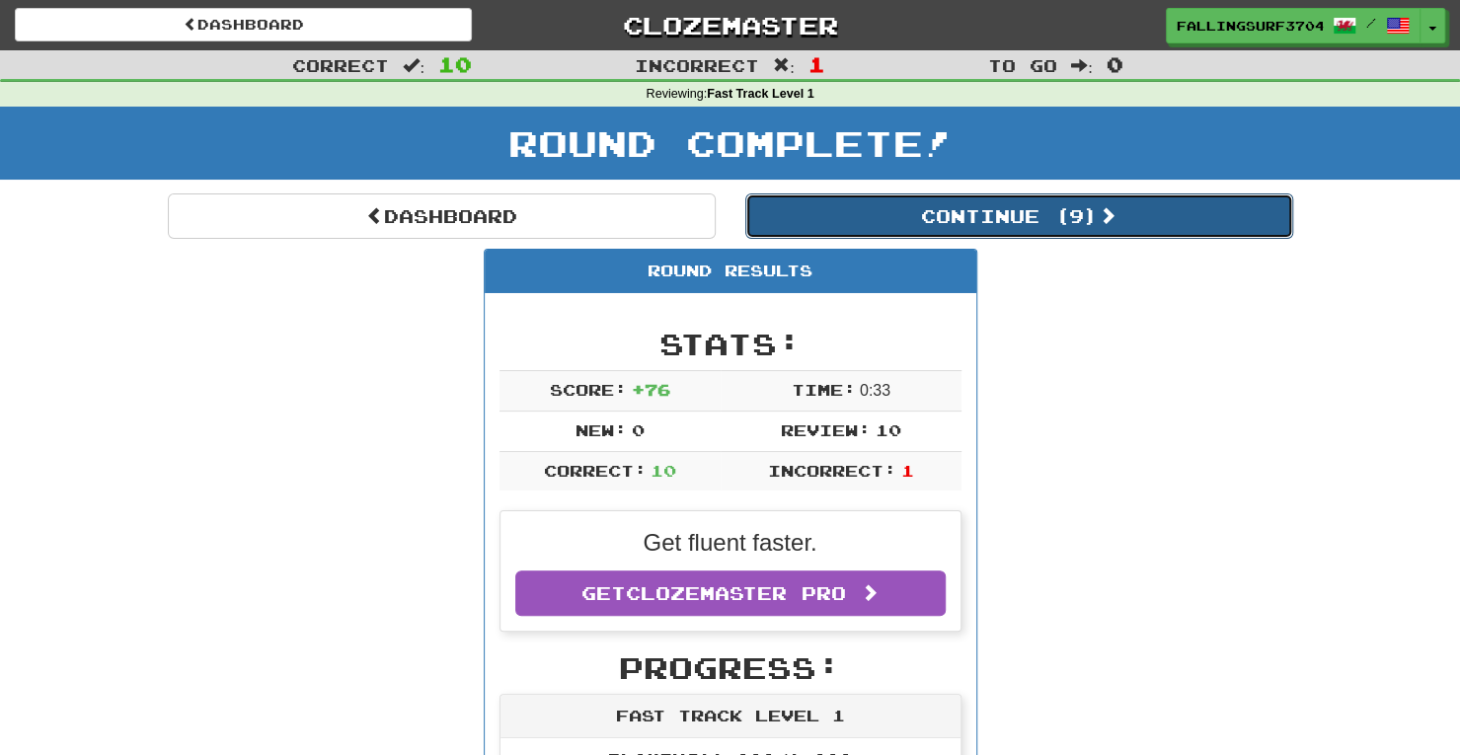
click at [1038, 229] on button "Continue ( 9 )" at bounding box center [1019, 215] width 548 height 45
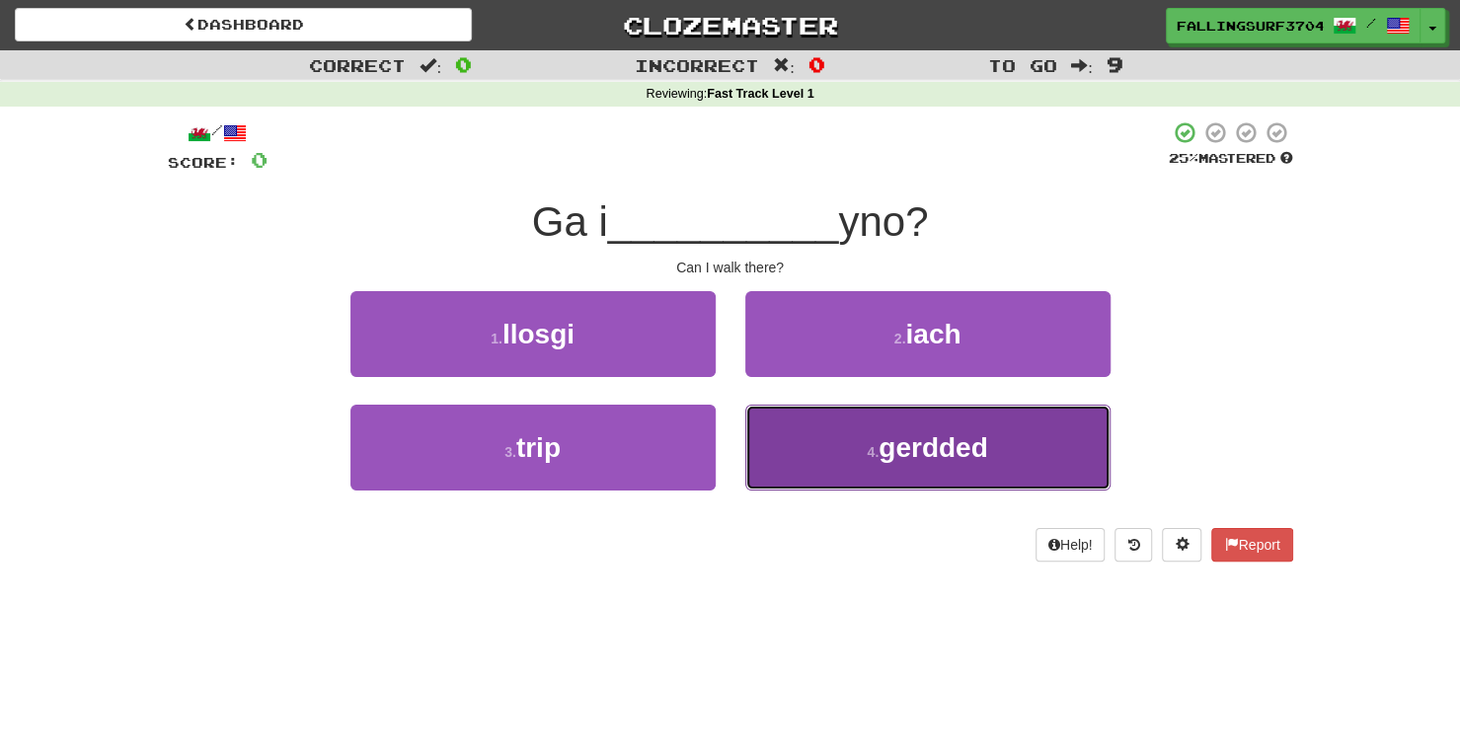
click at [845, 433] on button "4 . gerdded" at bounding box center [927, 448] width 365 height 86
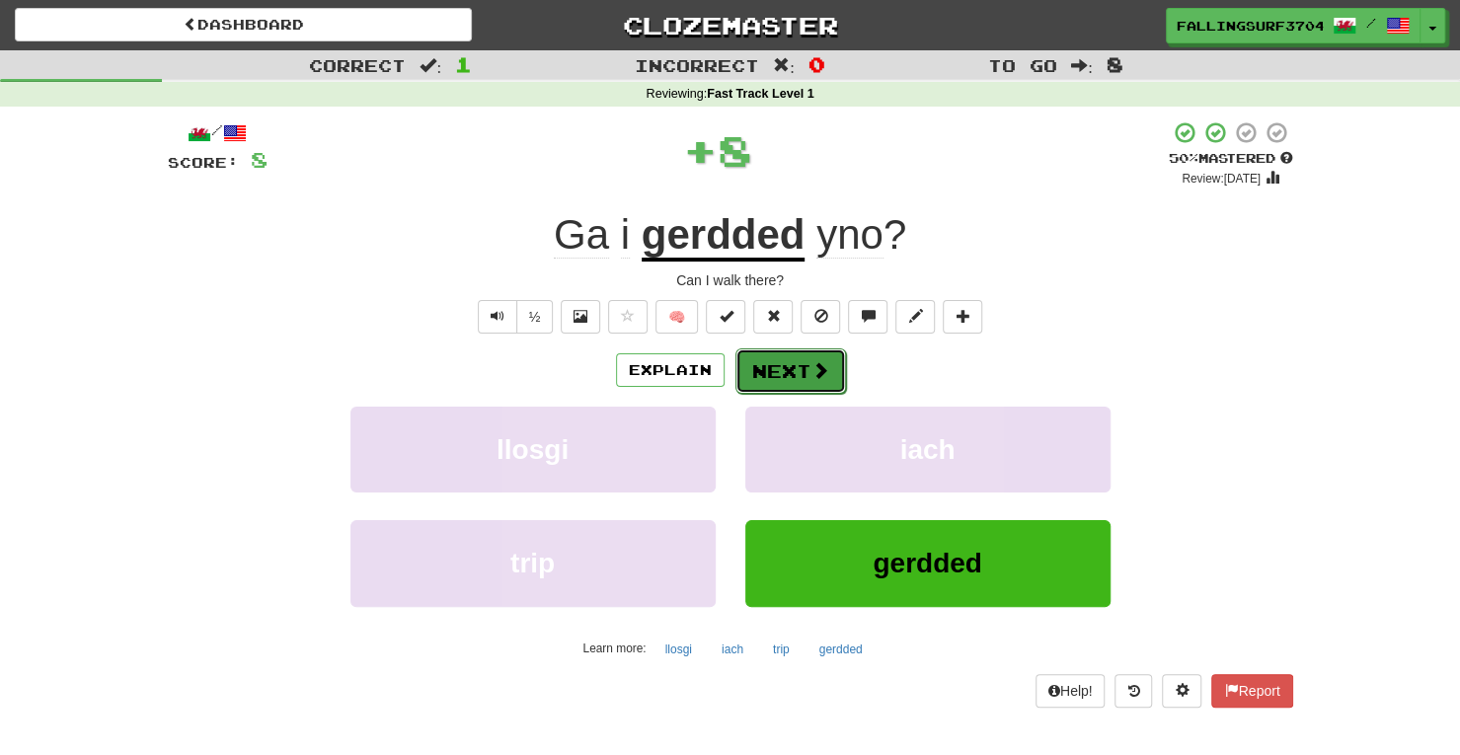
click at [780, 364] on button "Next" at bounding box center [790, 370] width 111 height 45
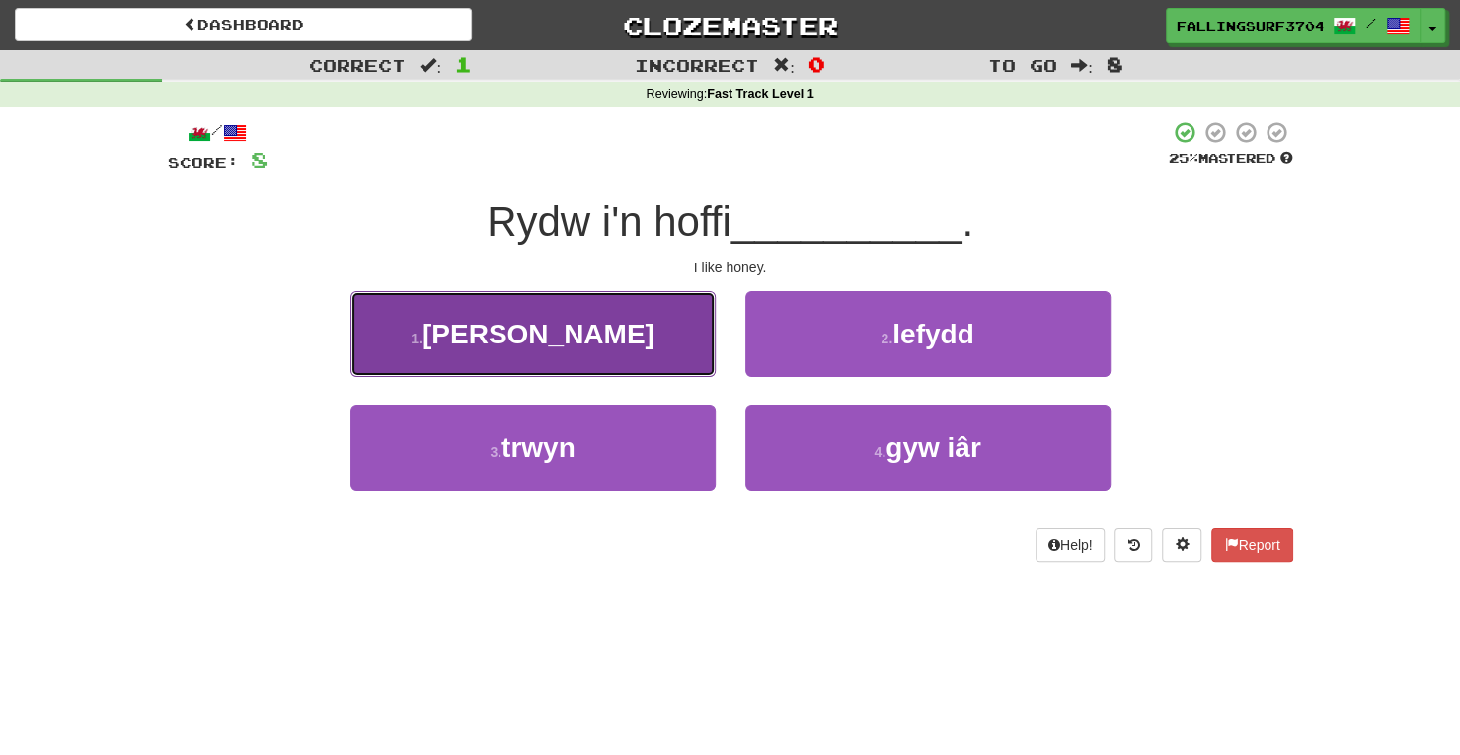
click at [658, 362] on button "1 . [PERSON_NAME]" at bounding box center [532, 334] width 365 height 86
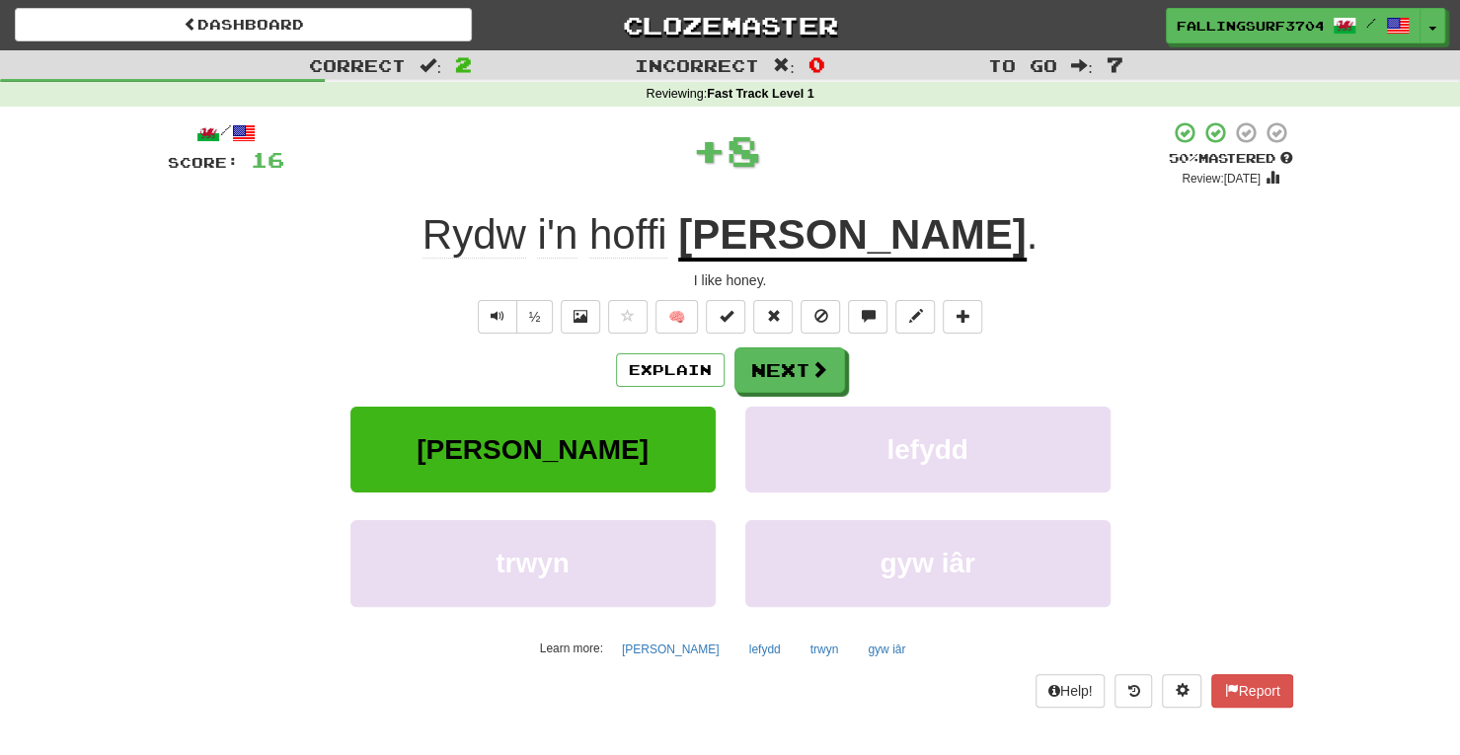
click at [798, 393] on div "Explain Next [PERSON_NAME] lefydd trwyn gyw iâr Learn more: [PERSON_NAME] lefyd…" at bounding box center [730, 505] width 1125 height 317
click at [805, 375] on button "Next" at bounding box center [790, 370] width 111 height 45
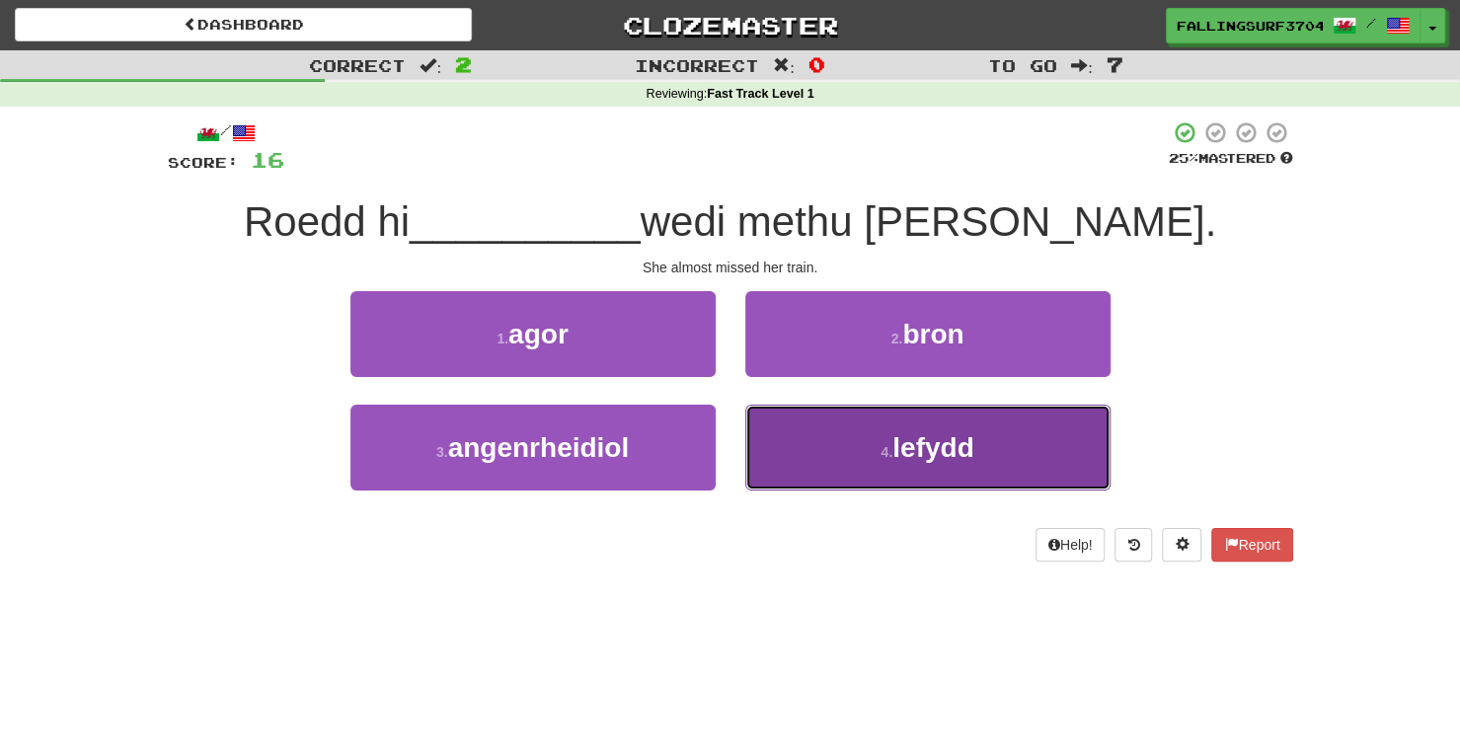
click at [858, 452] on button "4 . lefydd" at bounding box center [927, 448] width 365 height 86
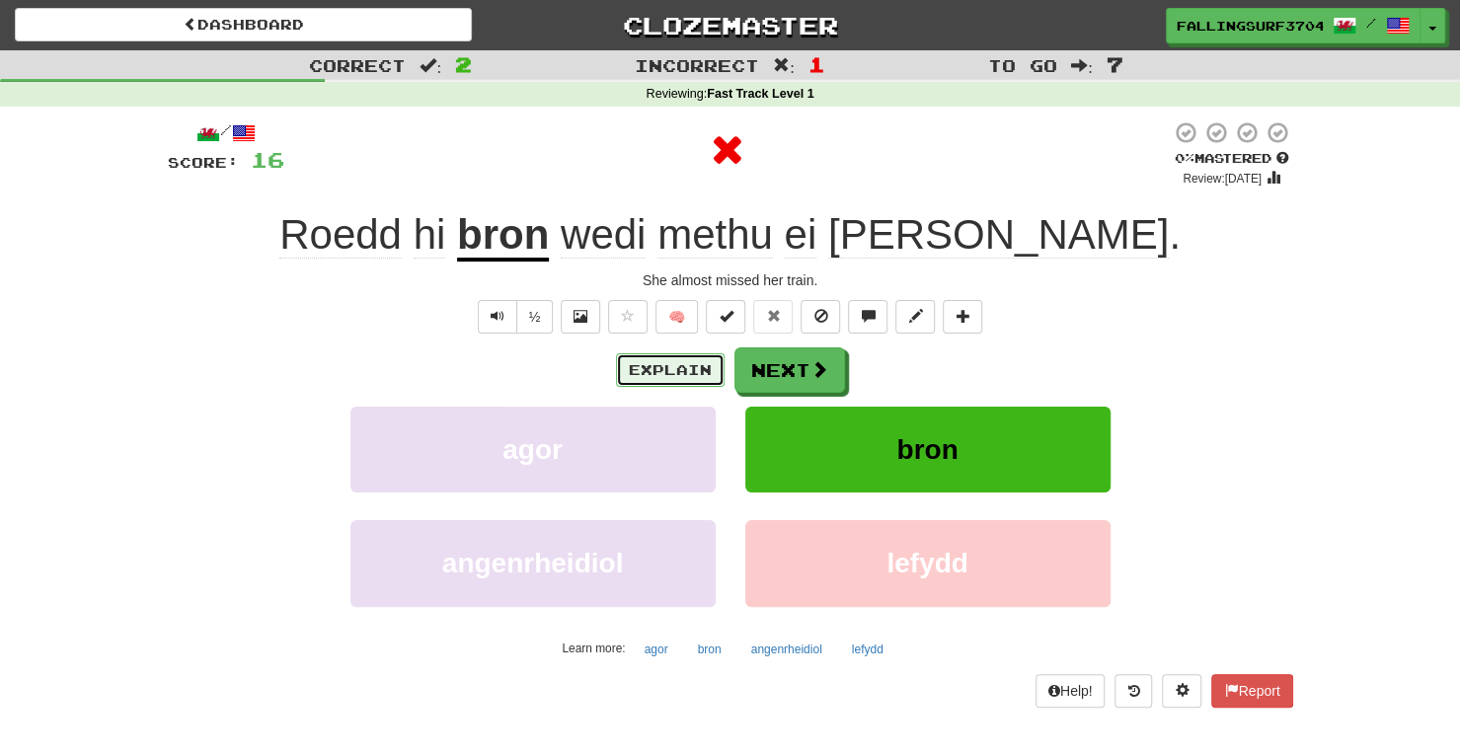
click at [675, 375] on button "Explain" at bounding box center [670, 370] width 109 height 34
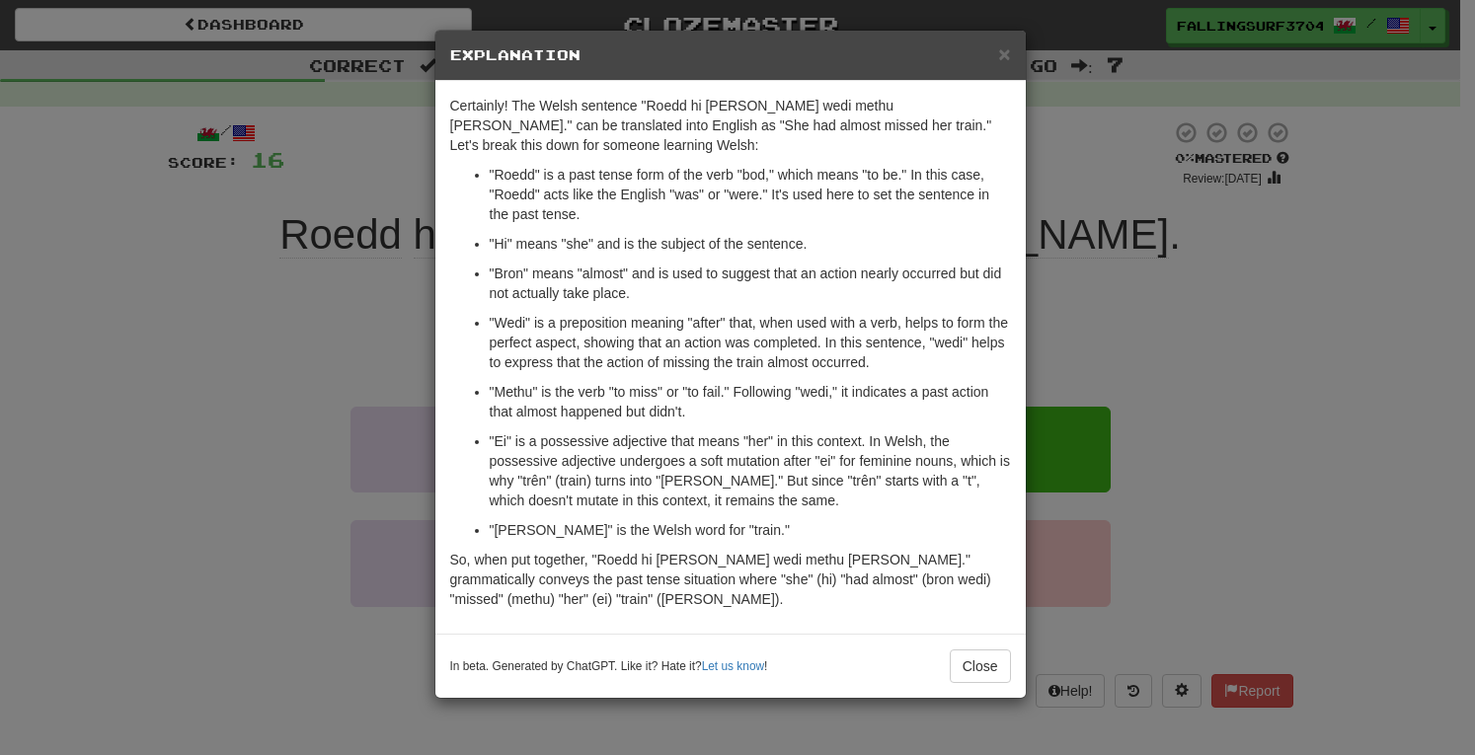
click at [1194, 385] on div "× Explanation Certainly! The Welsh sentence "Roedd hi [PERSON_NAME] wedi methu …" at bounding box center [737, 377] width 1475 height 755
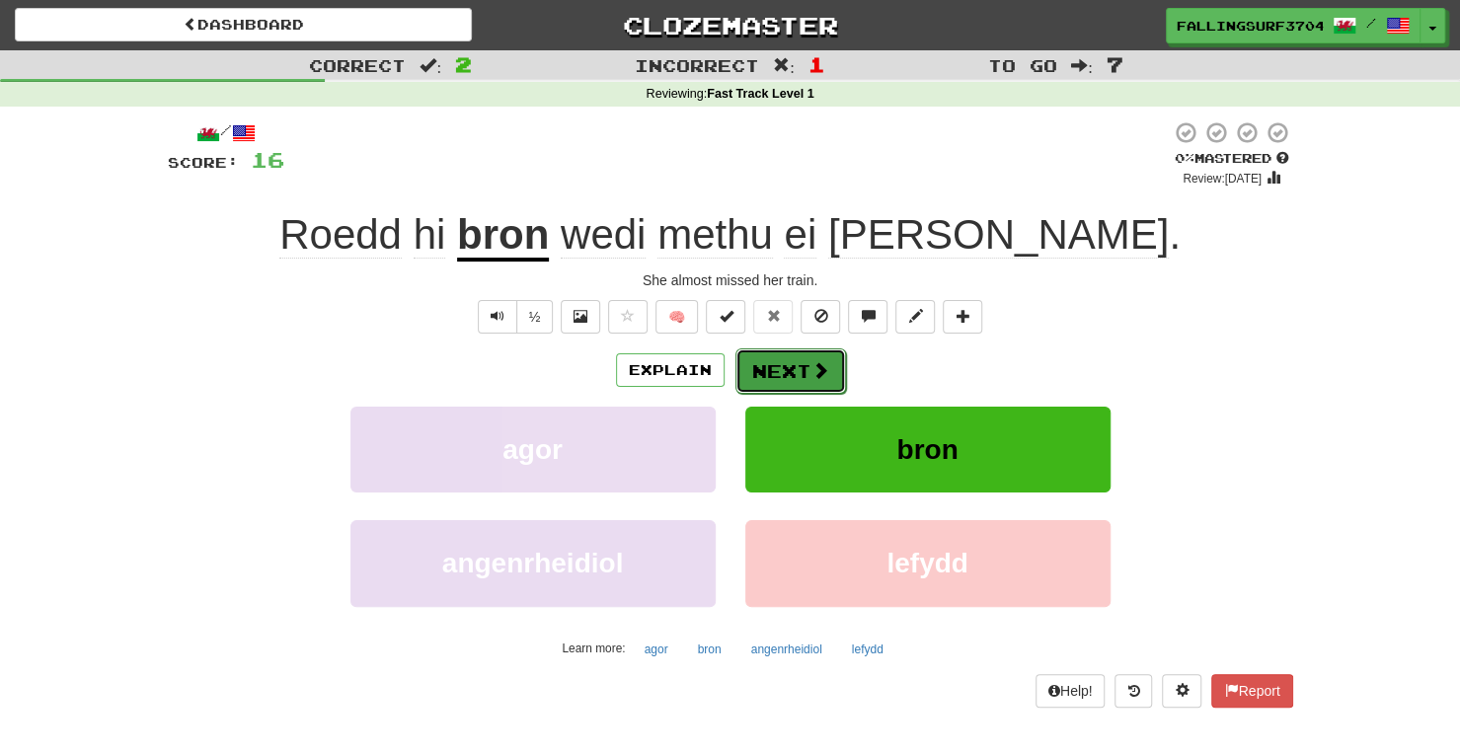
click at [778, 360] on button "Next" at bounding box center [790, 370] width 111 height 45
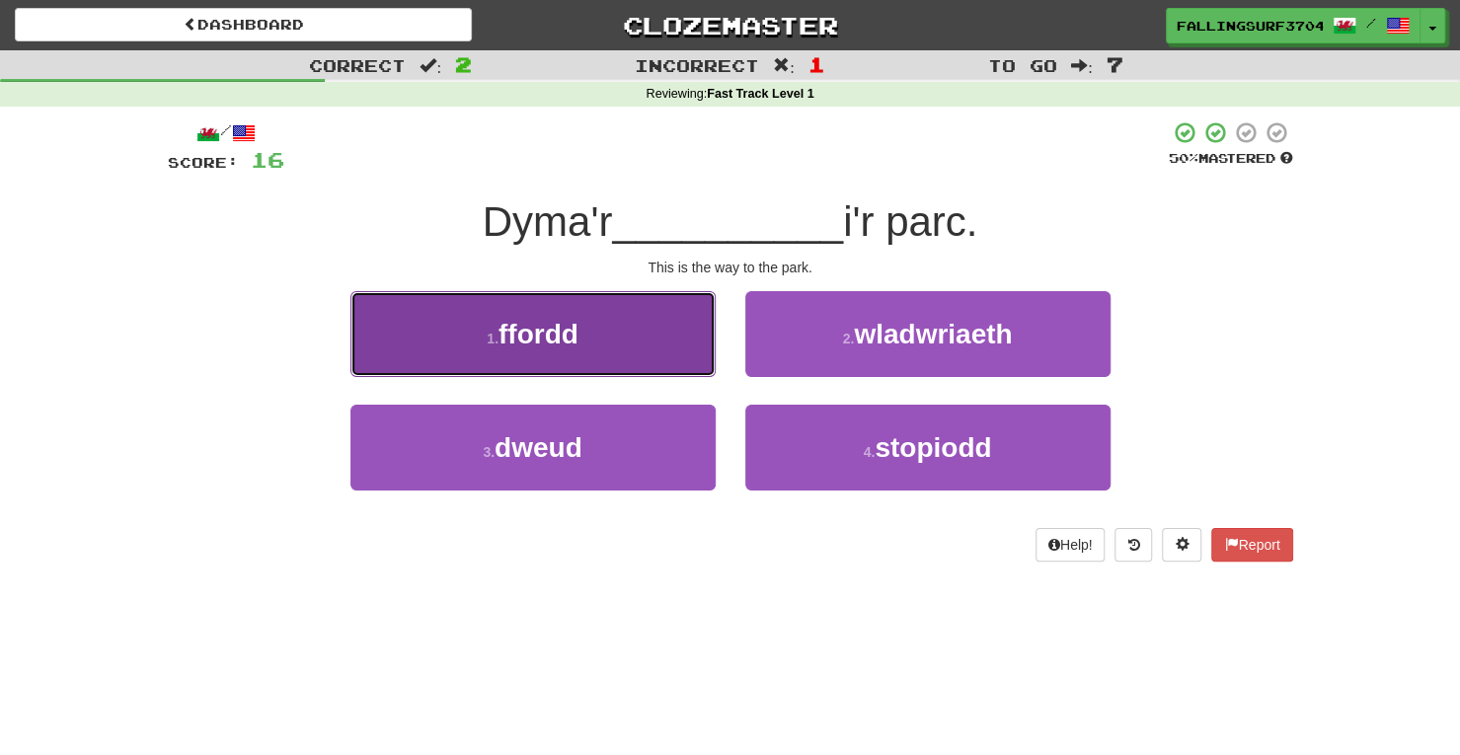
click at [623, 348] on button "1 . ffordd" at bounding box center [532, 334] width 365 height 86
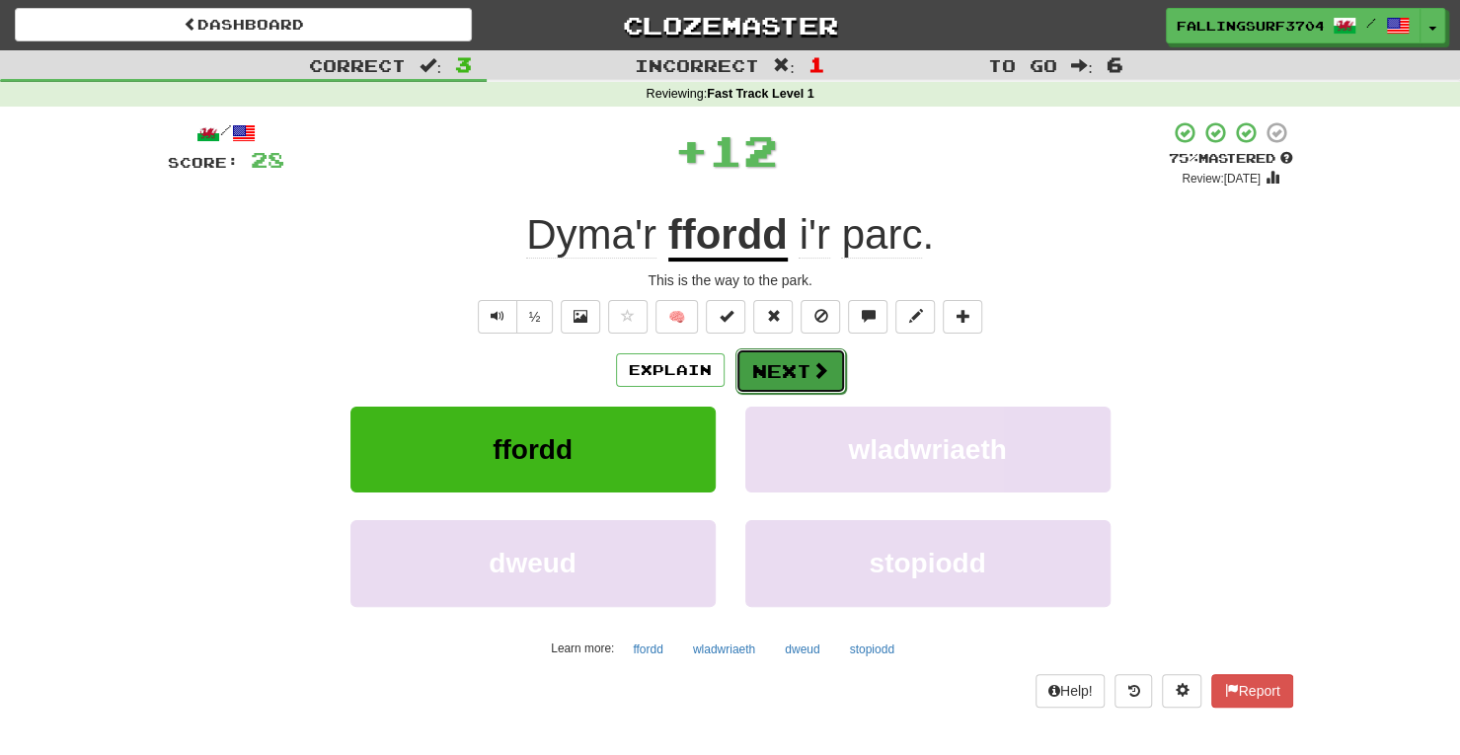
click at [807, 368] on button "Next" at bounding box center [790, 370] width 111 height 45
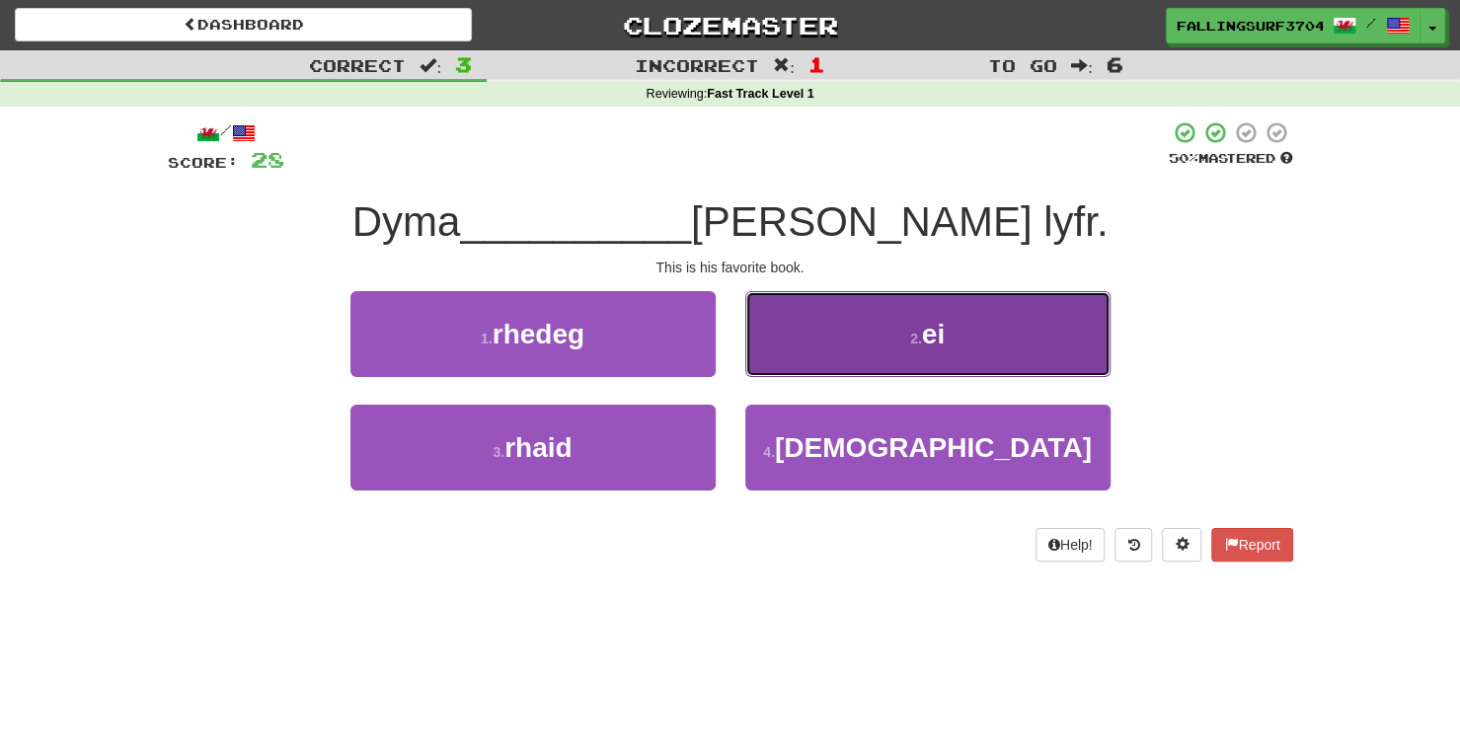
click at [888, 338] on button "2 . ei" at bounding box center [927, 334] width 365 height 86
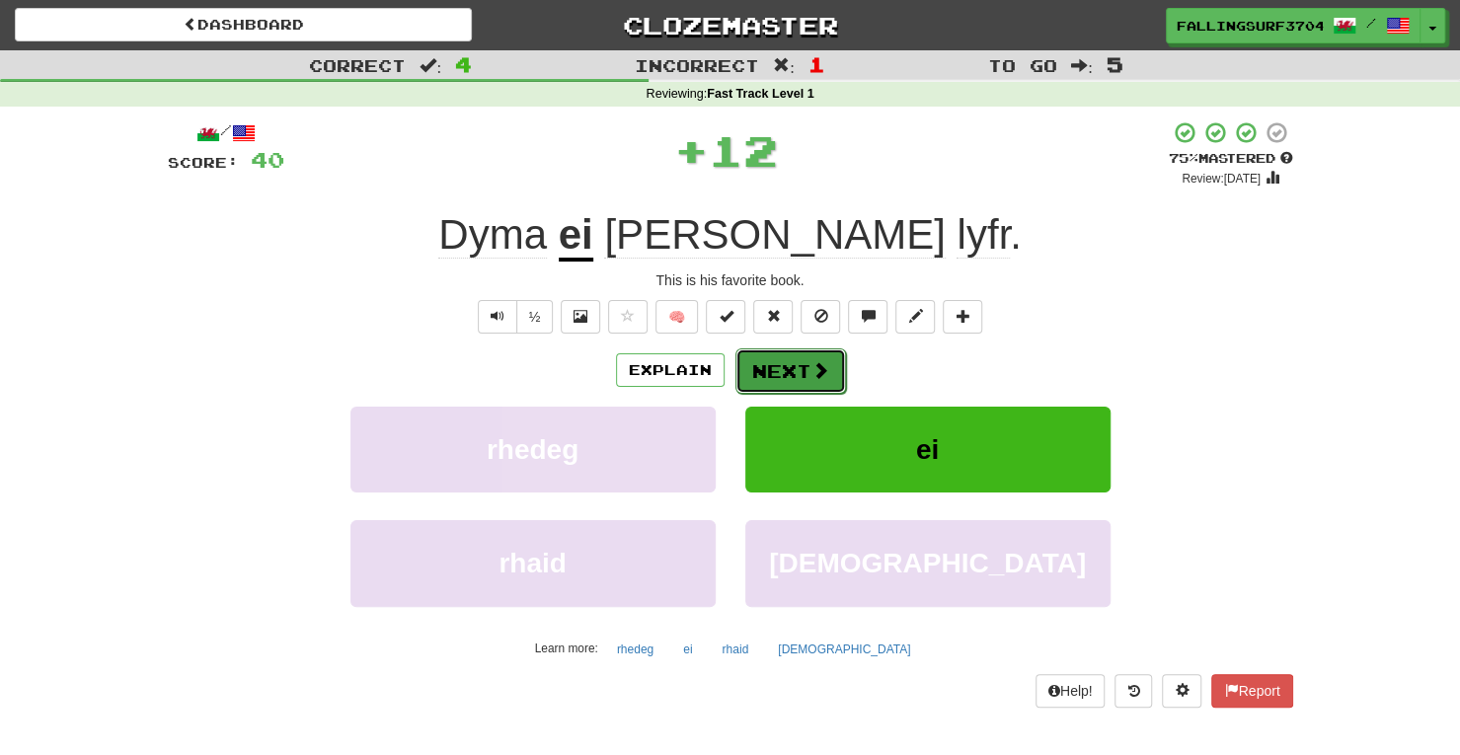
click at [768, 362] on button "Next" at bounding box center [790, 370] width 111 height 45
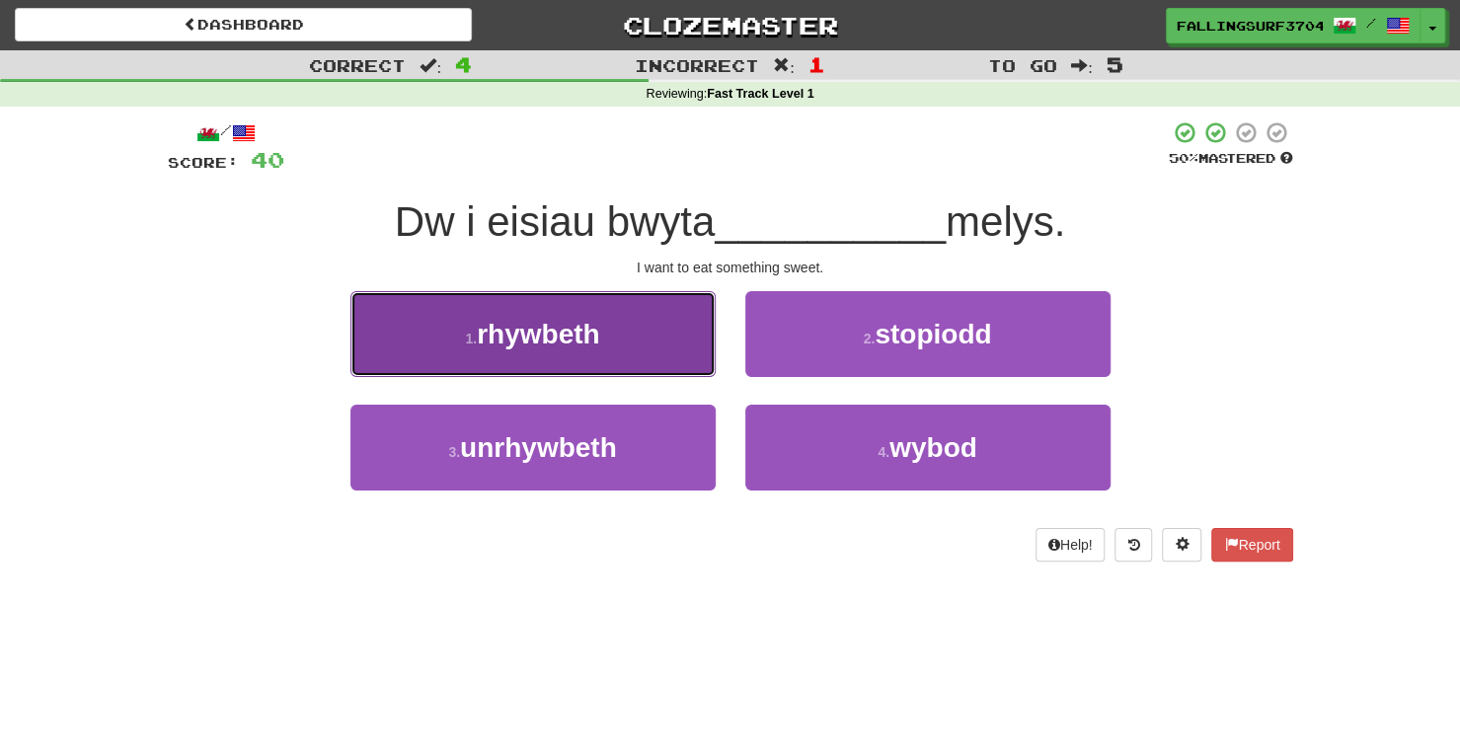
click at [651, 327] on button "1 . rhywbeth" at bounding box center [532, 334] width 365 height 86
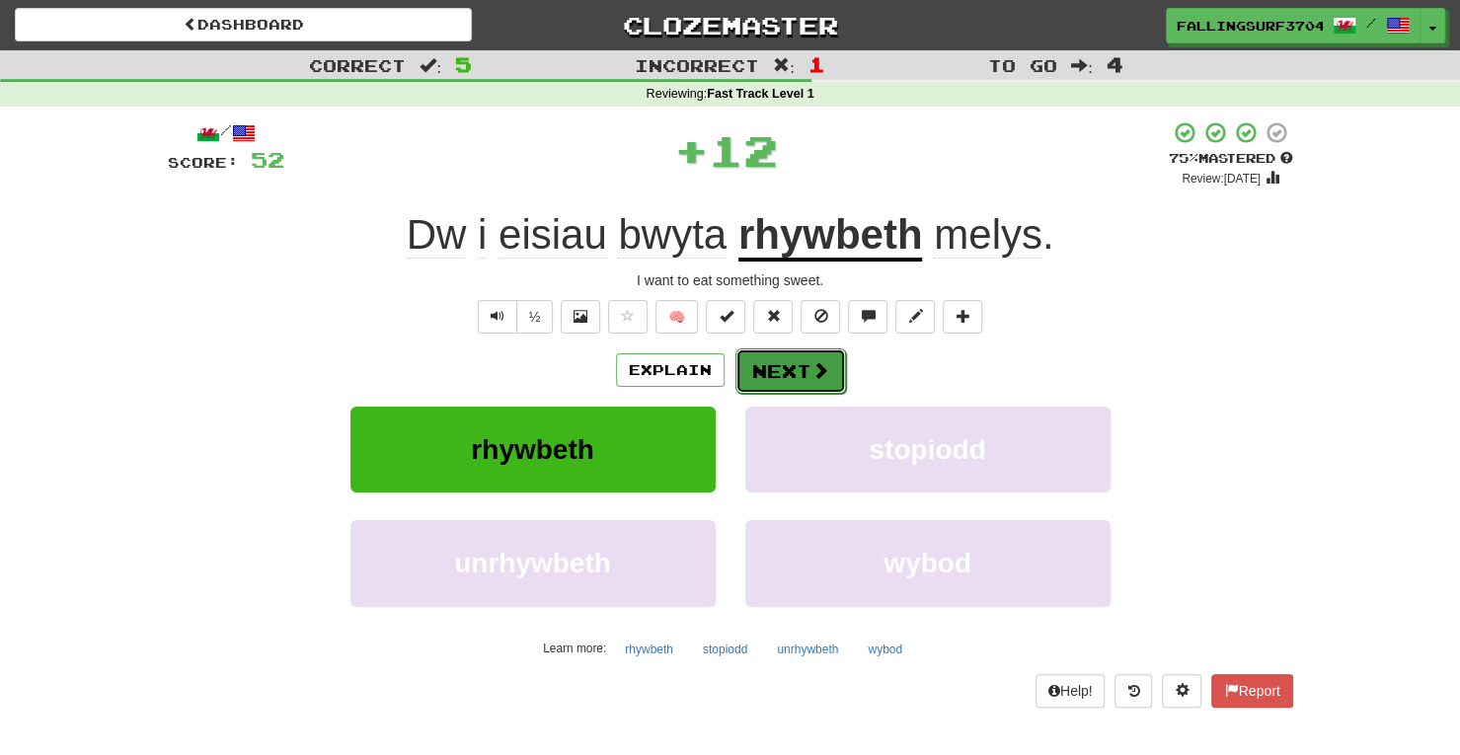
click at [799, 372] on button "Next" at bounding box center [790, 370] width 111 height 45
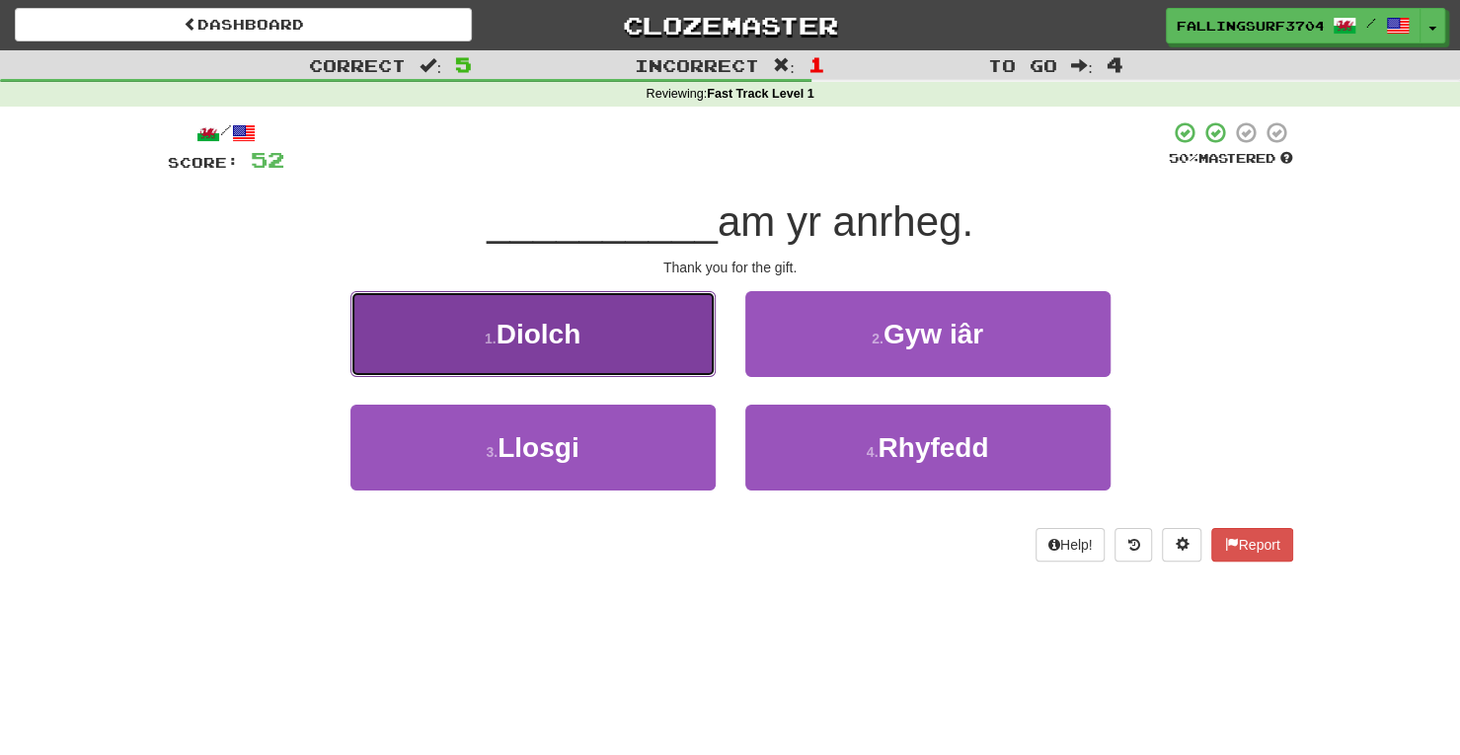
click at [638, 363] on button "1 . [GEOGRAPHIC_DATA]" at bounding box center [532, 334] width 365 height 86
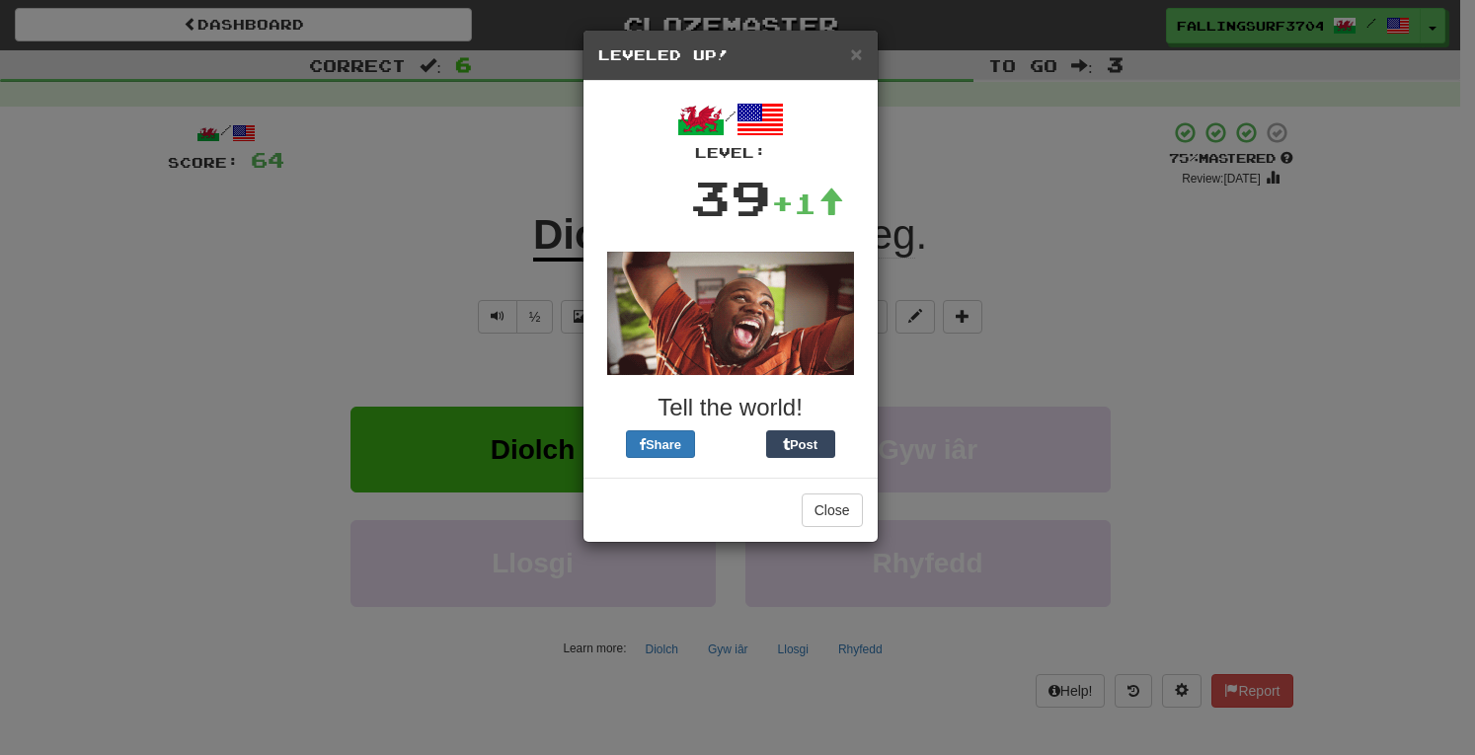
click at [849, 61] on h5 "Leveled Up!" at bounding box center [730, 55] width 265 height 20
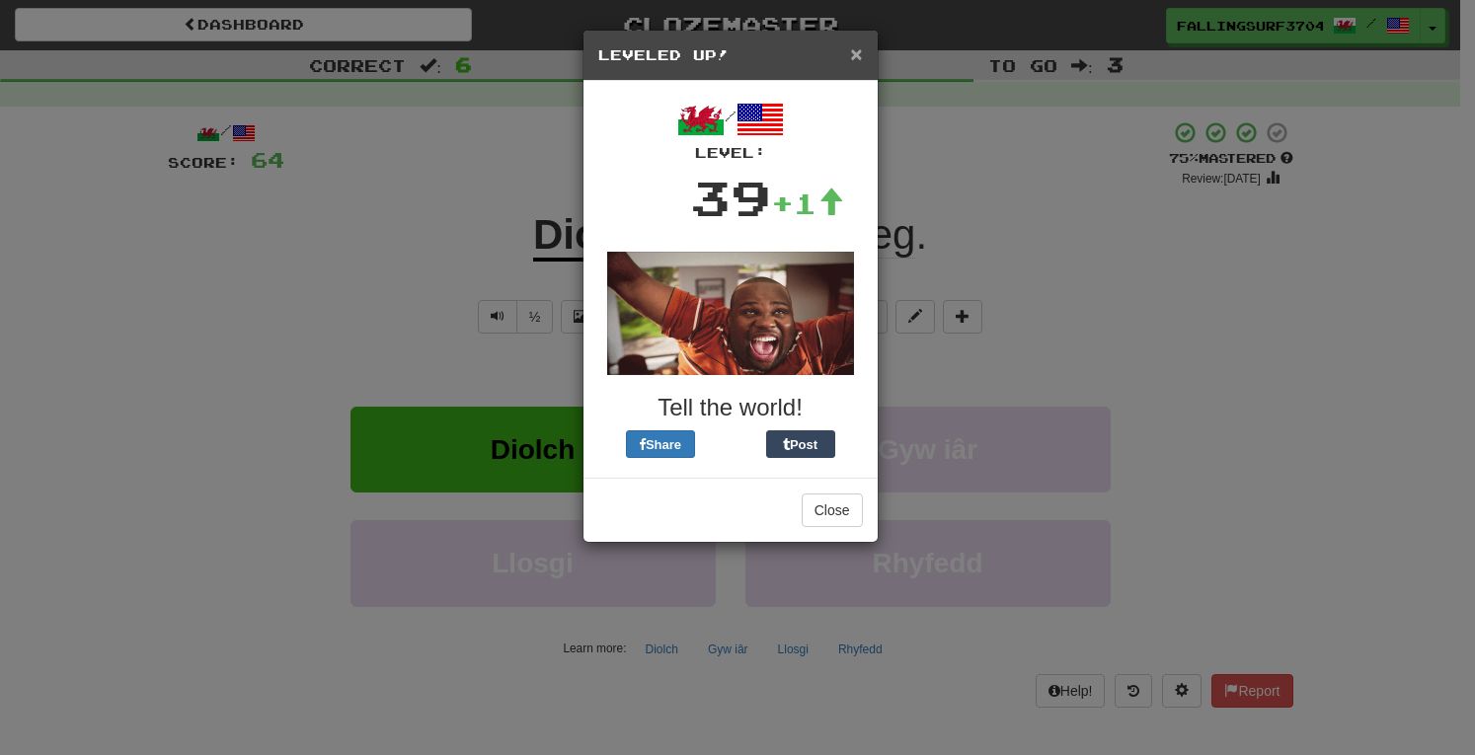
click at [853, 57] on span "×" at bounding box center [856, 53] width 12 height 23
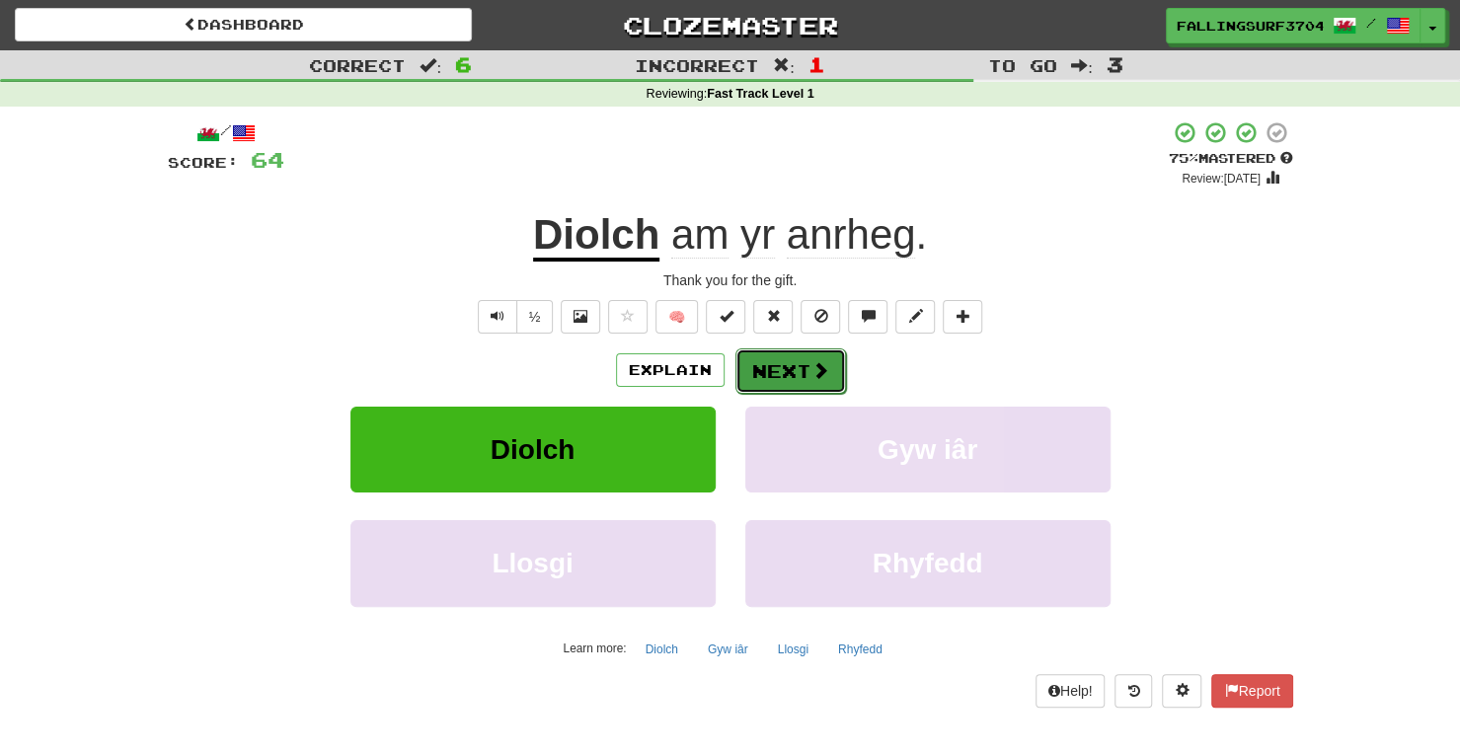
click at [786, 368] on button "Next" at bounding box center [790, 370] width 111 height 45
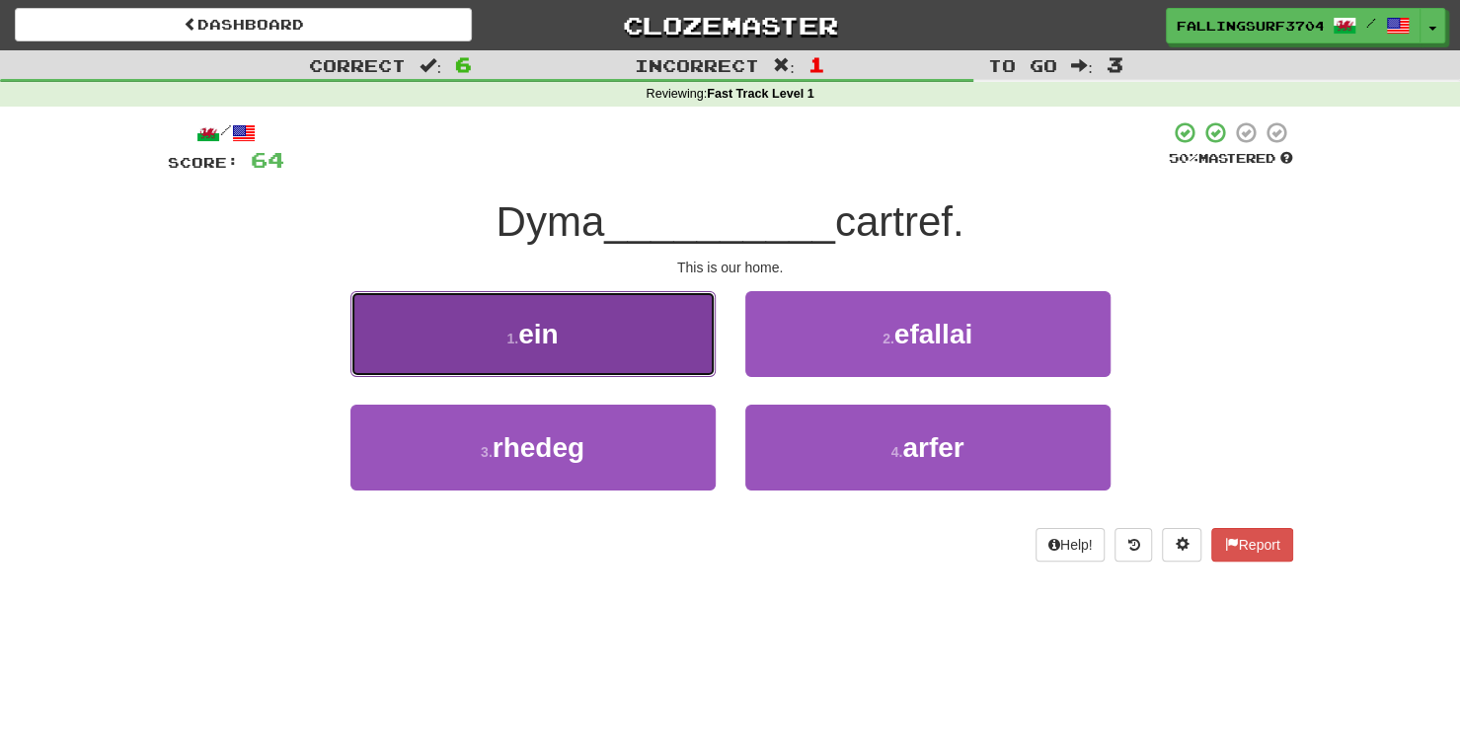
click at [652, 348] on button "1 . ein" at bounding box center [532, 334] width 365 height 86
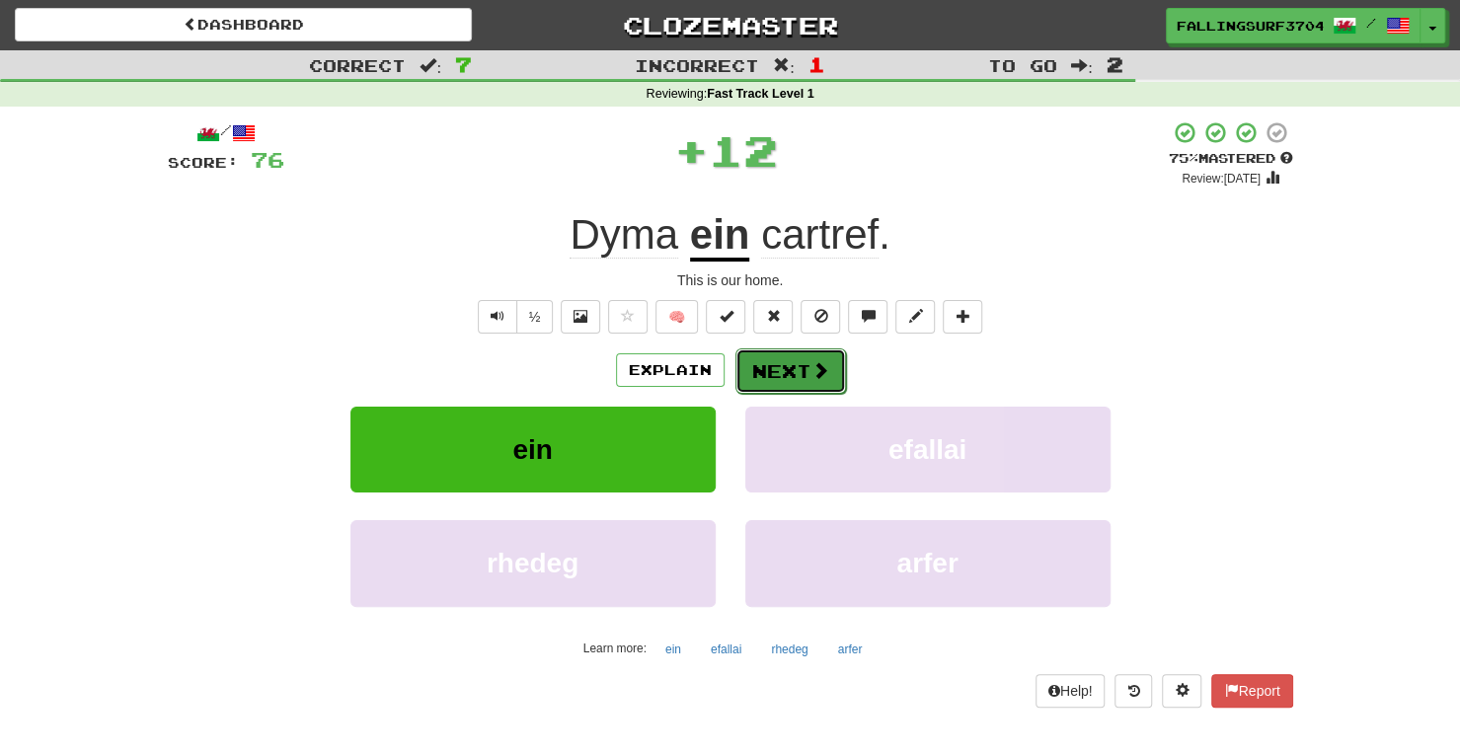
click at [784, 366] on button "Next" at bounding box center [790, 370] width 111 height 45
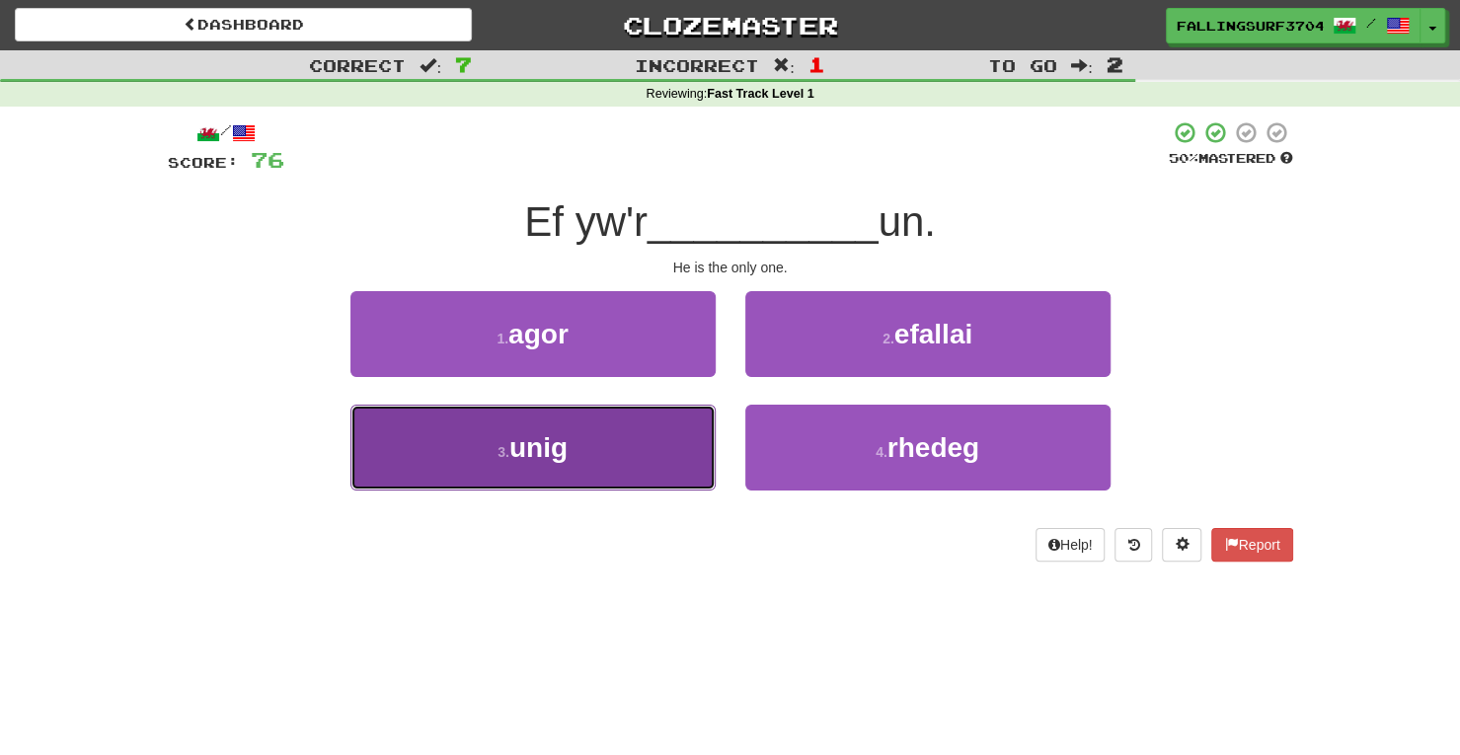
click at [610, 467] on button "3 . unig" at bounding box center [532, 448] width 365 height 86
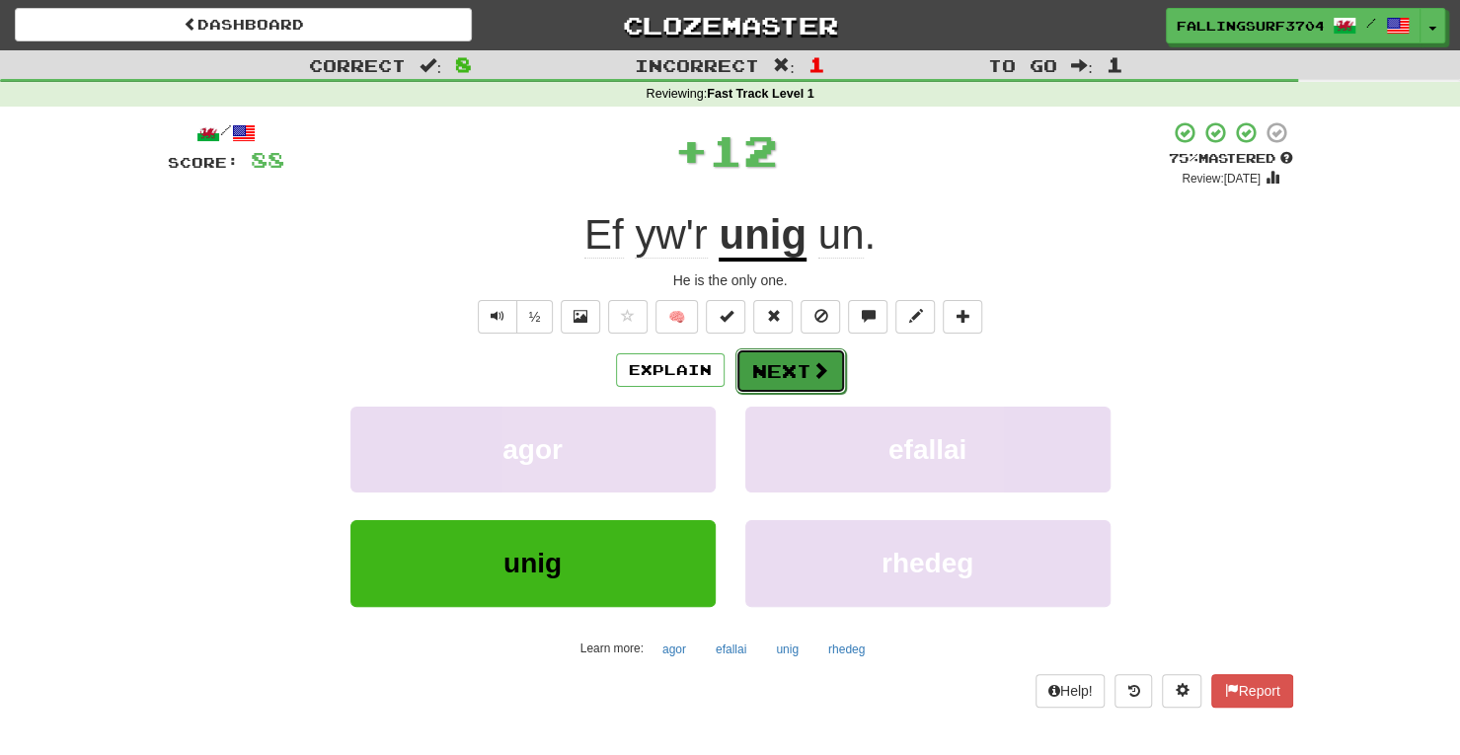
click at [760, 372] on button "Next" at bounding box center [790, 370] width 111 height 45
